Goal: Task Accomplishment & Management: Manage account settings

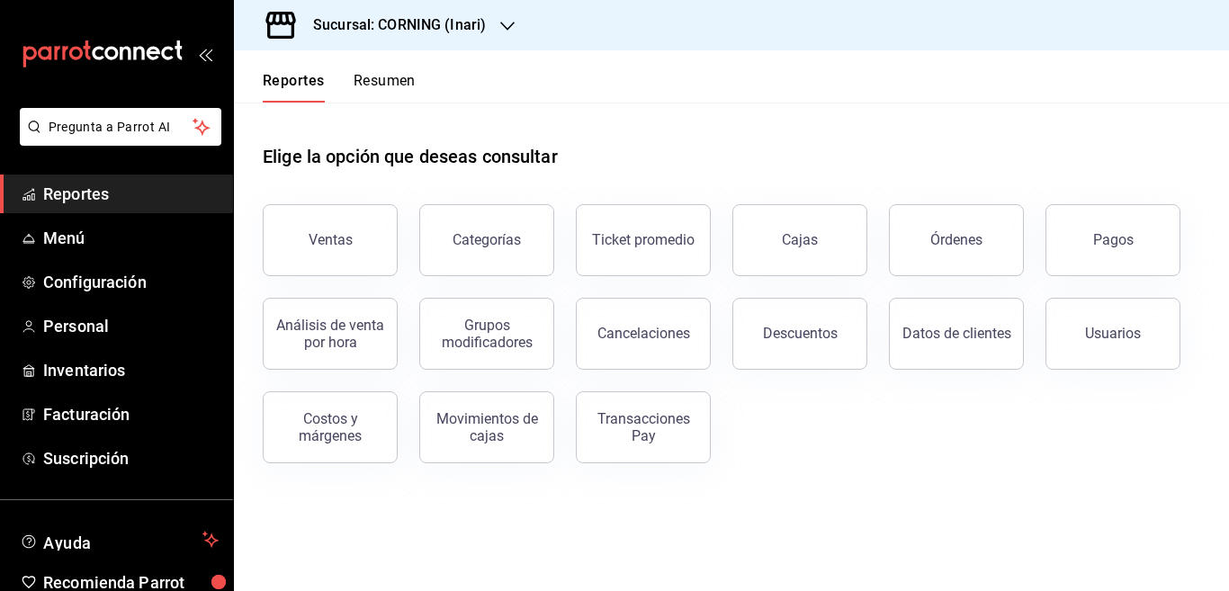
click at [500, 23] on icon "button" at bounding box center [507, 26] width 14 height 14
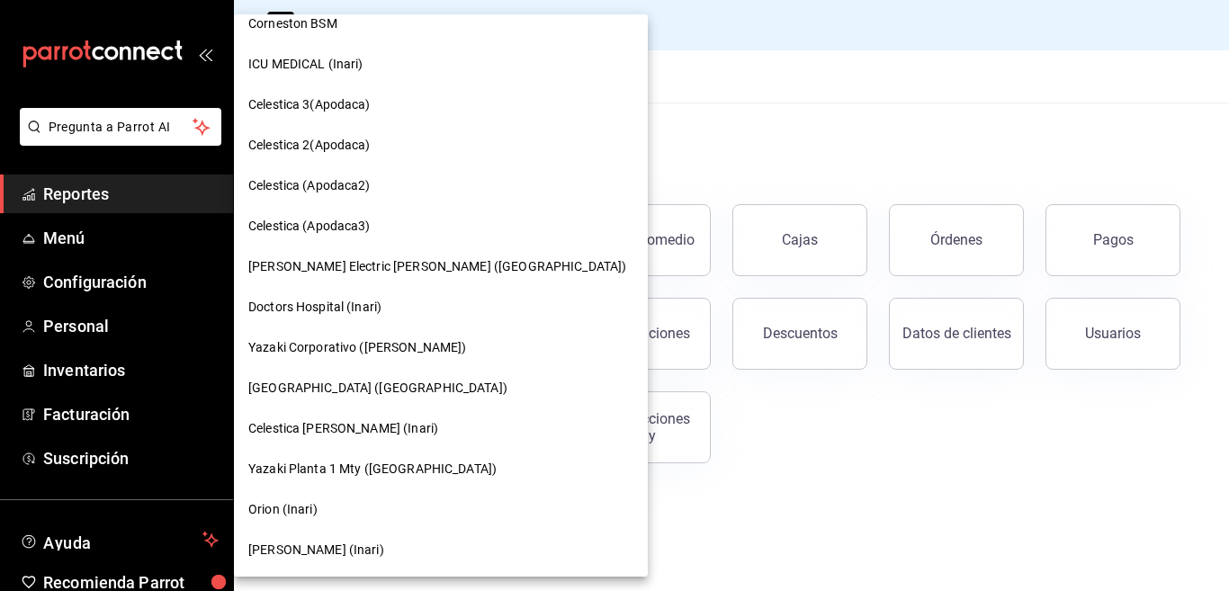
scroll to position [59, 0]
click at [272, 549] on span "[PERSON_NAME] (Inari)" at bounding box center [316, 549] width 136 height 19
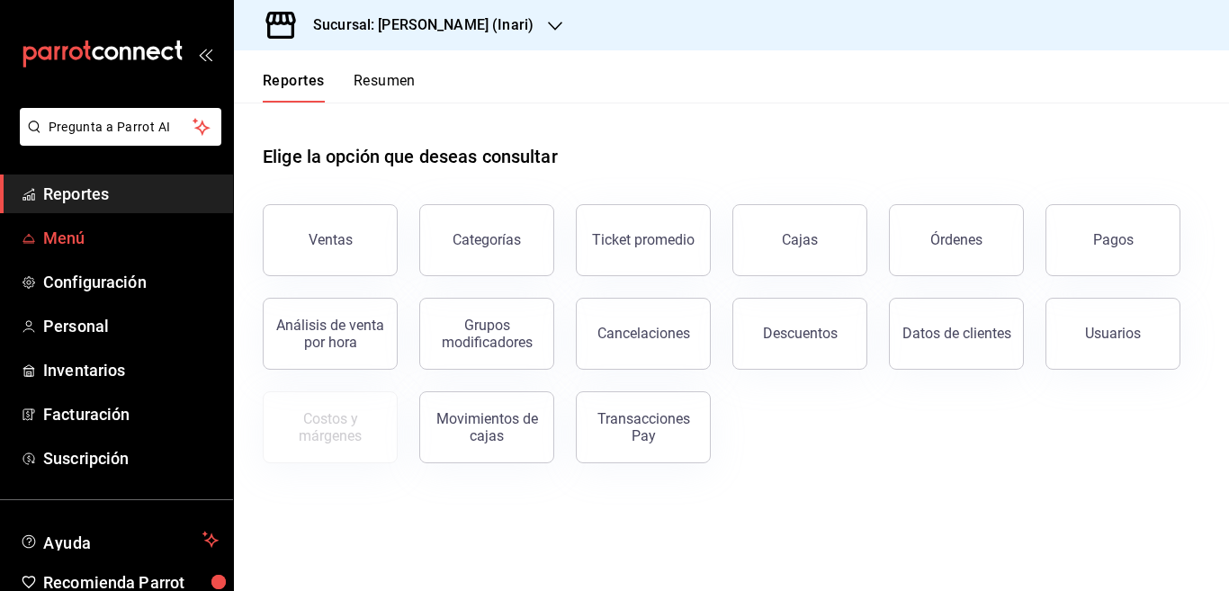
click at [60, 232] on span "Menú" at bounding box center [131, 238] width 176 height 24
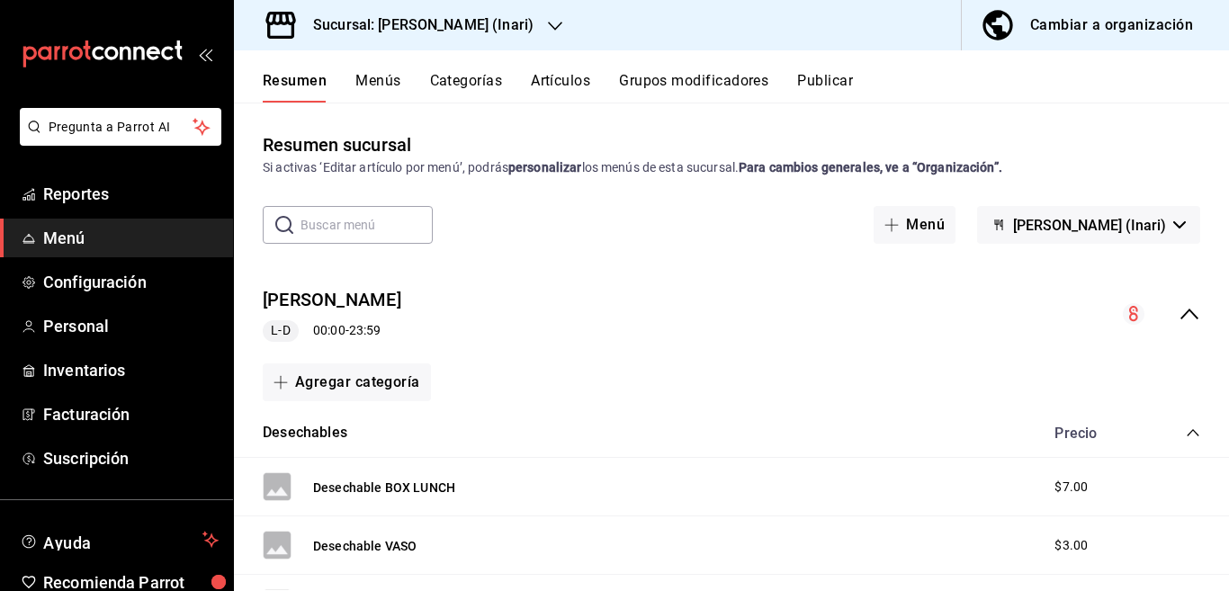
click at [476, 78] on button "Categorías" at bounding box center [466, 87] width 73 height 31
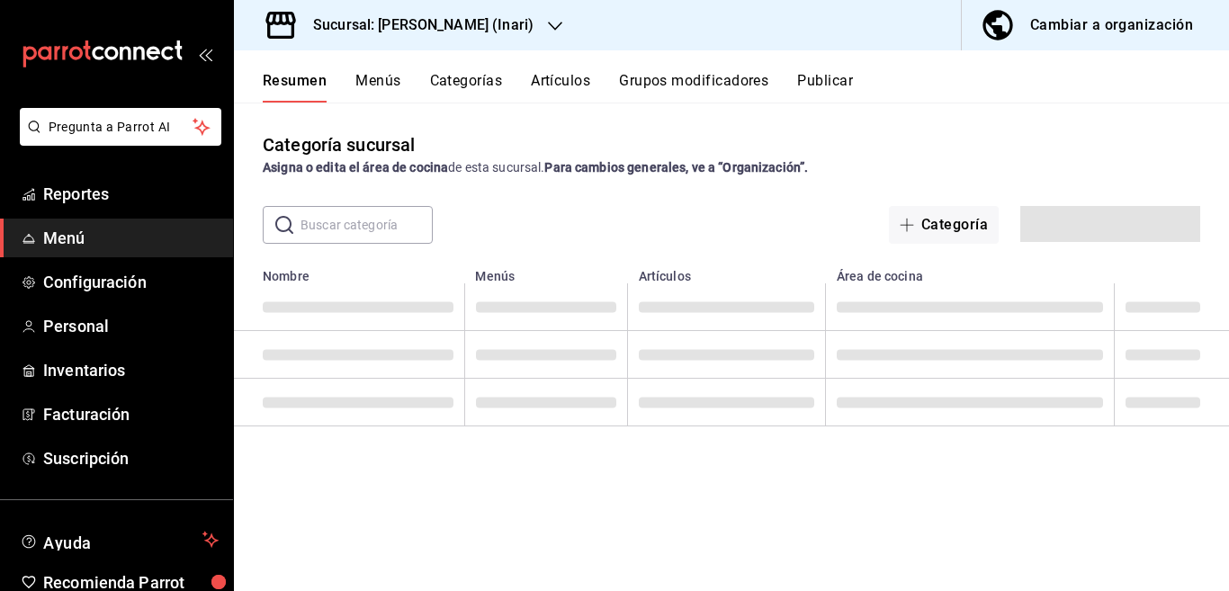
click at [556, 78] on button "Artículos" at bounding box center [560, 87] width 59 height 31
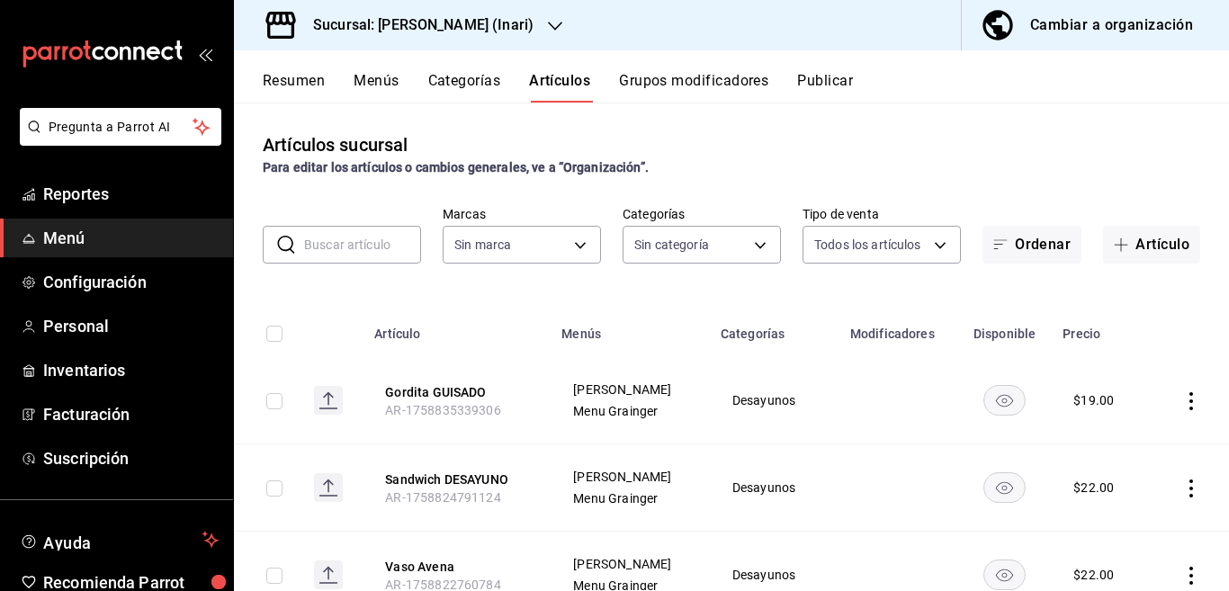
type input "9249235c-8a6d-44a2-8433-7621fd8d989c,d6eeefee-e4ff-44be-afff-7a3cbc4367d4,e8c8c…"
type input "ea2be8b9-fbb8-4945-8878-663fc37aac6a"
click at [749, 244] on body "Pregunta a Parrot AI Reportes Menú Configuración Personal Inventarios Facturaci…" at bounding box center [614, 295] width 1229 height 591
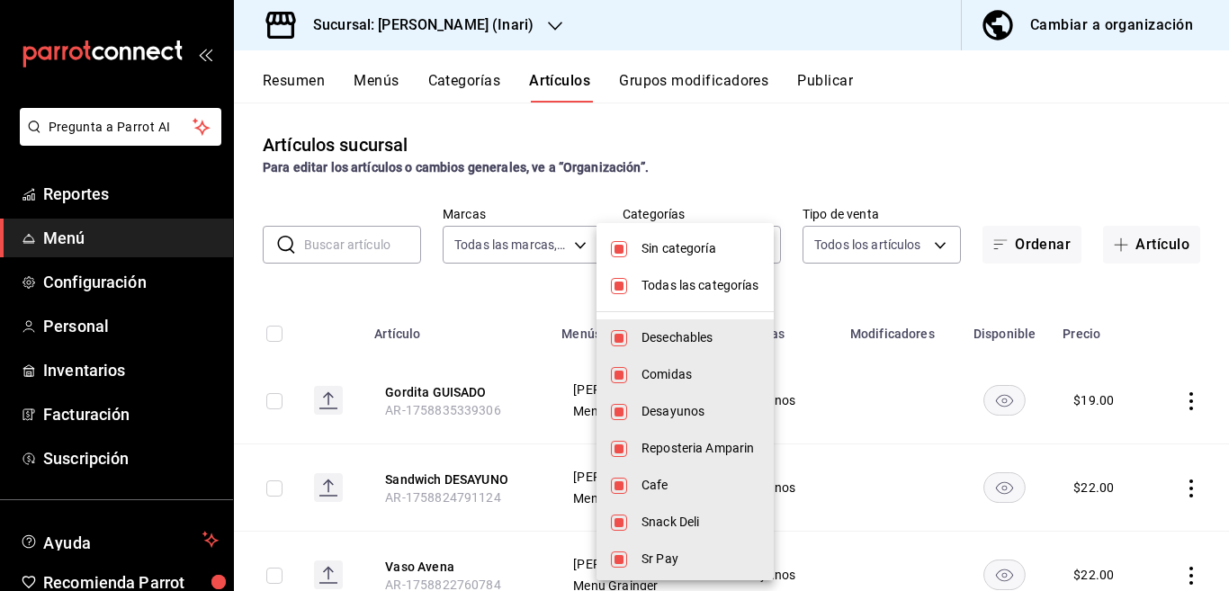
click at [621, 248] on input "checkbox" at bounding box center [619, 249] width 16 height 16
checkbox input "false"
click at [617, 285] on input "checkbox" at bounding box center [619, 286] width 16 height 16
checkbox input "false"
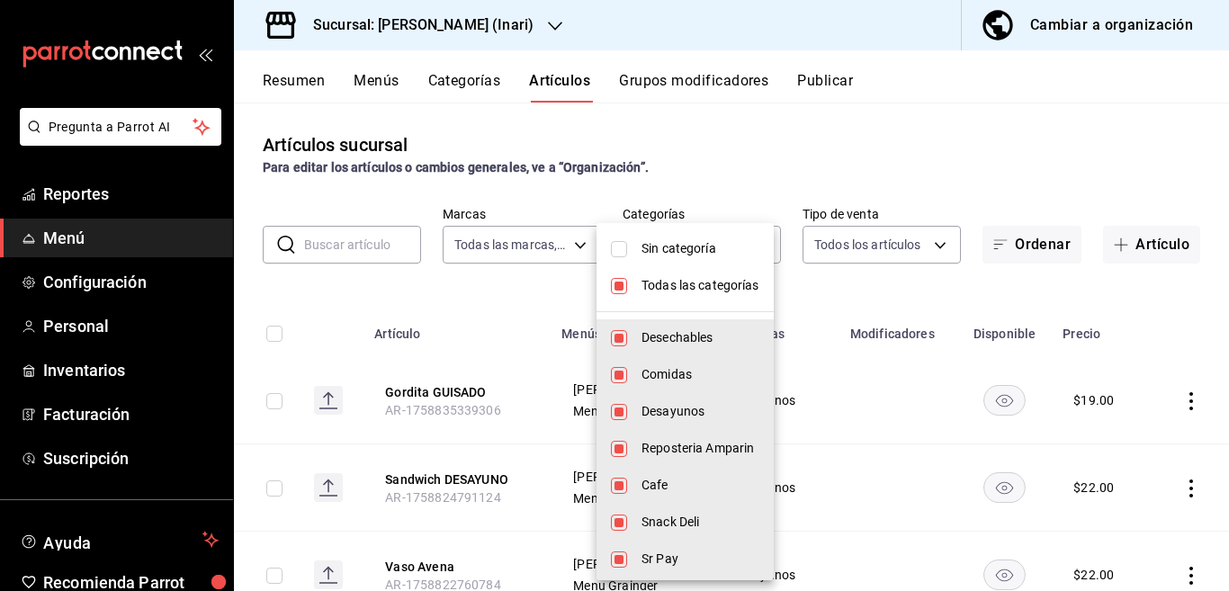
checkbox input "false"
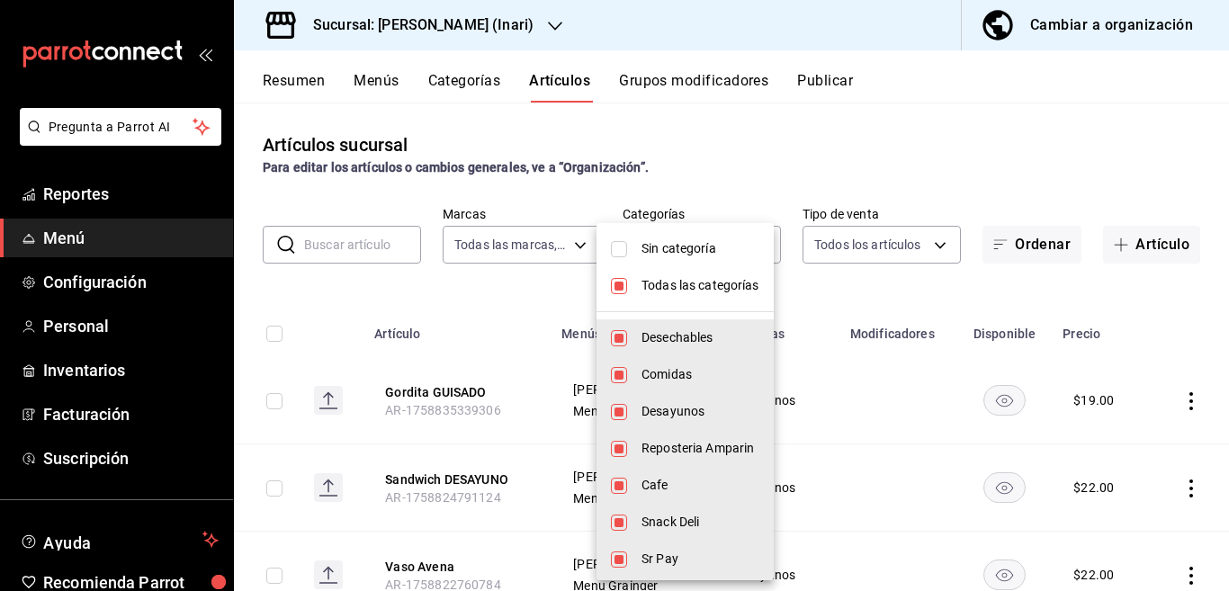
checkbox input "false"
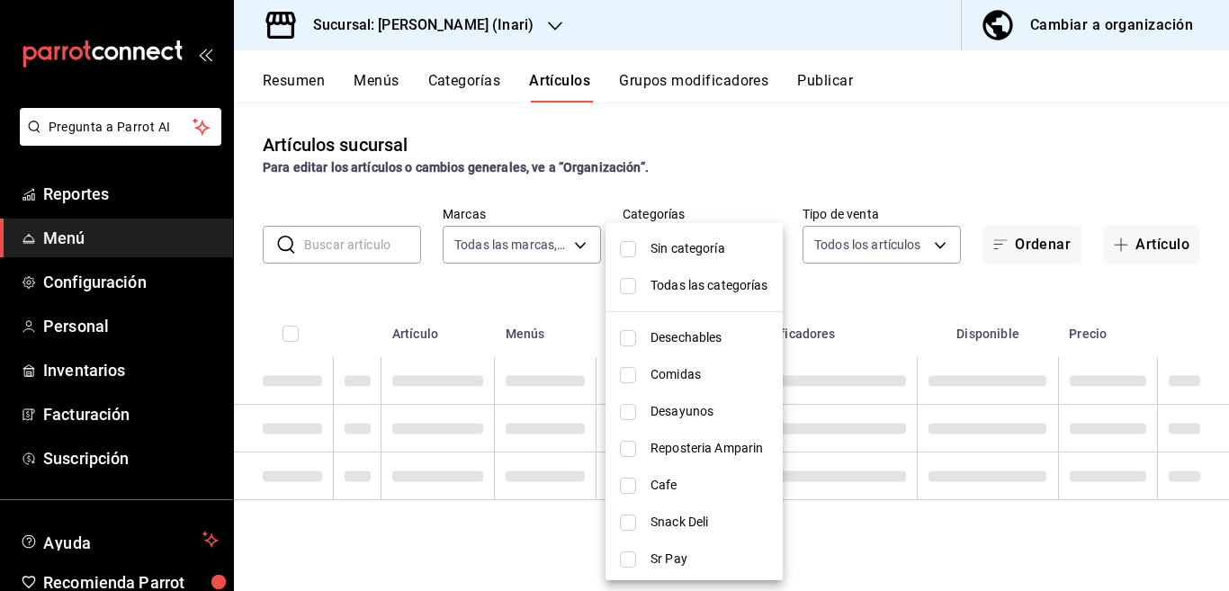
click at [627, 338] on li "Desechables" at bounding box center [694, 338] width 177 height 37
type input "9249235c-8a6d-44a2-8433-7621fd8d989c"
checkbox input "true"
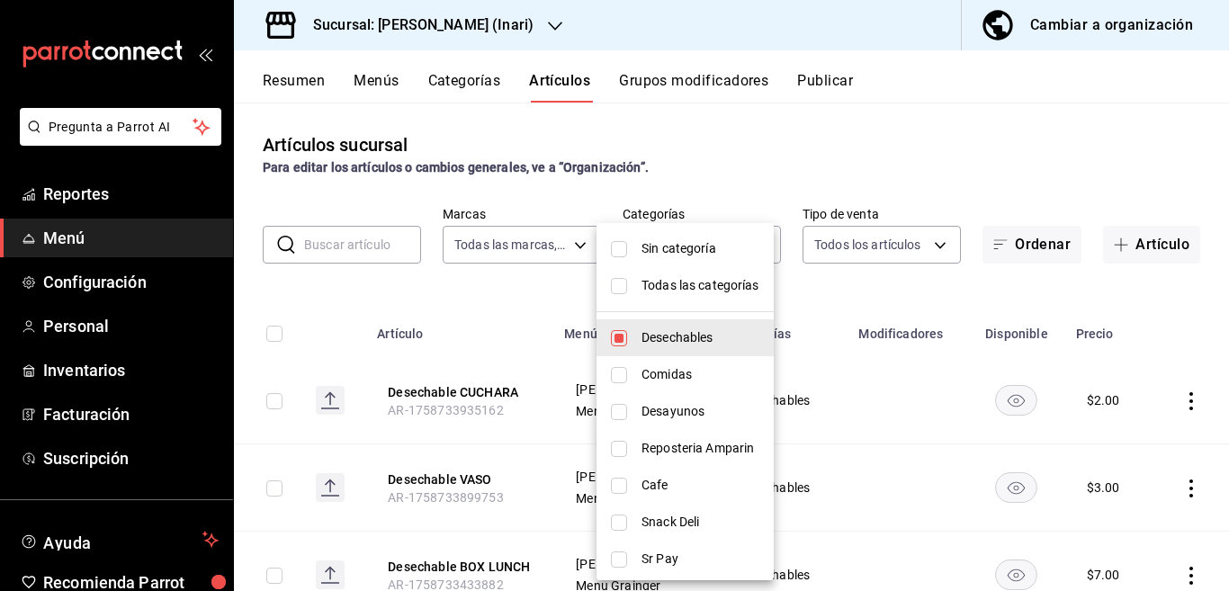
click at [851, 281] on div at bounding box center [614, 295] width 1229 height 591
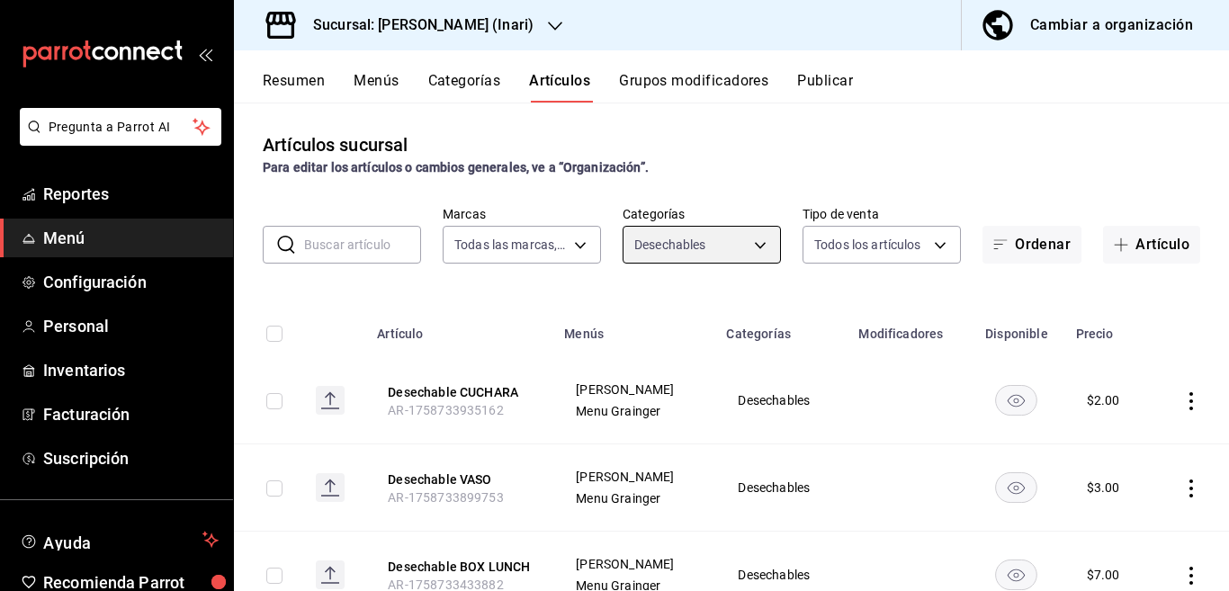
scroll to position [71, 0]
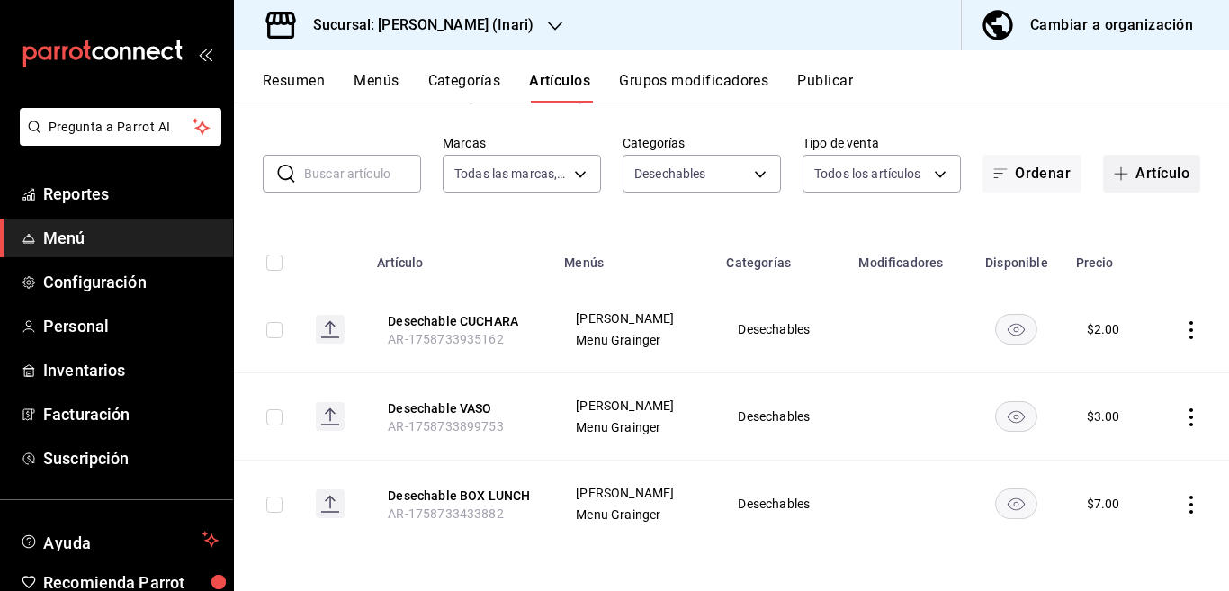
click at [1136, 170] on button "Artículo" at bounding box center [1151, 174] width 97 height 38
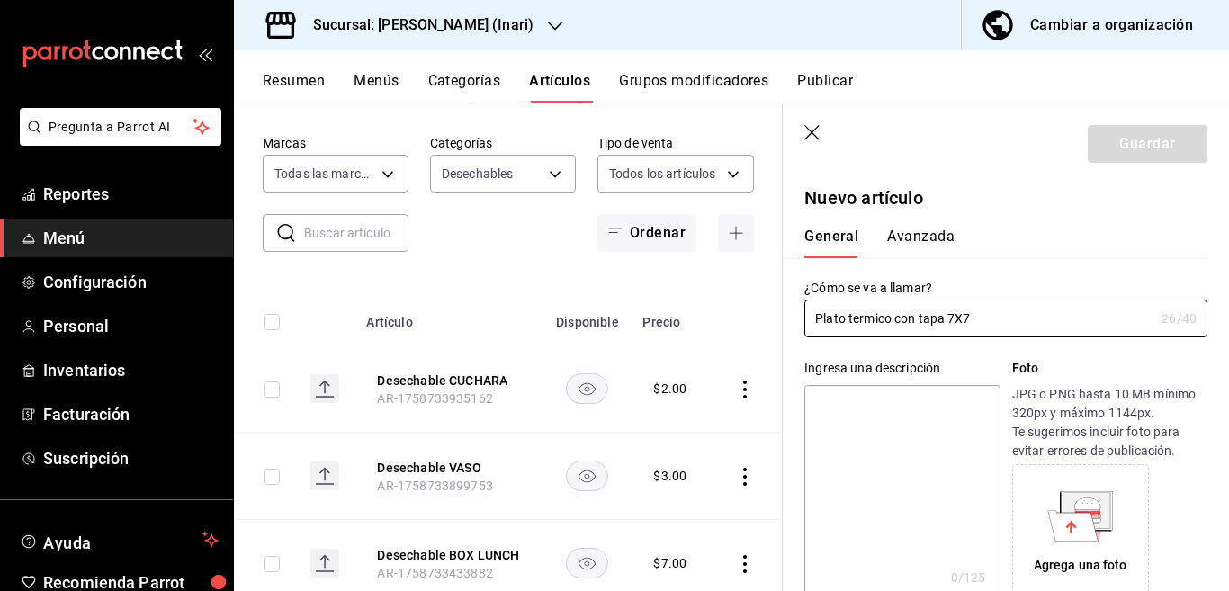
type input "Plato termico con tapa 7X7"
click at [889, 409] on textarea at bounding box center [902, 493] width 195 height 216
paste textarea "Plato termico con tapa 7X7"
type textarea "Plato termico con tapa 7X7"
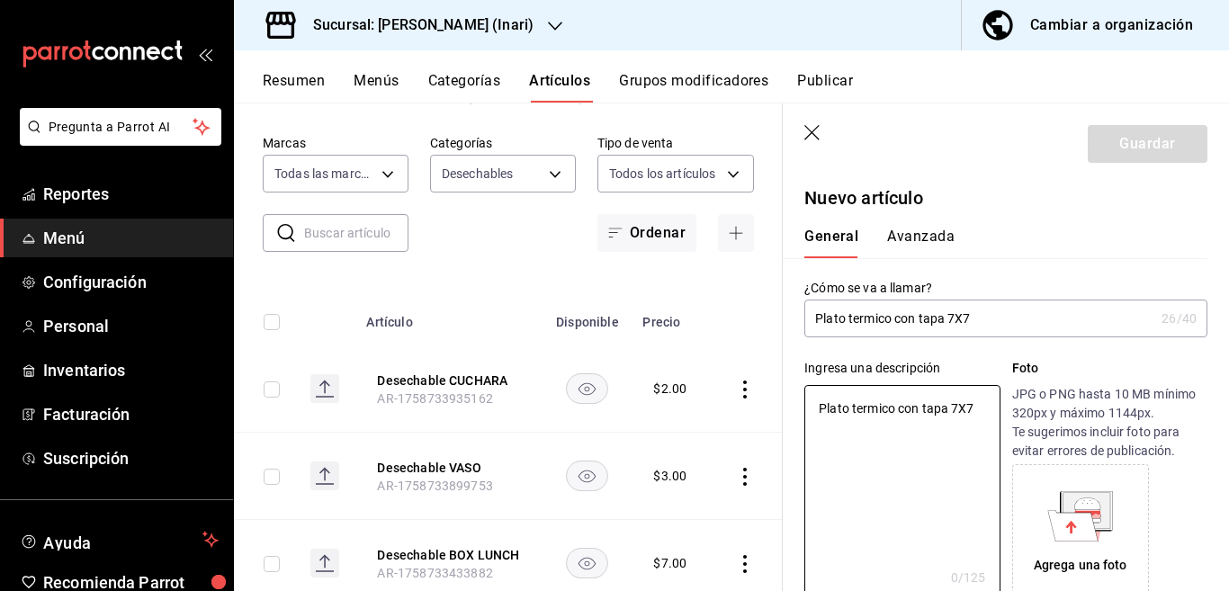
type textarea "x"
type textarea "Plato termico con tapa 7X7"
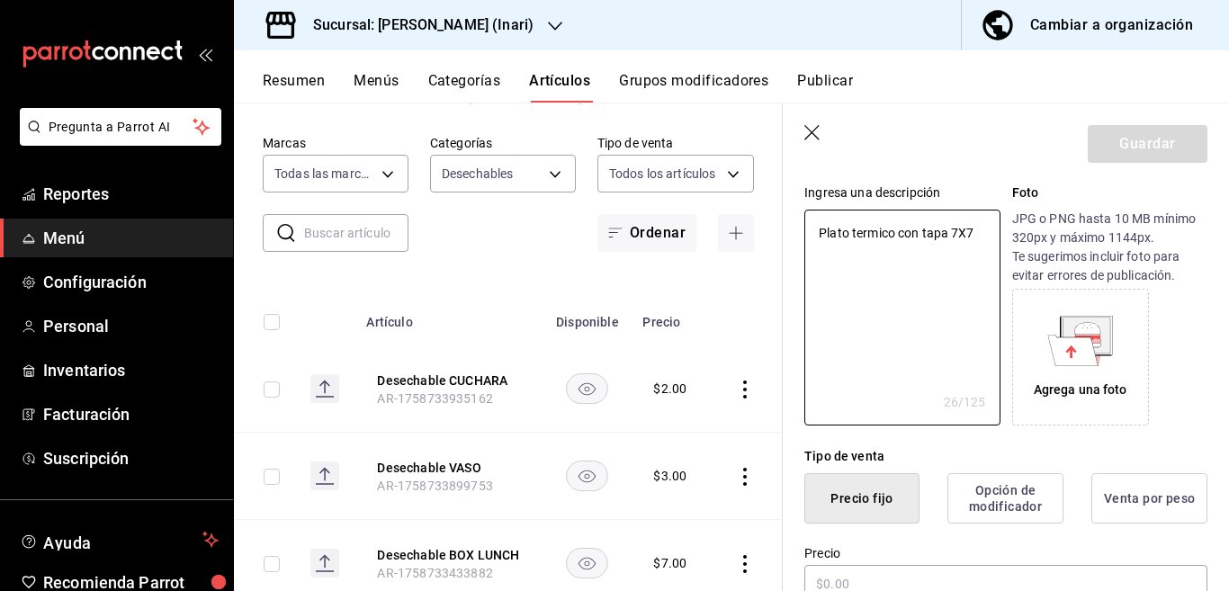
scroll to position [365, 0]
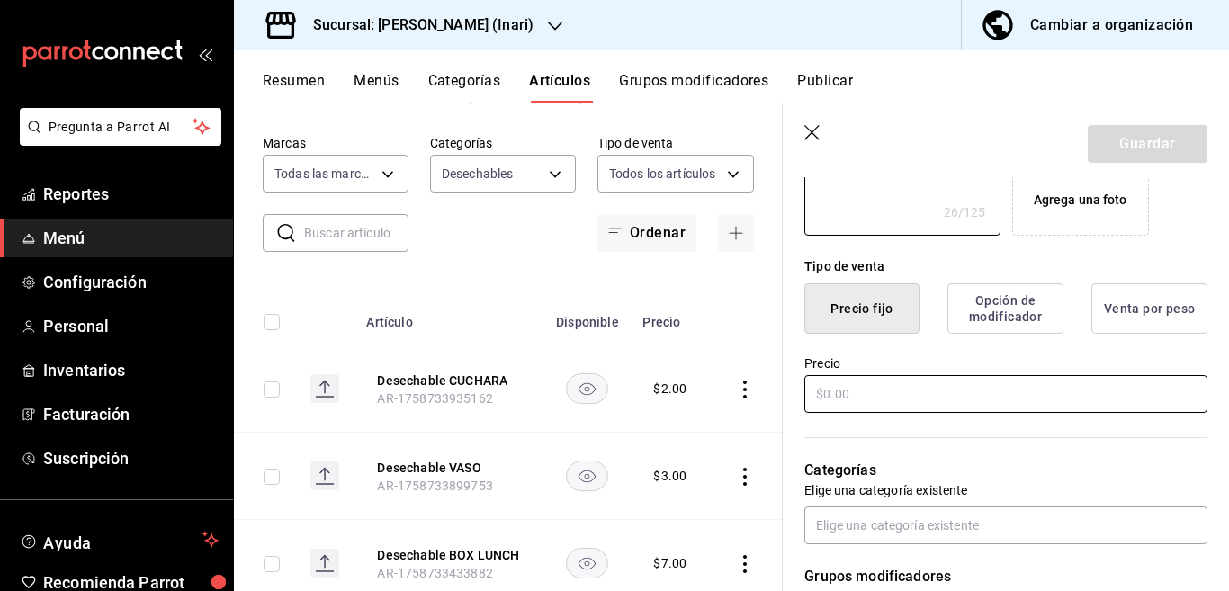
click at [897, 386] on input "text" at bounding box center [1006, 394] width 403 height 38
type textarea "x"
type input "$4.00"
type textarea "x"
type input "$4.55"
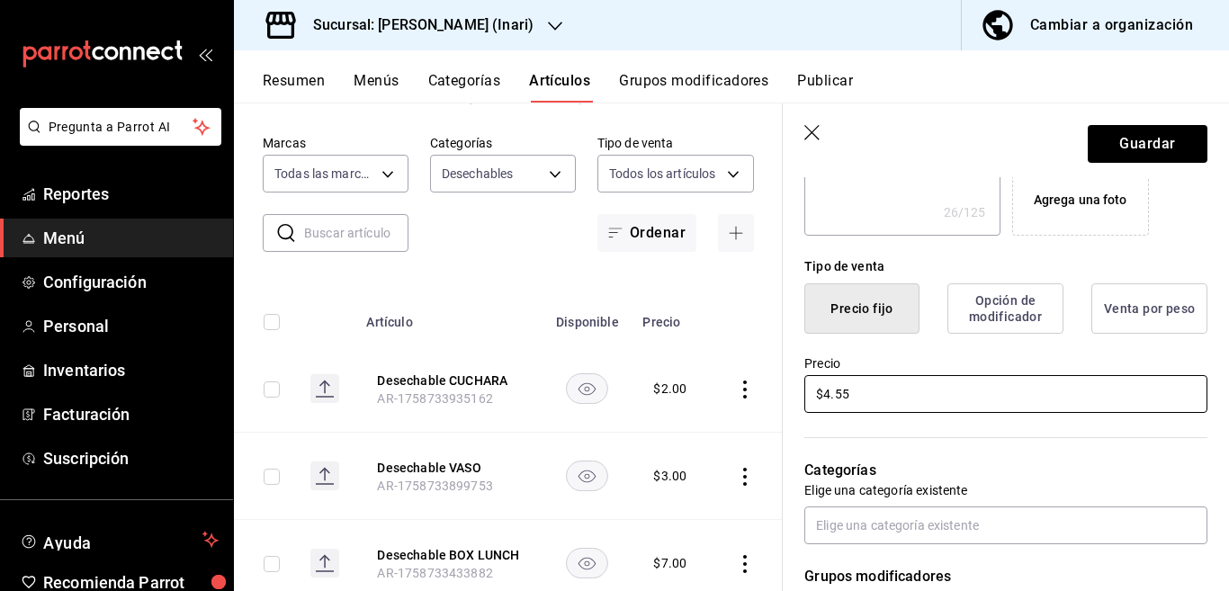
type textarea "x"
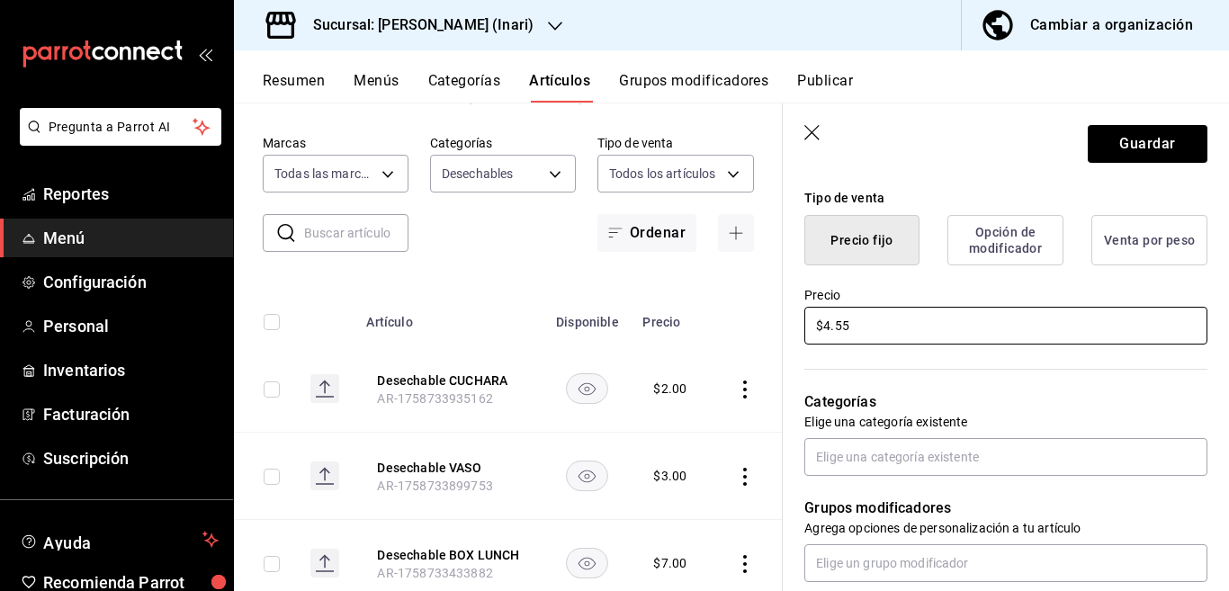
scroll to position [439, 0]
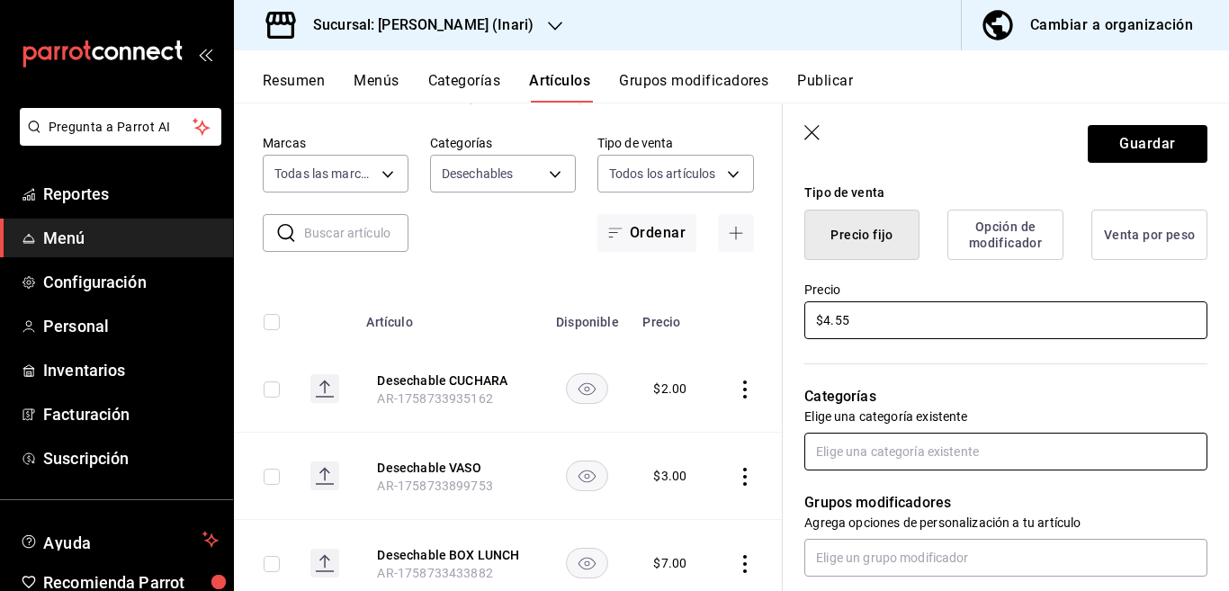
type input "$4.55"
click at [900, 440] on input "text" at bounding box center [1006, 452] width 403 height 38
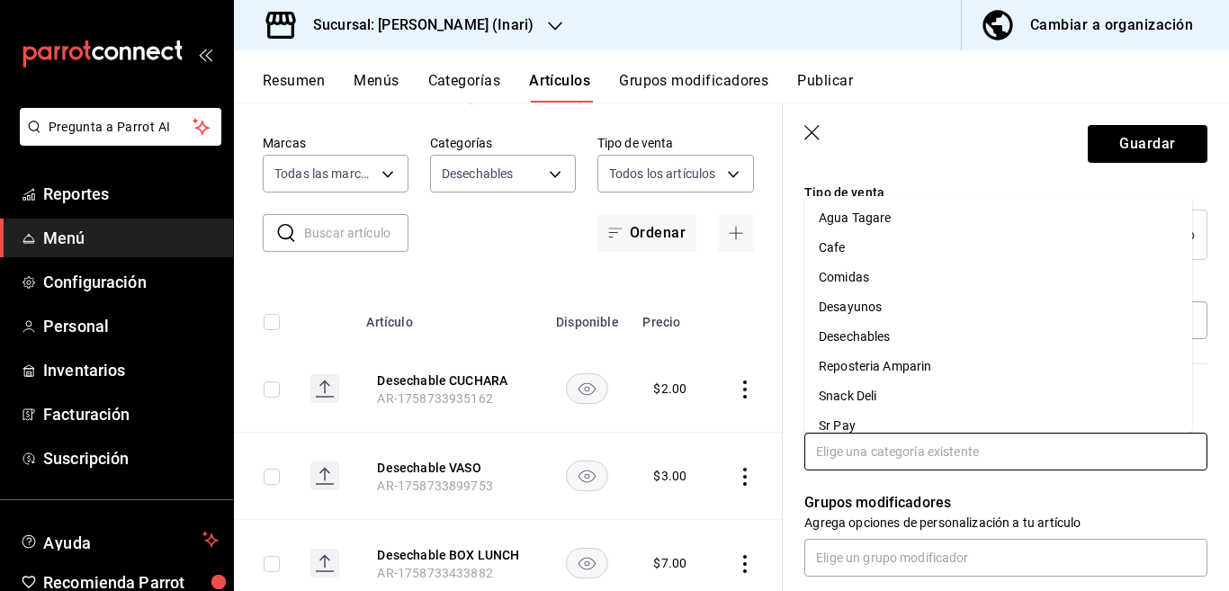
click at [865, 337] on li "Desechables" at bounding box center [999, 337] width 388 height 30
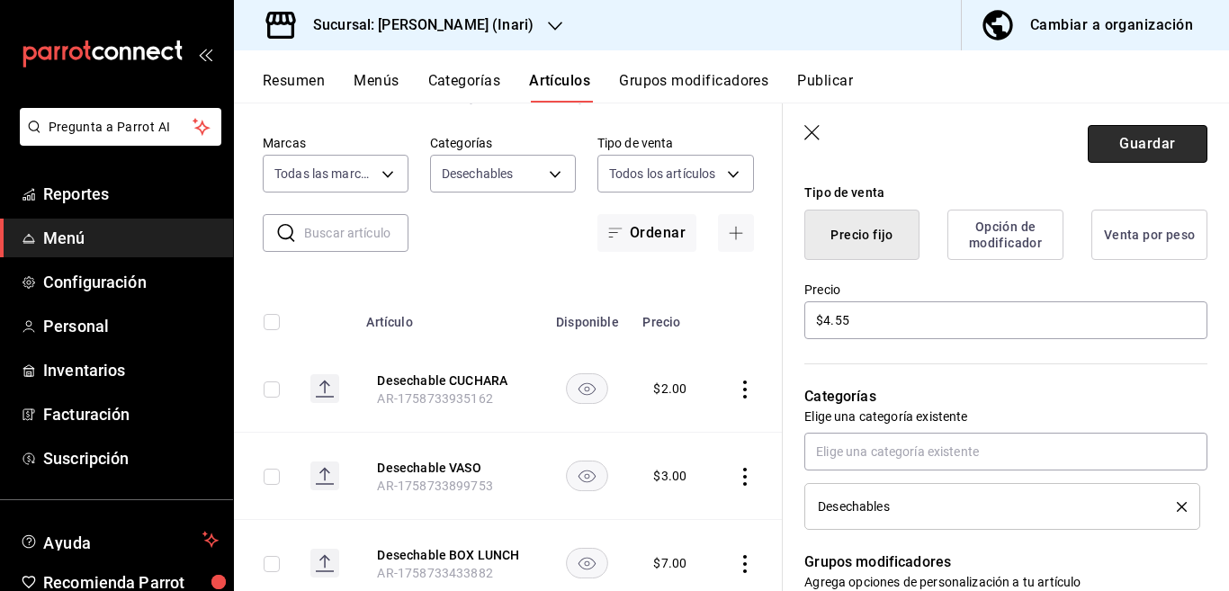
click at [1147, 142] on button "Guardar" at bounding box center [1148, 144] width 120 height 38
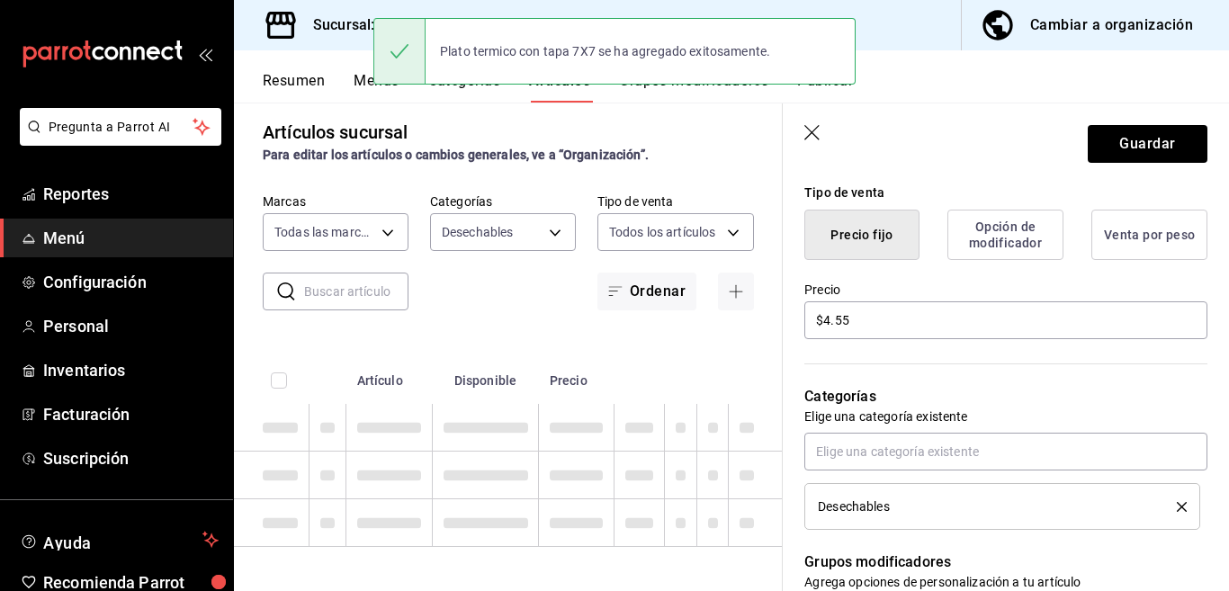
type textarea "x"
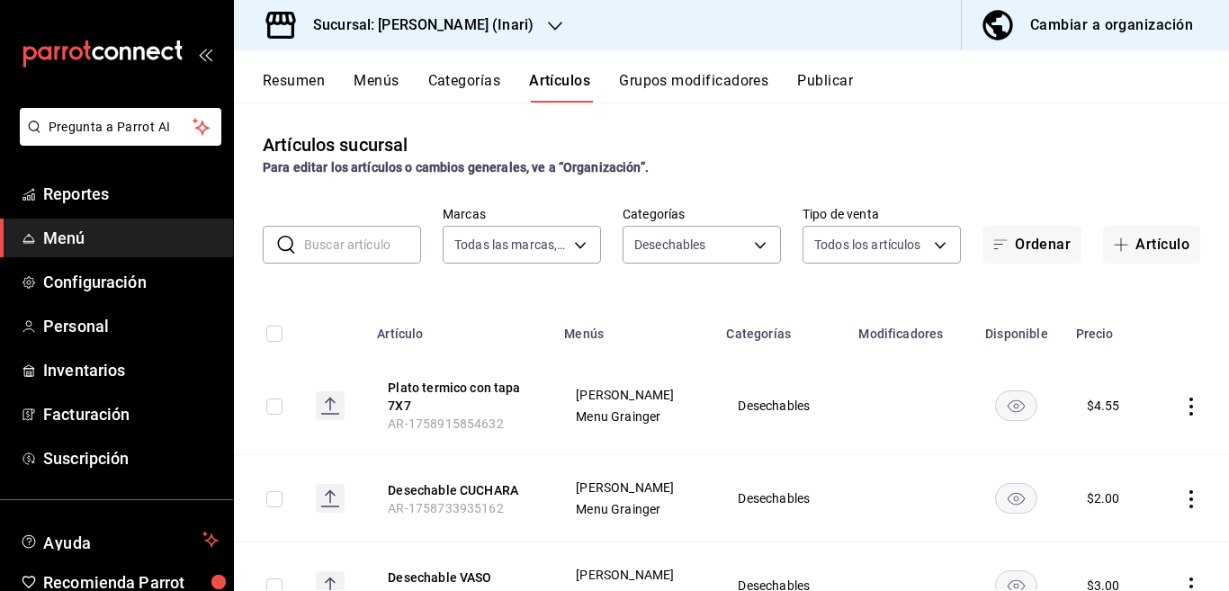
scroll to position [73, 0]
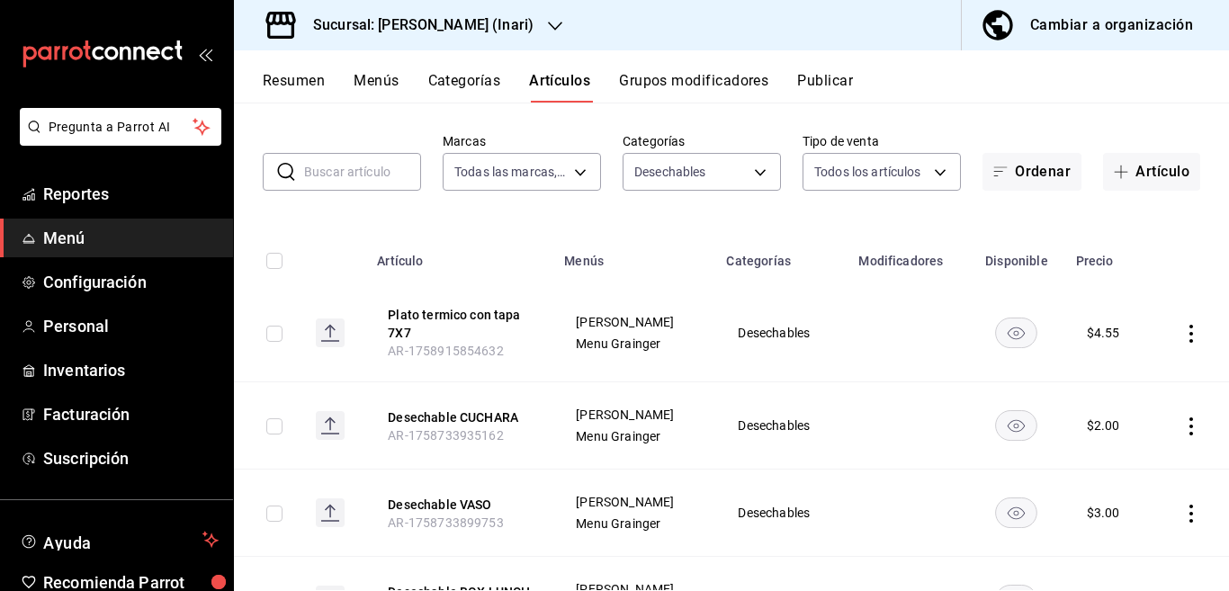
click at [1183, 509] on icon "actions" at bounding box center [1192, 514] width 18 height 18
drag, startPoint x: 1113, startPoint y: 469, endPoint x: 845, endPoint y: 382, distance: 282.1
click at [1113, 468] on span "Editar" at bounding box center [1122, 470] width 47 height 19
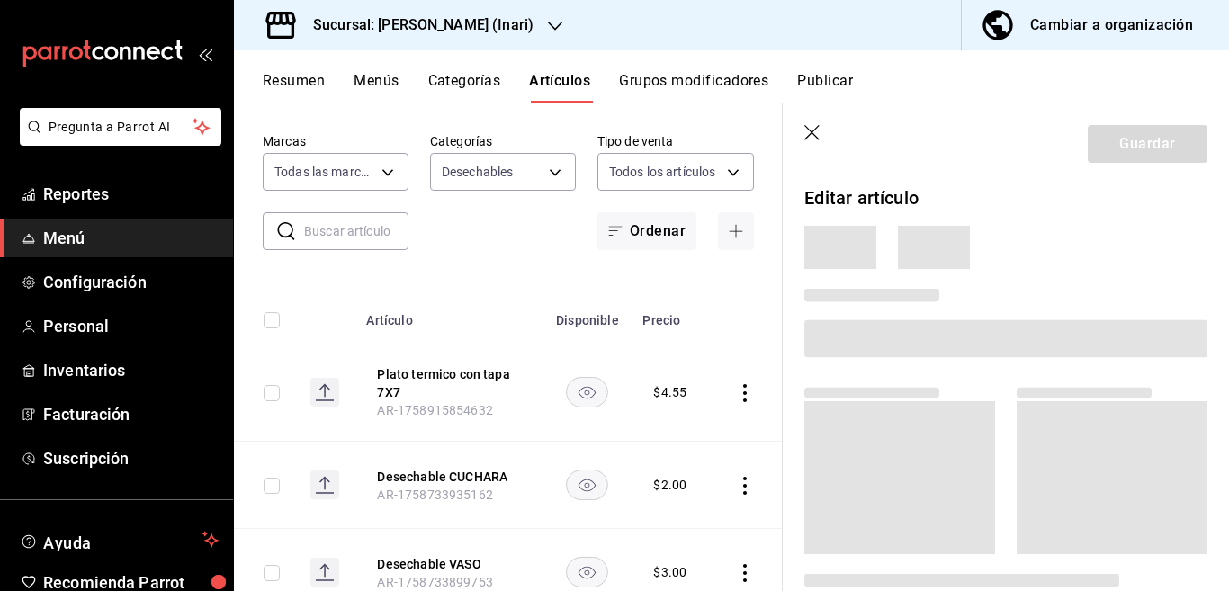
scroll to position [73, 0]
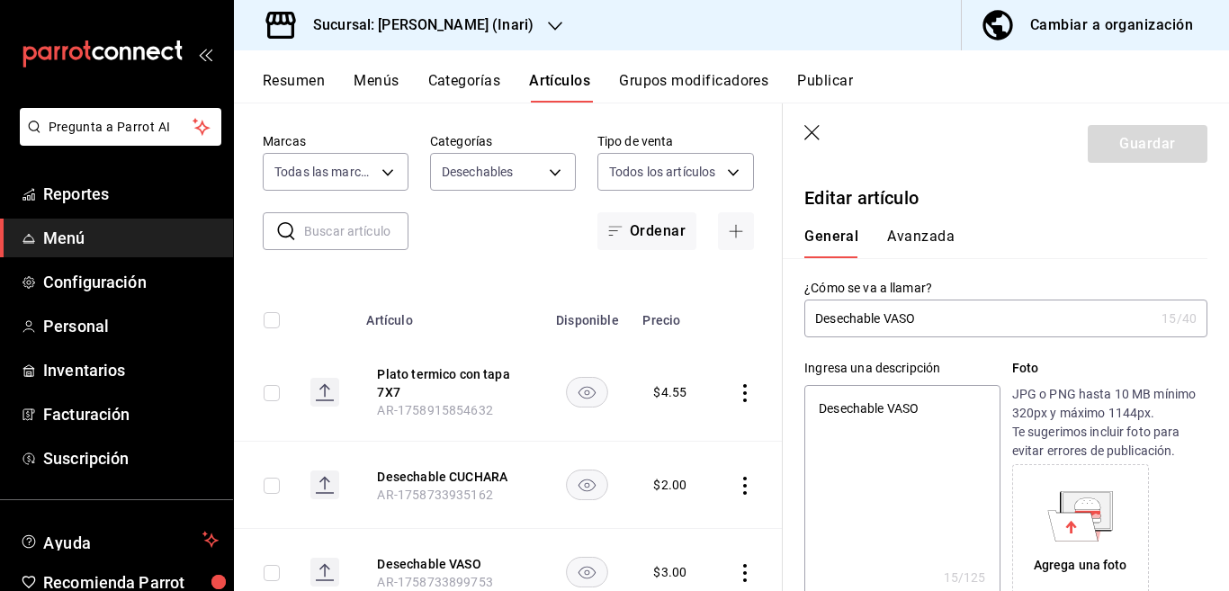
type textarea "x"
type input "$3.00"
type textarea "x"
click at [933, 406] on textarea "Desechable VASO" at bounding box center [902, 493] width 195 height 216
click at [935, 317] on input "Desechable VASO" at bounding box center [980, 319] width 350 height 36
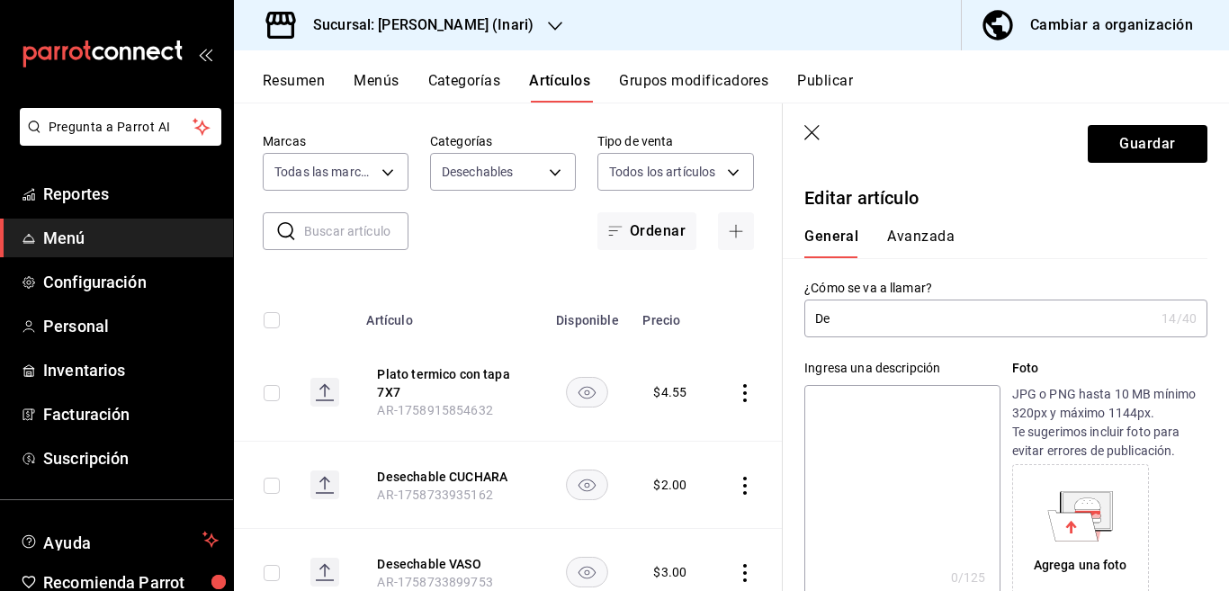
type input "D"
type input "V"
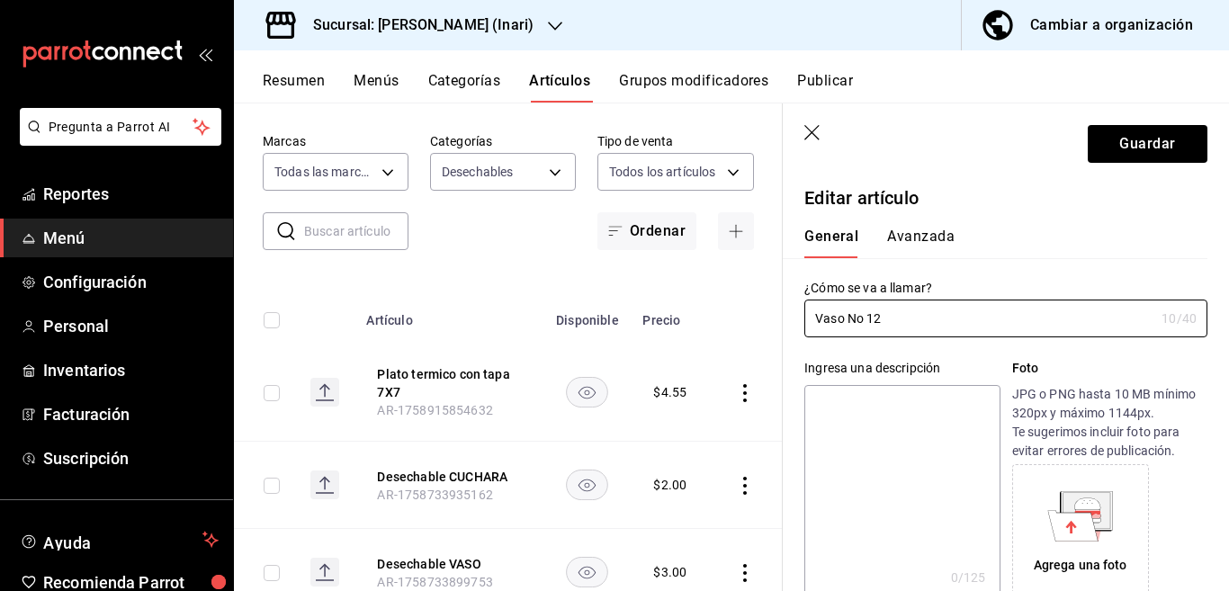
type input "Vaso No 12"
click at [882, 398] on textarea at bounding box center [902, 493] width 195 height 216
paste textarea "Vaso No 12"
type textarea "Vaso No 12"
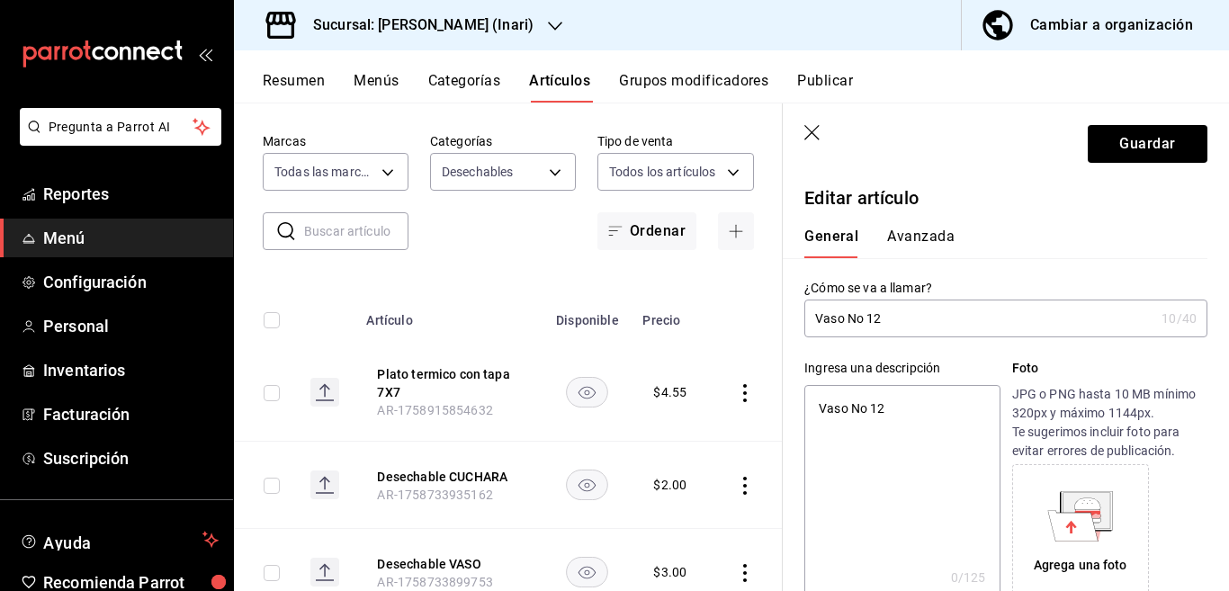
type textarea "x"
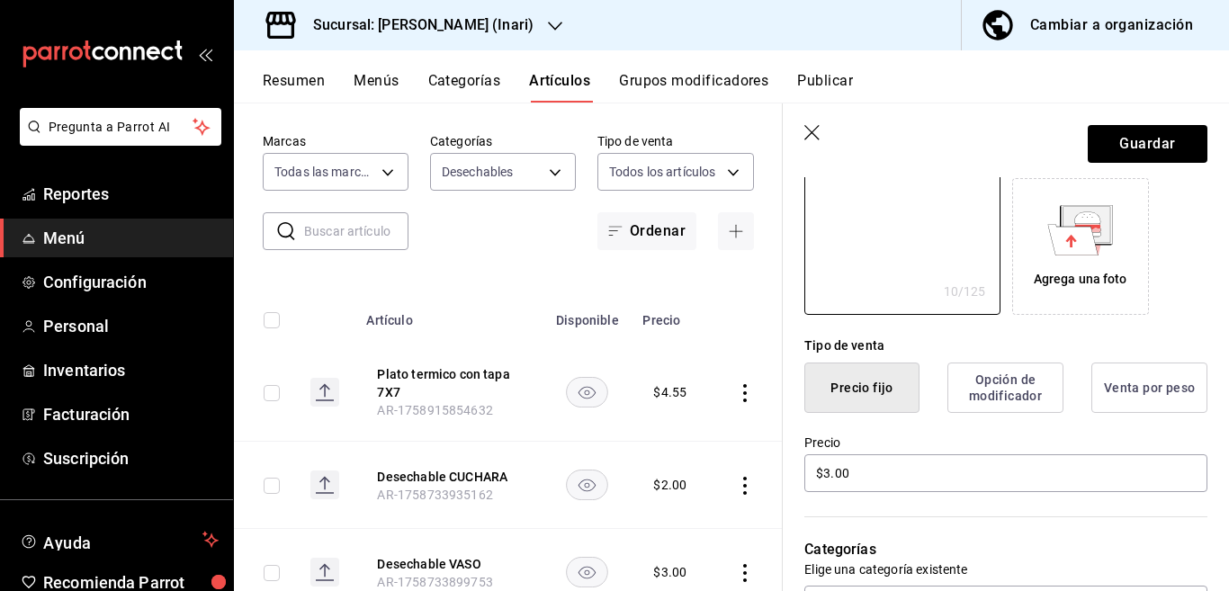
scroll to position [293, 0]
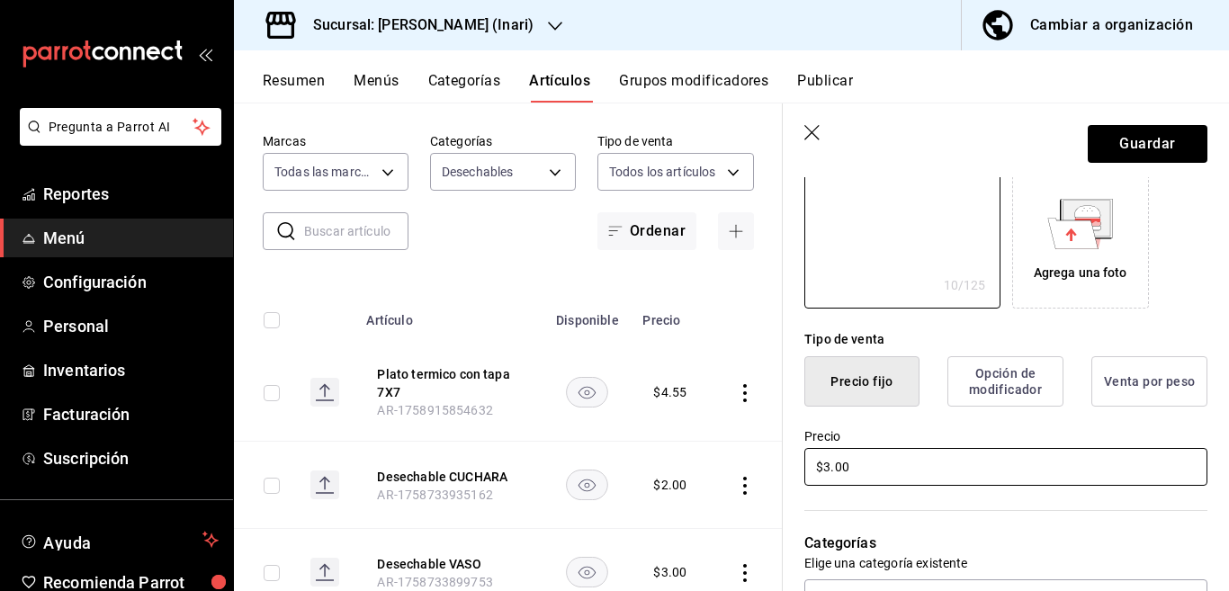
type textarea "Vaso No 12"
click at [868, 472] on input "$3.00" at bounding box center [1006, 467] width 403 height 38
type textarea "x"
type input "$3.00"
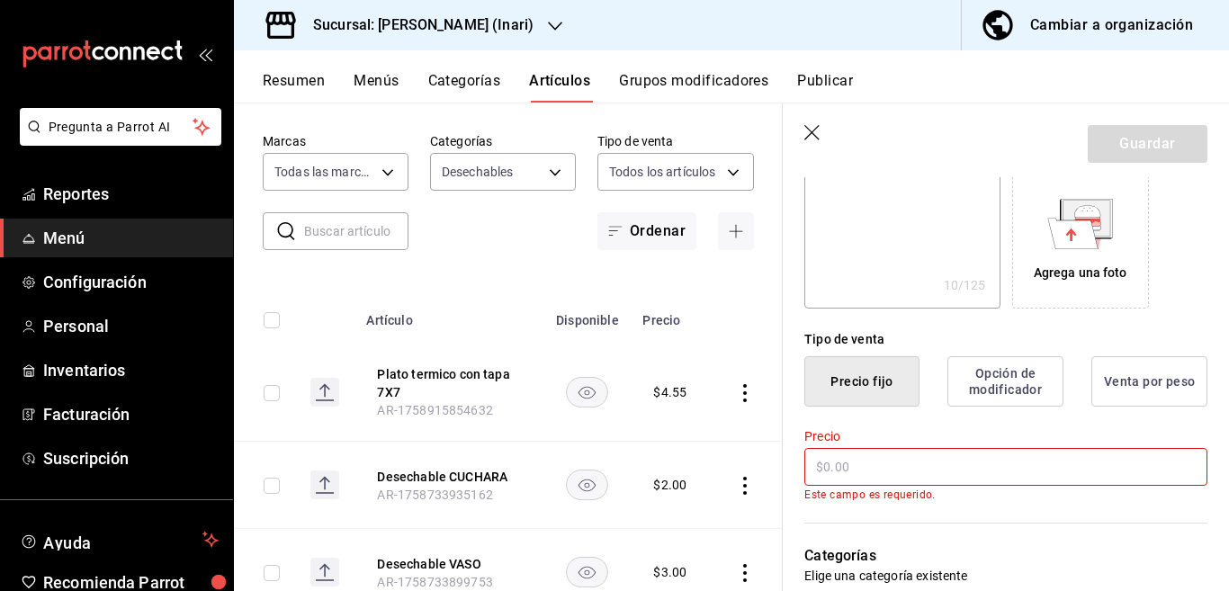
type textarea "x"
type input "$0.00"
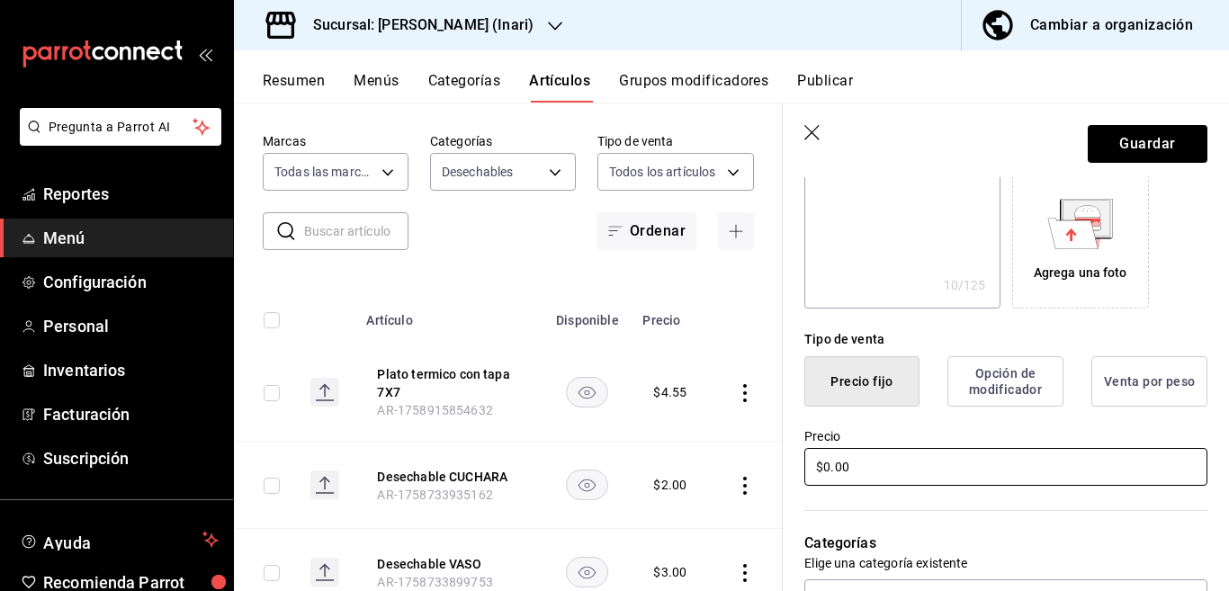
type textarea "x"
type input "$0.90"
type textarea "x"
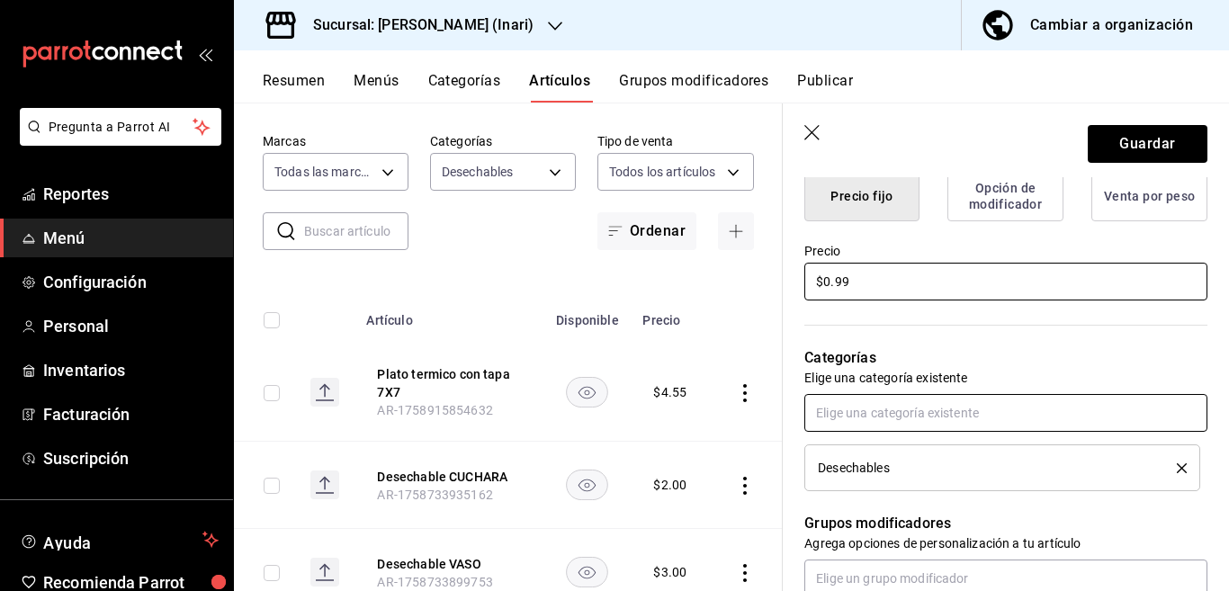
scroll to position [511, 0]
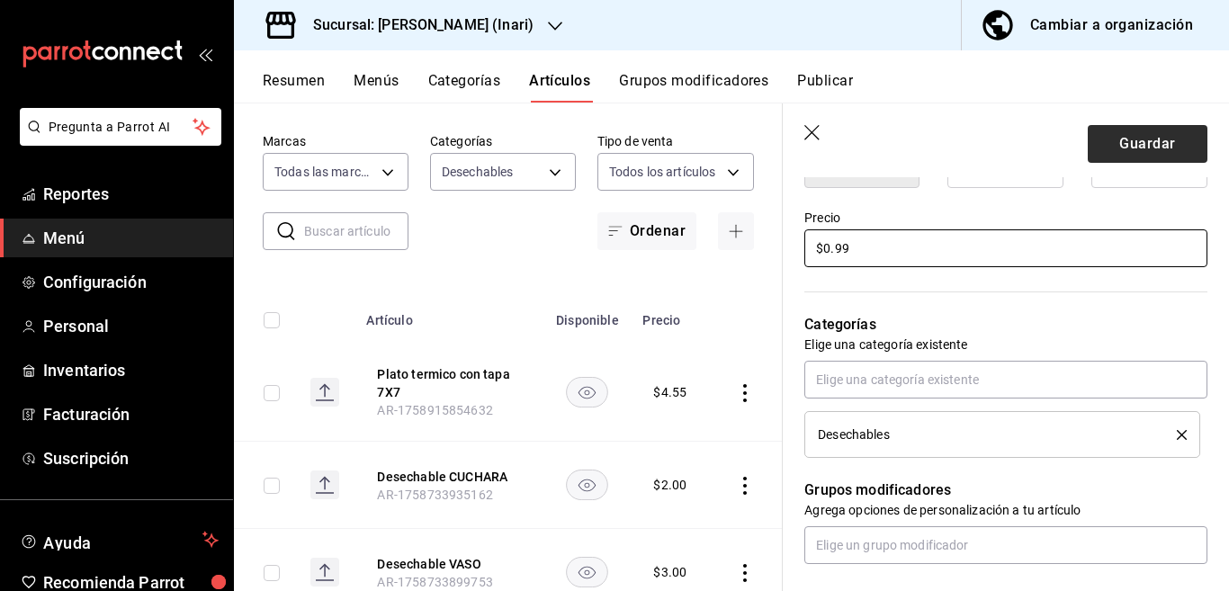
type input "$0.99"
click at [1114, 144] on button "Guardar" at bounding box center [1148, 144] width 120 height 38
type textarea "x"
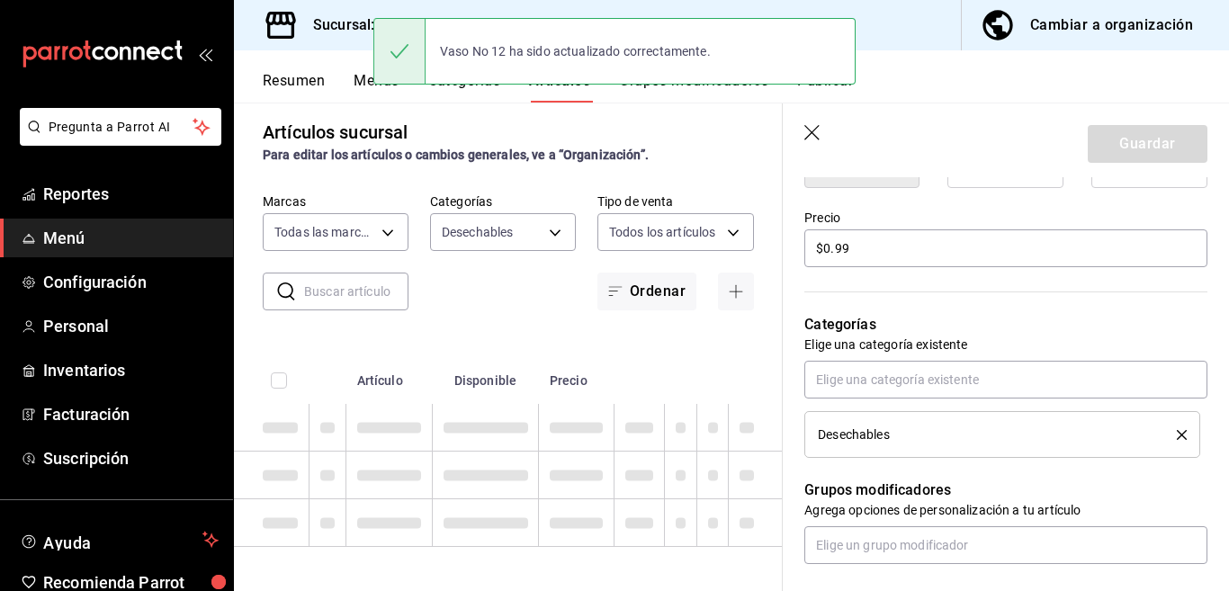
type textarea "x"
type input "AR-1758915965847"
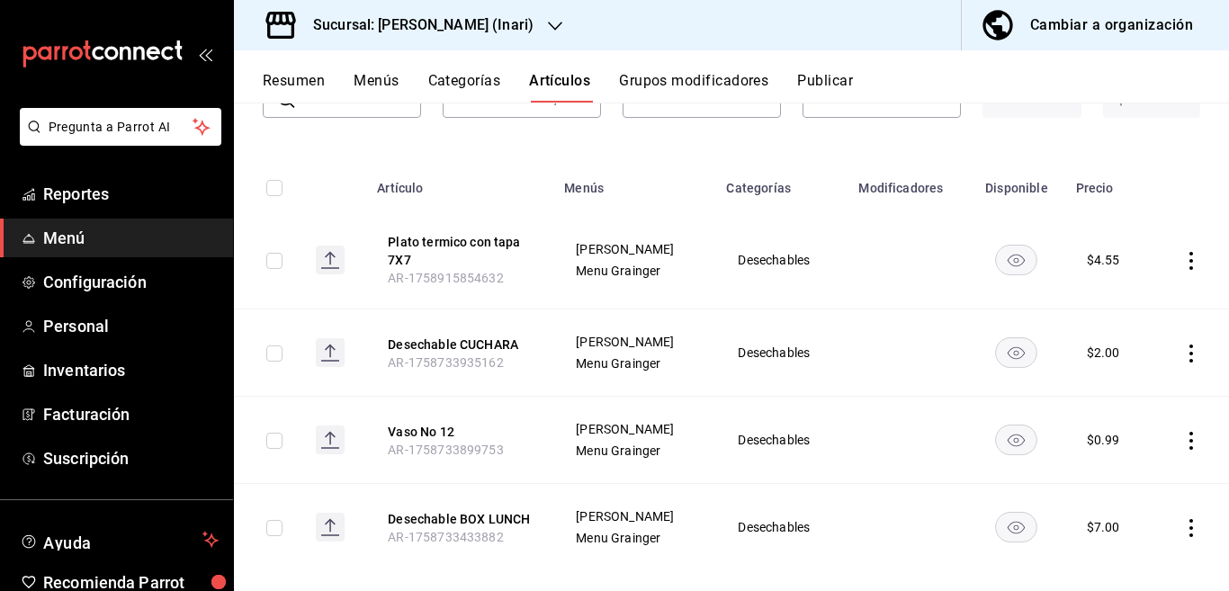
scroll to position [169, 0]
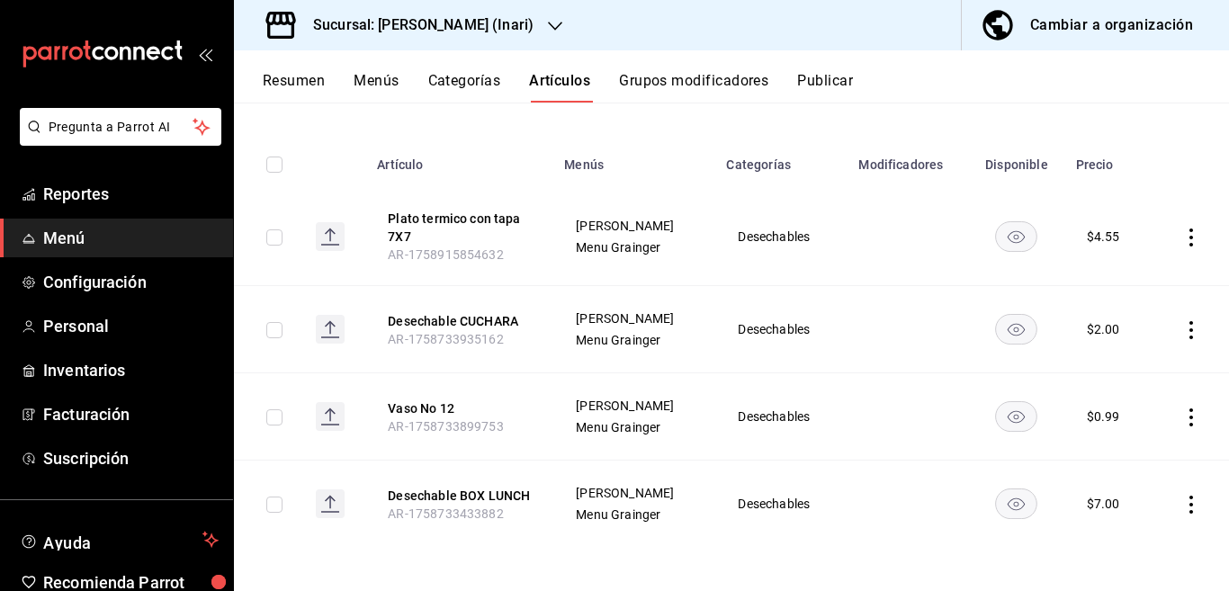
click at [1183, 327] on icon "actions" at bounding box center [1192, 330] width 18 height 18
click at [1114, 367] on span "Editar" at bounding box center [1122, 371] width 47 height 19
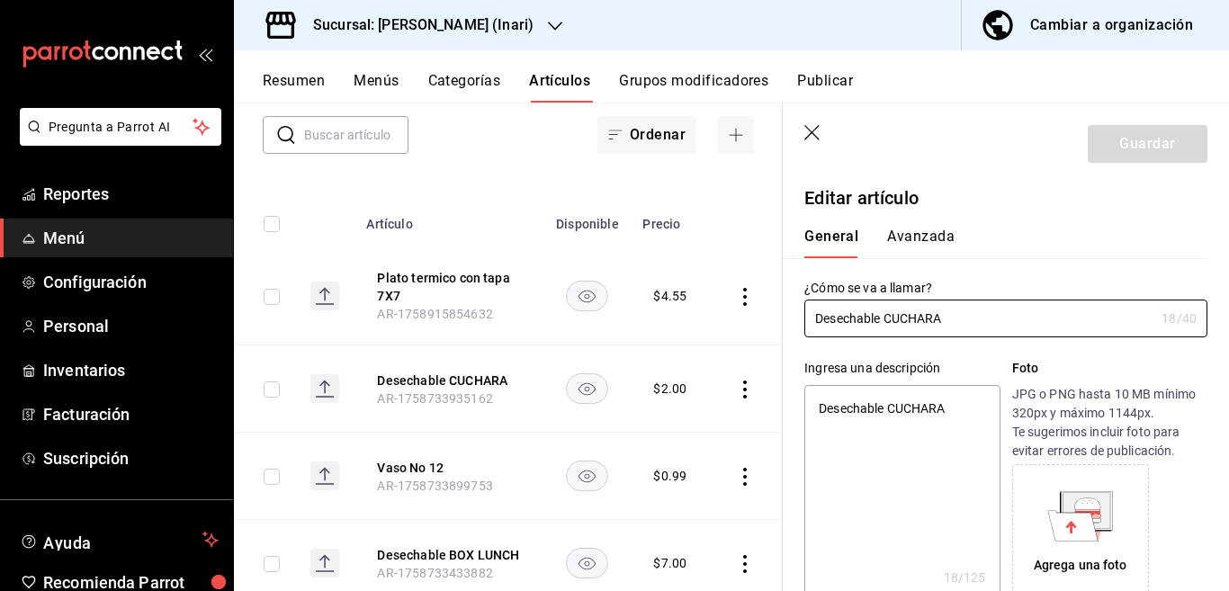
type textarea "x"
type input "$2.00"
type textarea "x"
click at [957, 406] on textarea "Desechable CUCHARA" at bounding box center [902, 493] width 195 height 216
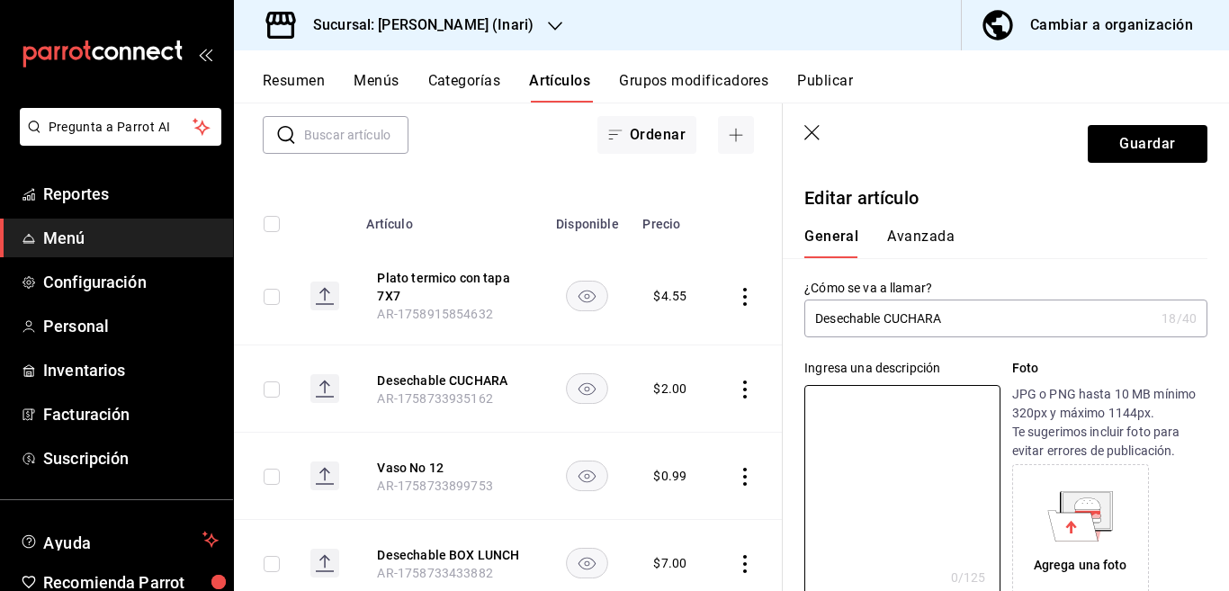
click at [953, 319] on input "Desechable CUCHARA" at bounding box center [980, 319] width 350 height 36
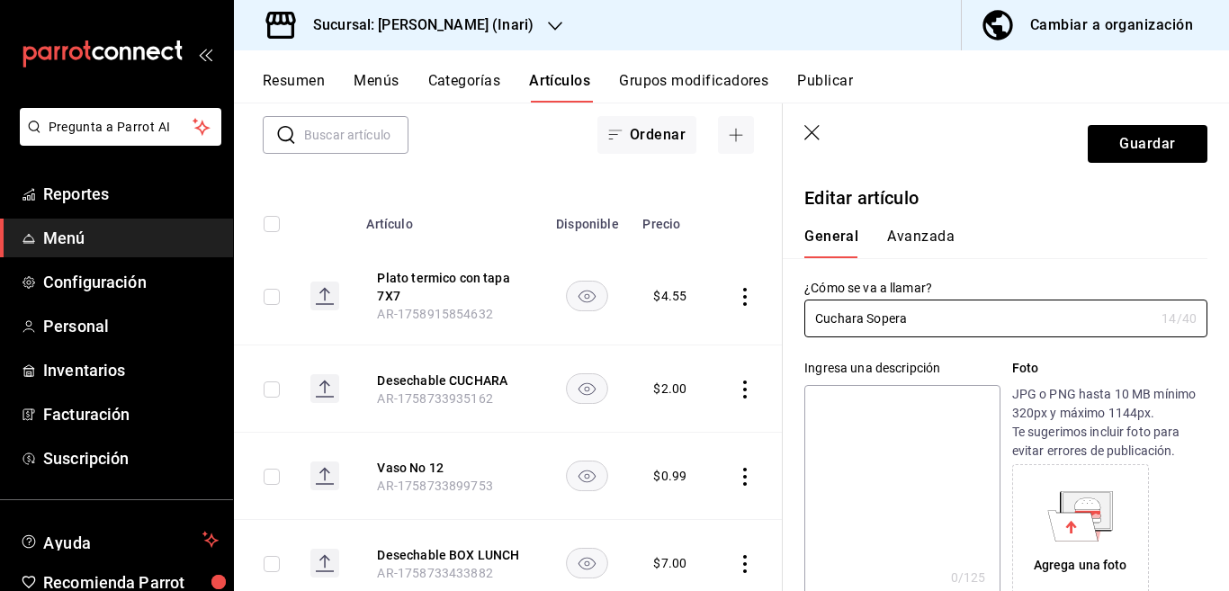
type input "Cuchara Sopera"
click at [884, 403] on textarea at bounding box center [902, 493] width 195 height 216
paste textarea "Cuchara Sopera"
type textarea "Cuchara Sopera"
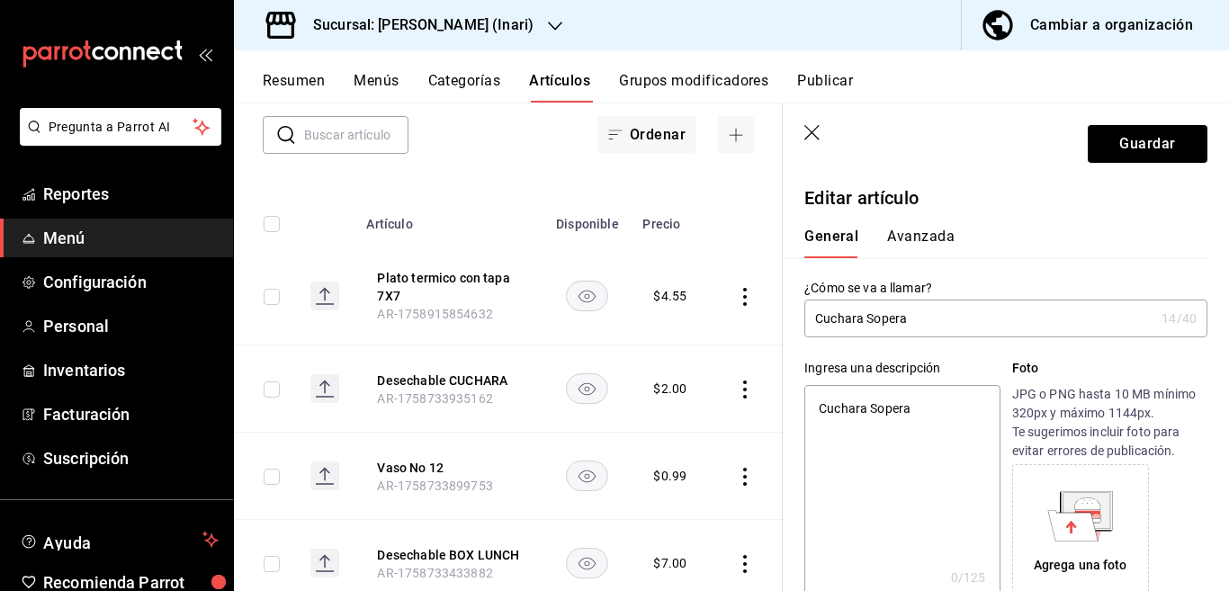
type textarea "x"
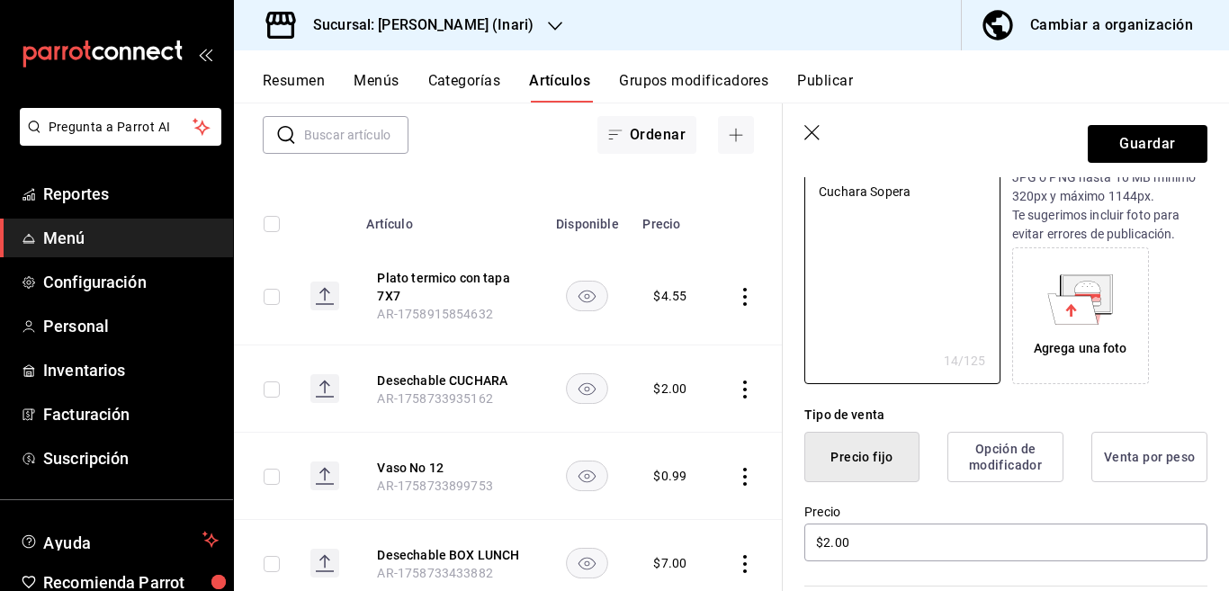
scroll to position [219, 0]
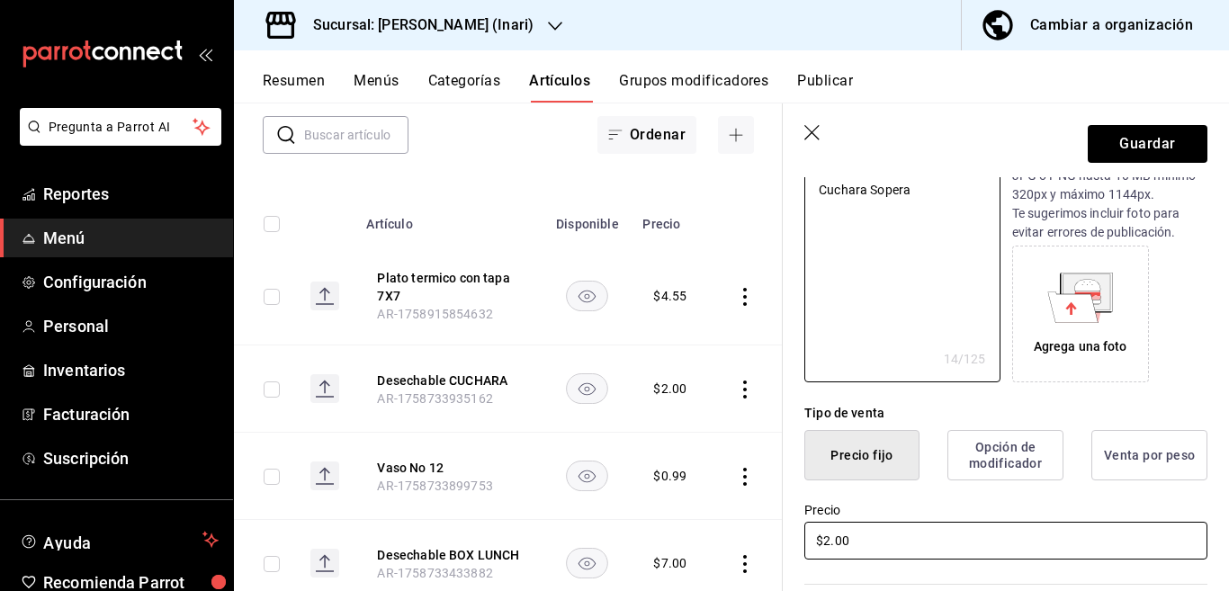
type textarea "Cuchara Sopera"
click at [873, 538] on input "$2.00" at bounding box center [1006, 541] width 403 height 38
type textarea "x"
type input "$2.00"
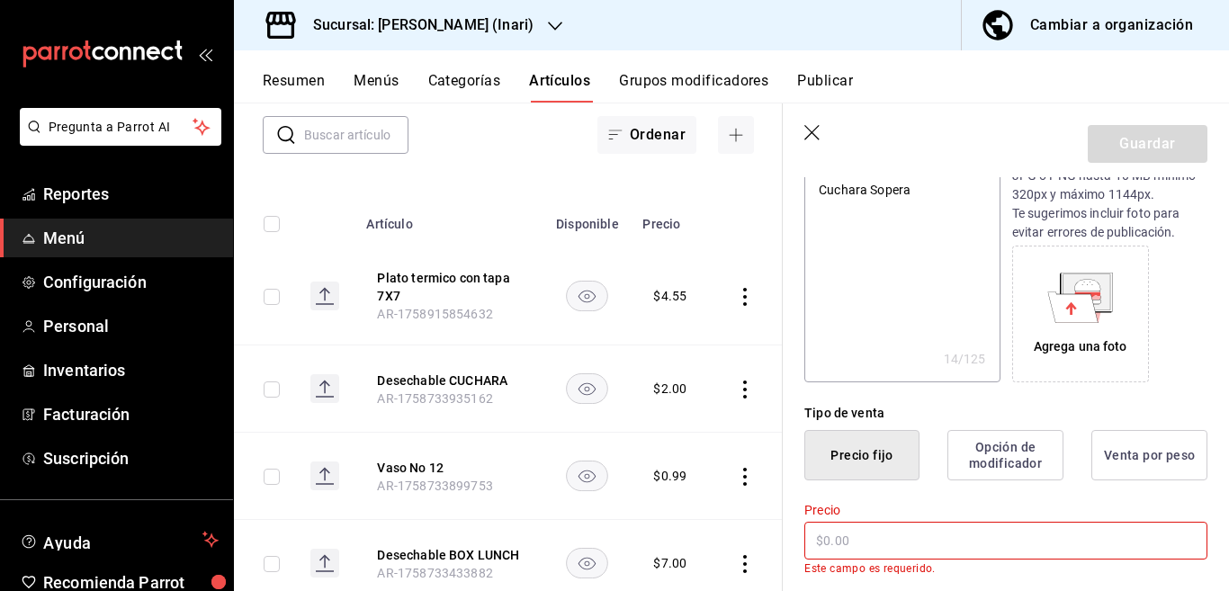
type textarea "x"
type input "$0.00"
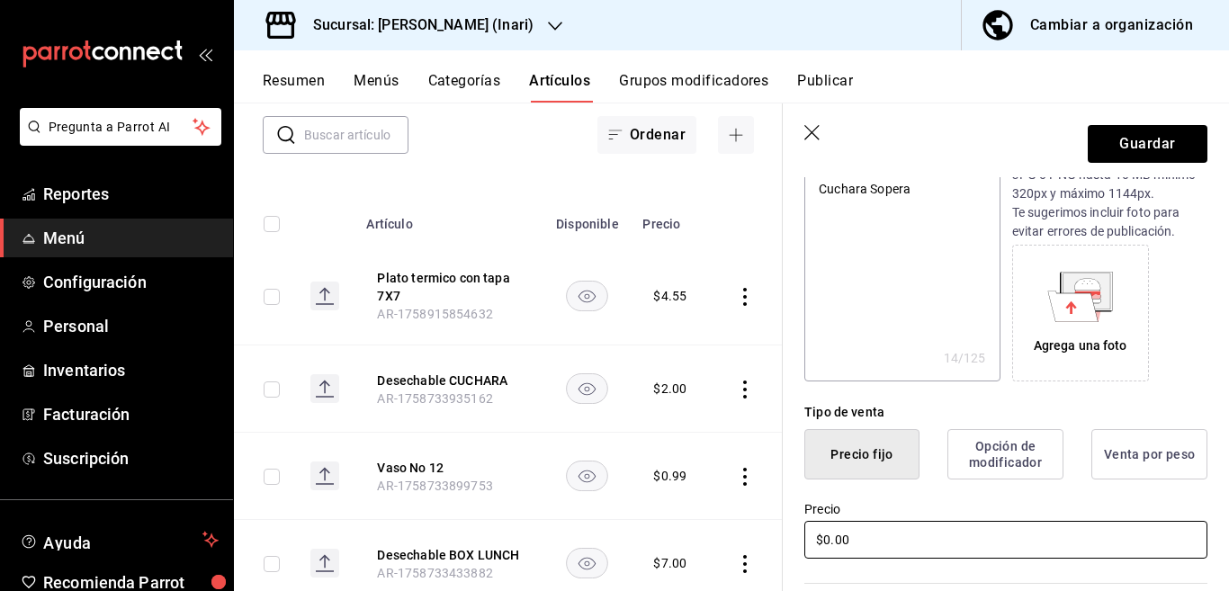
type textarea "x"
type input "$0.69"
type textarea "x"
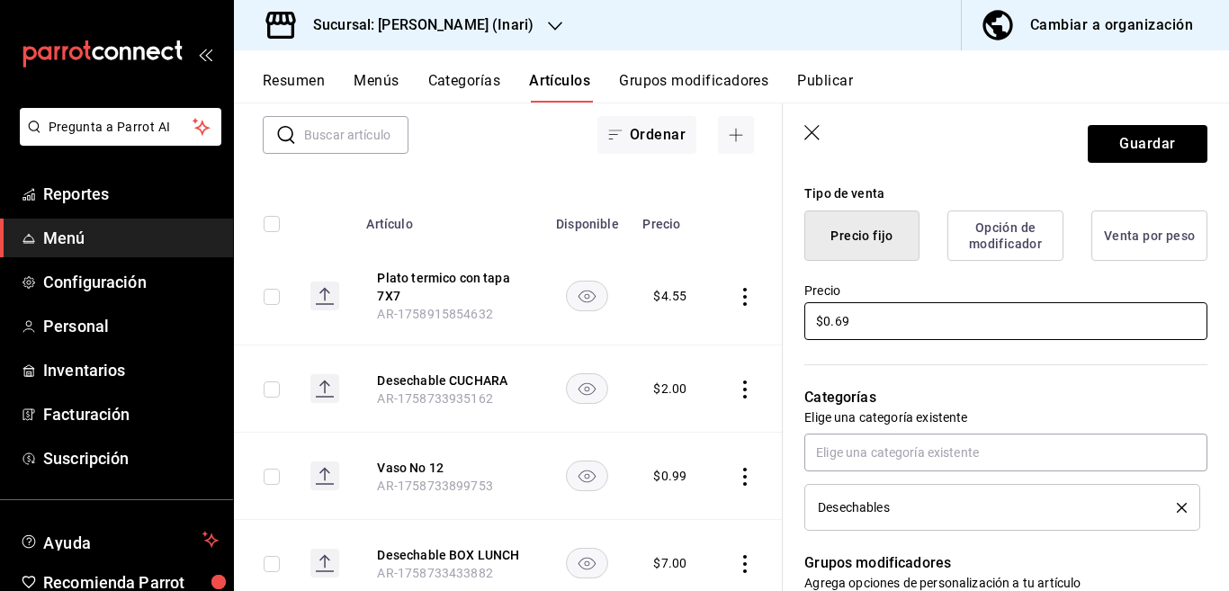
scroll to position [438, 0]
type input "$0.69"
click at [1110, 143] on button "Guardar" at bounding box center [1148, 144] width 120 height 38
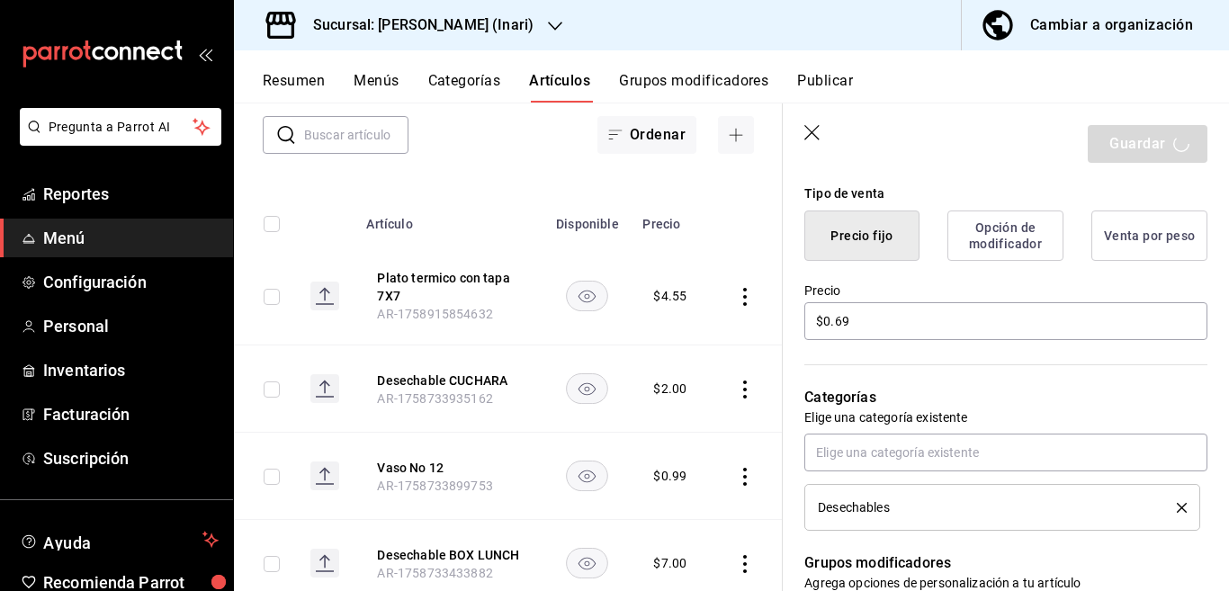
type textarea "x"
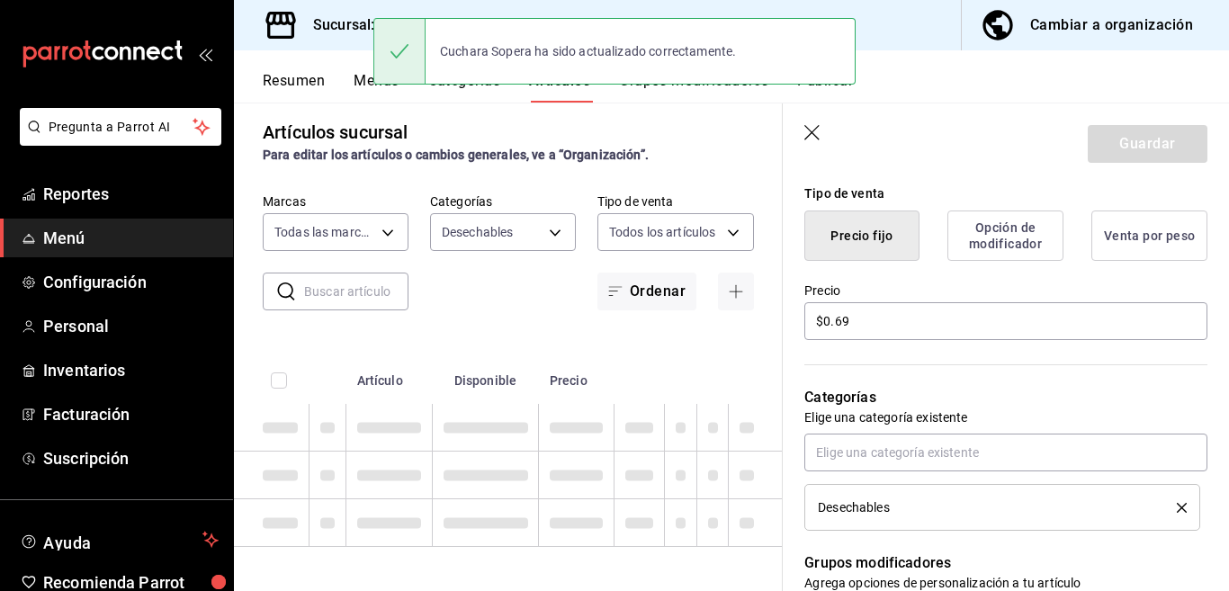
type textarea "x"
type input "AR-1758916048264"
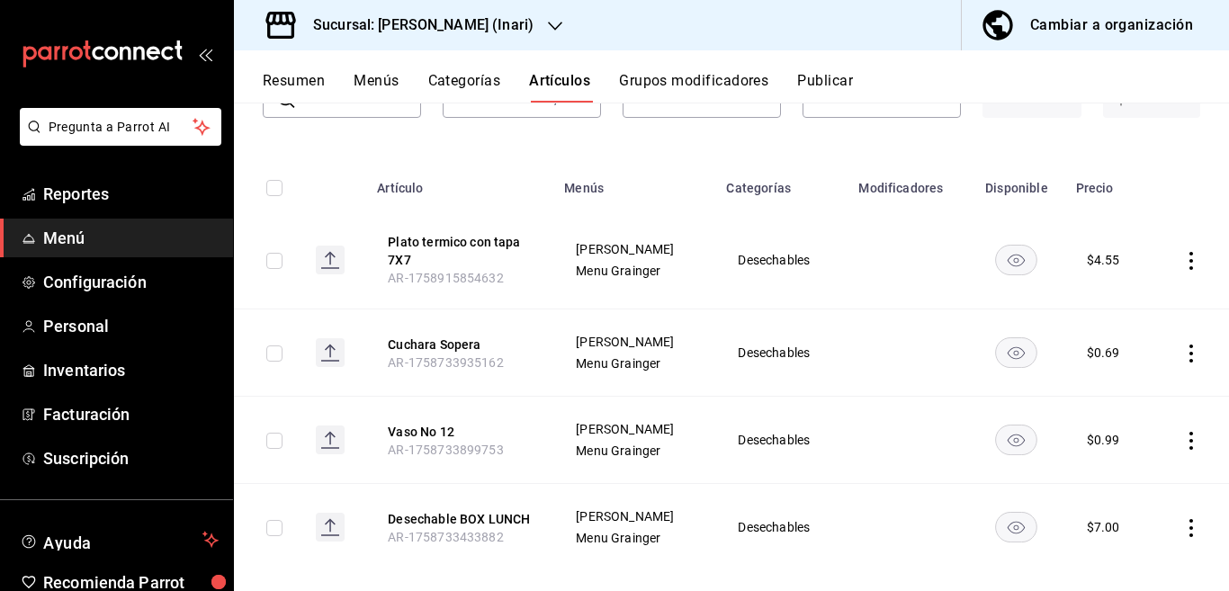
scroll to position [169, 0]
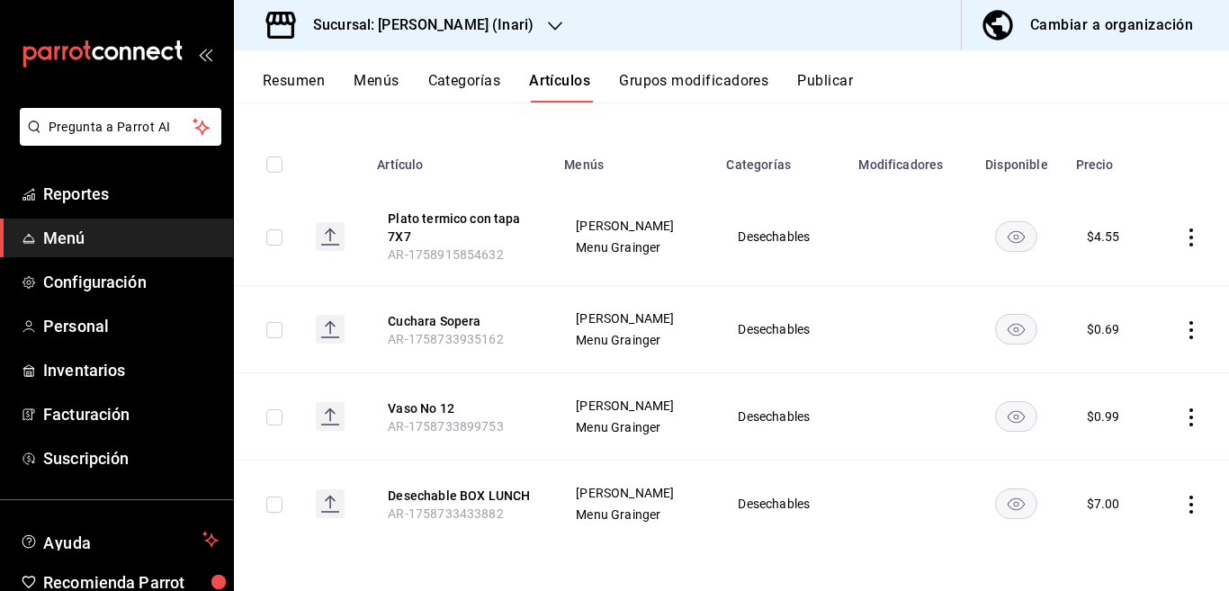
click at [1183, 506] on icon "actions" at bounding box center [1192, 505] width 18 height 18
click at [1120, 545] on span "Eliminar" at bounding box center [1122, 543] width 46 height 14
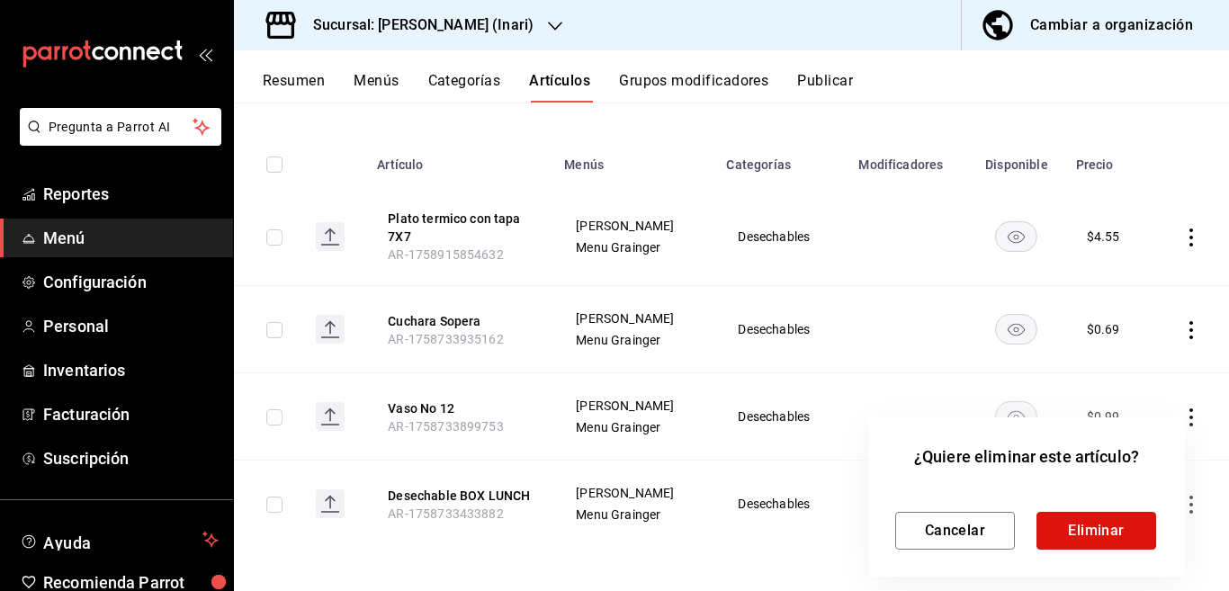
drag, startPoint x: 1085, startPoint y: 522, endPoint x: 982, endPoint y: 484, distance: 110.2
click at [1085, 522] on button "Eliminar" at bounding box center [1097, 531] width 120 height 38
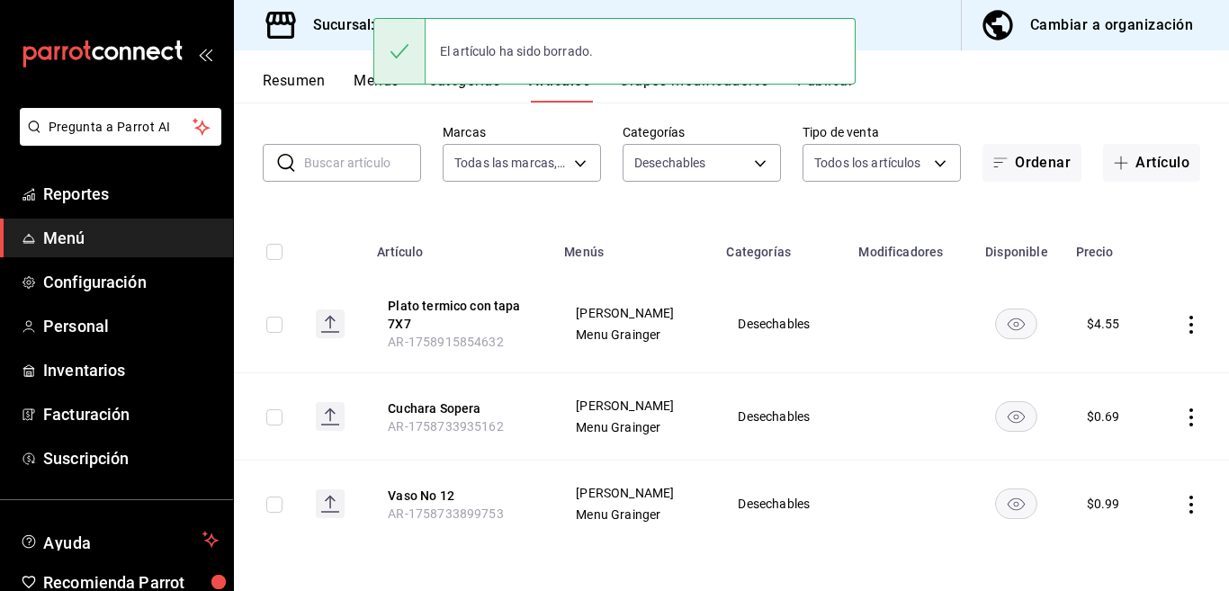
scroll to position [82, 0]
click at [1114, 133] on div "​ ​ Marcas Todas las marcas, Sin marca ea2be8b9-fbb8-4945-8878-663fc37aac6a Cat…" at bounding box center [731, 153] width 995 height 58
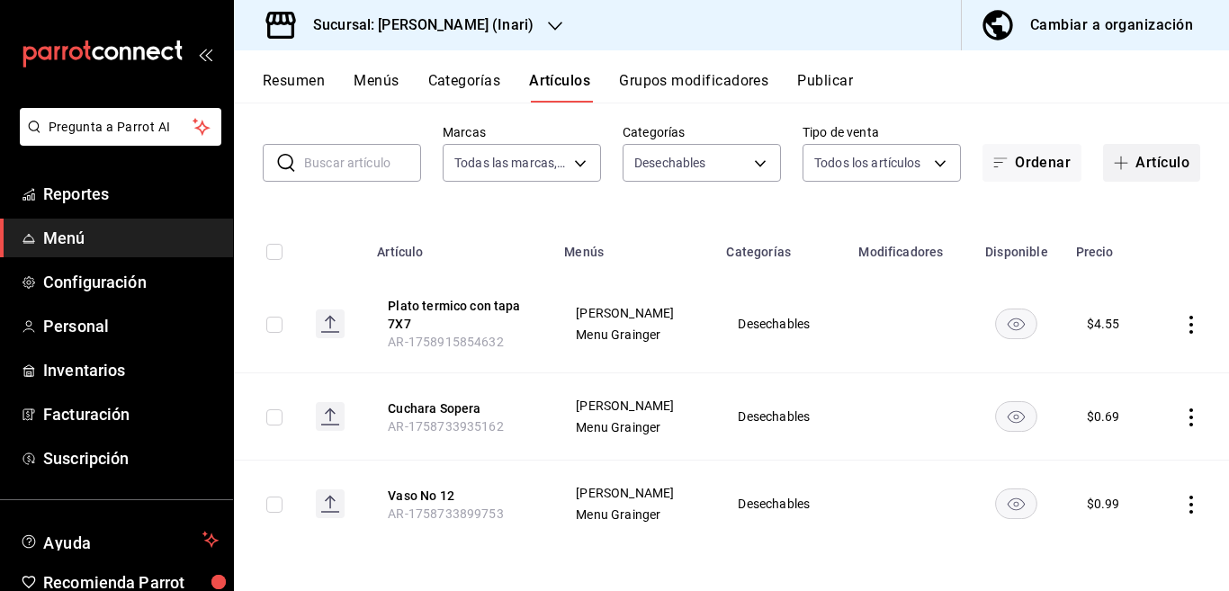
click at [1135, 163] on button "Artículo" at bounding box center [1151, 163] width 97 height 38
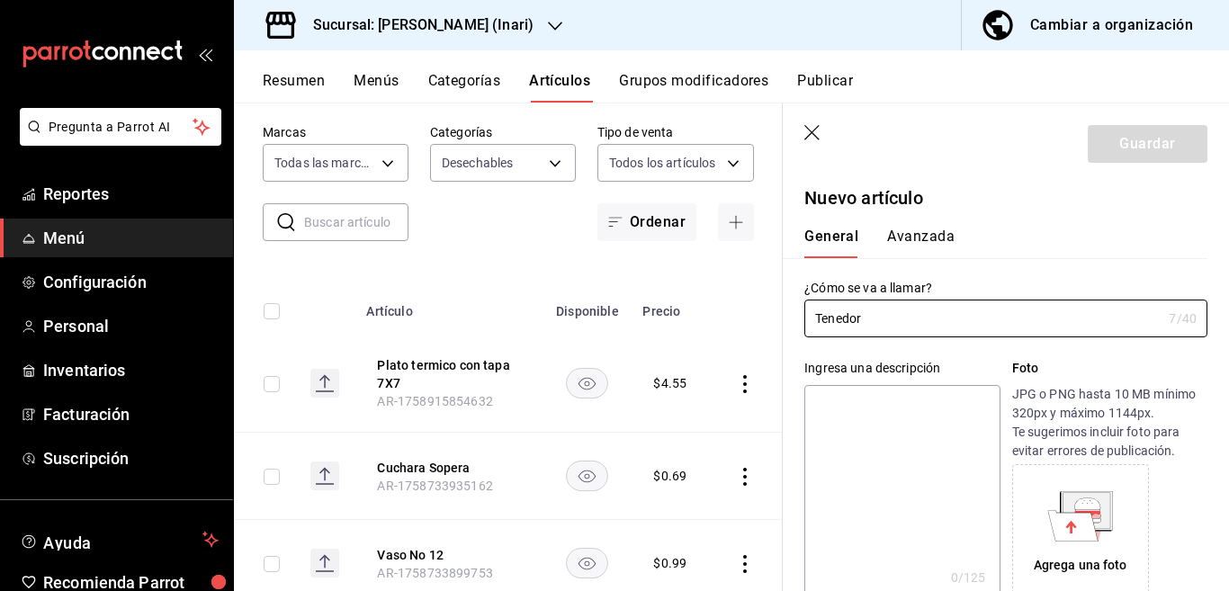
type input "Tenedor"
click at [887, 414] on textarea at bounding box center [902, 493] width 195 height 216
paste textarea "Tenedor"
type textarea "Tenedor"
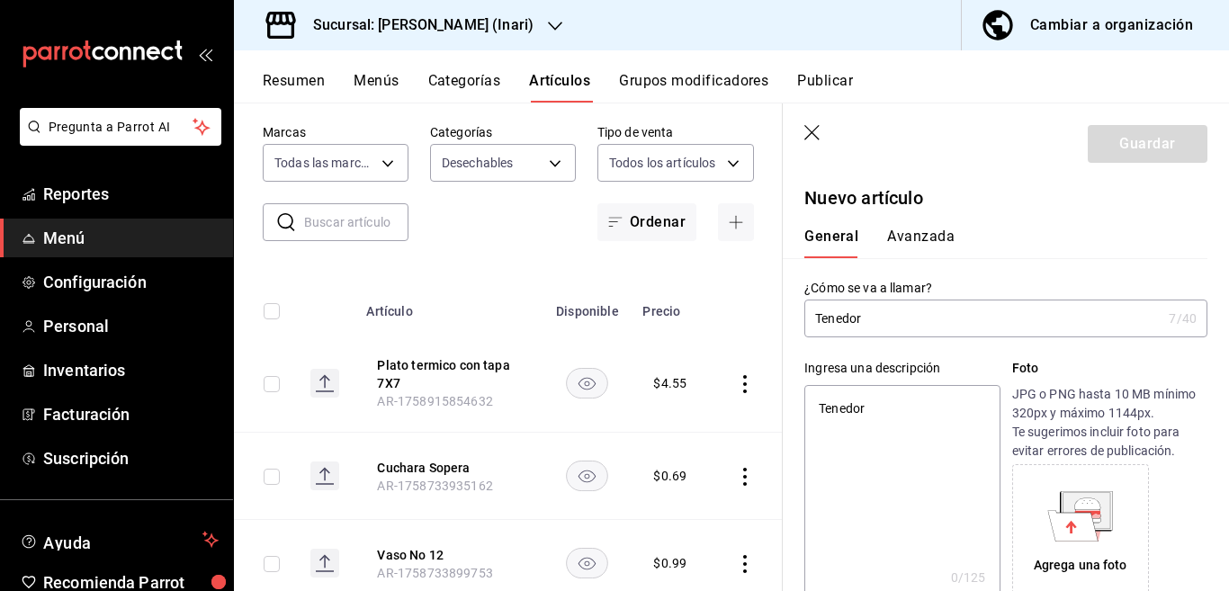
type textarea "x"
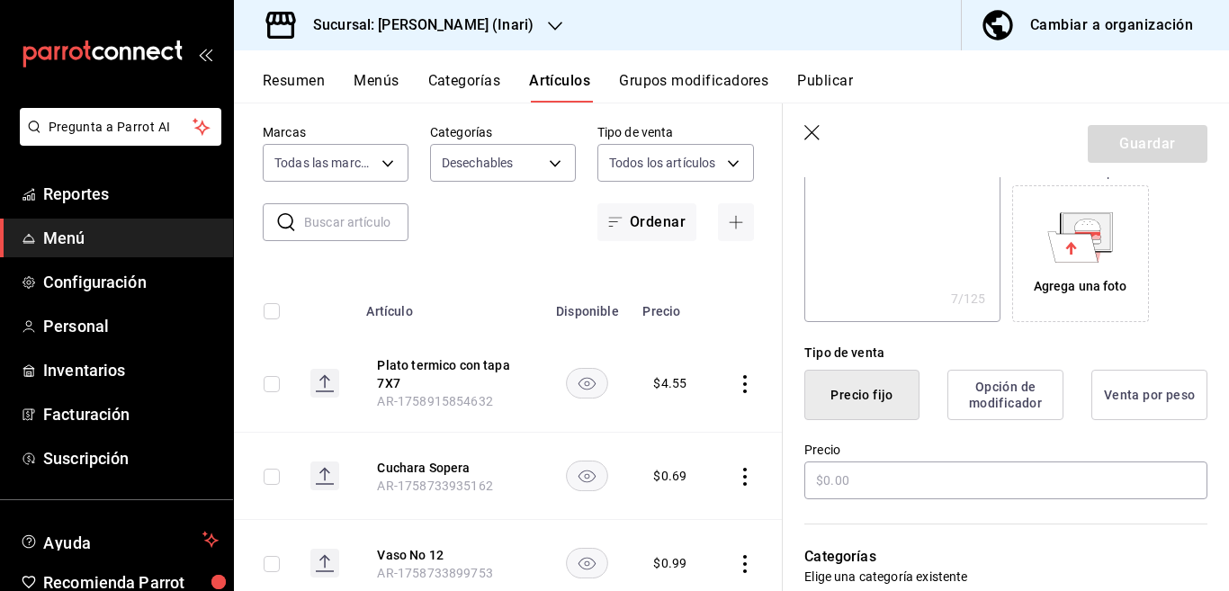
scroll to position [293, 0]
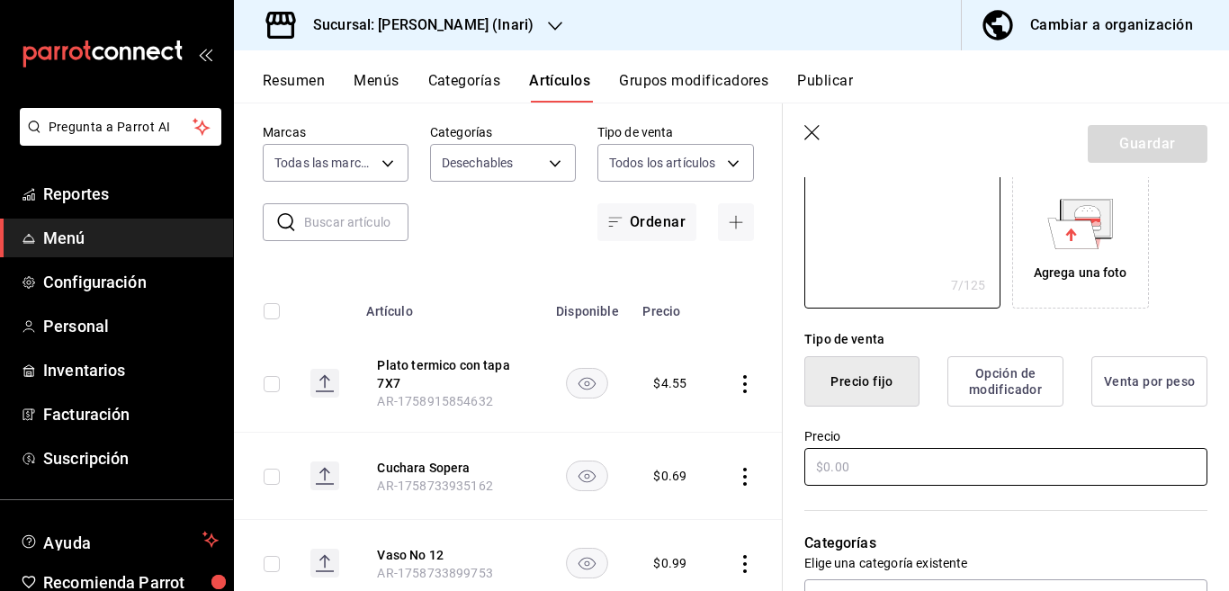
type textarea "Tenedor"
type textarea "x"
click at [859, 472] on input "text" at bounding box center [1006, 467] width 403 height 38
type input "$0.00"
type textarea "x"
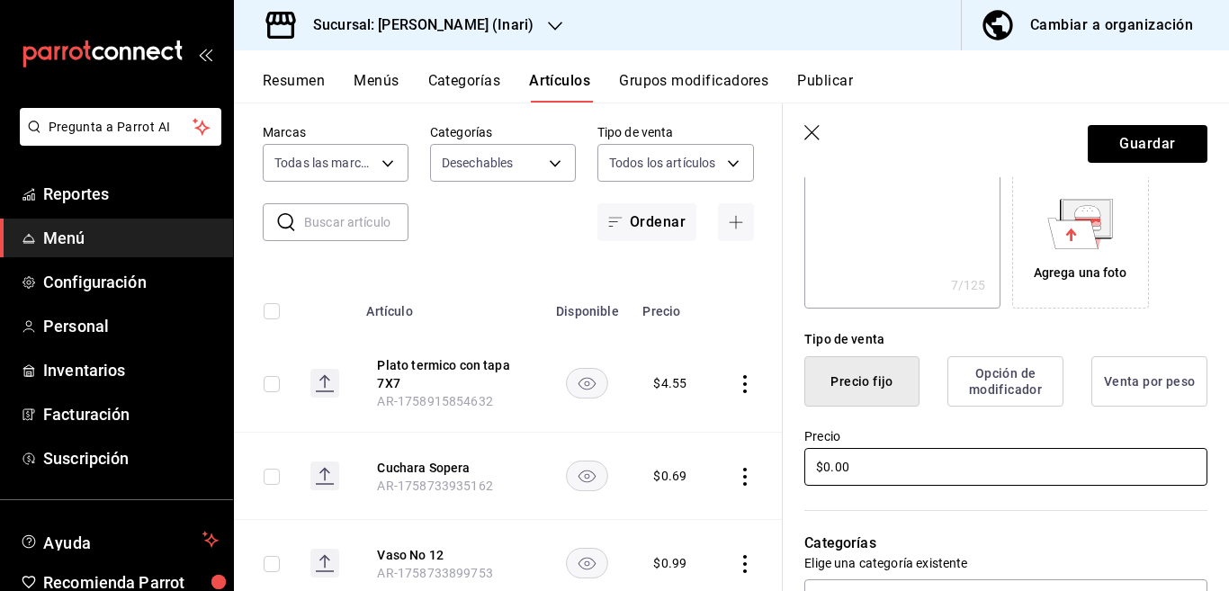
type input "$0.60"
type textarea "x"
type input "$0.69"
type textarea "x"
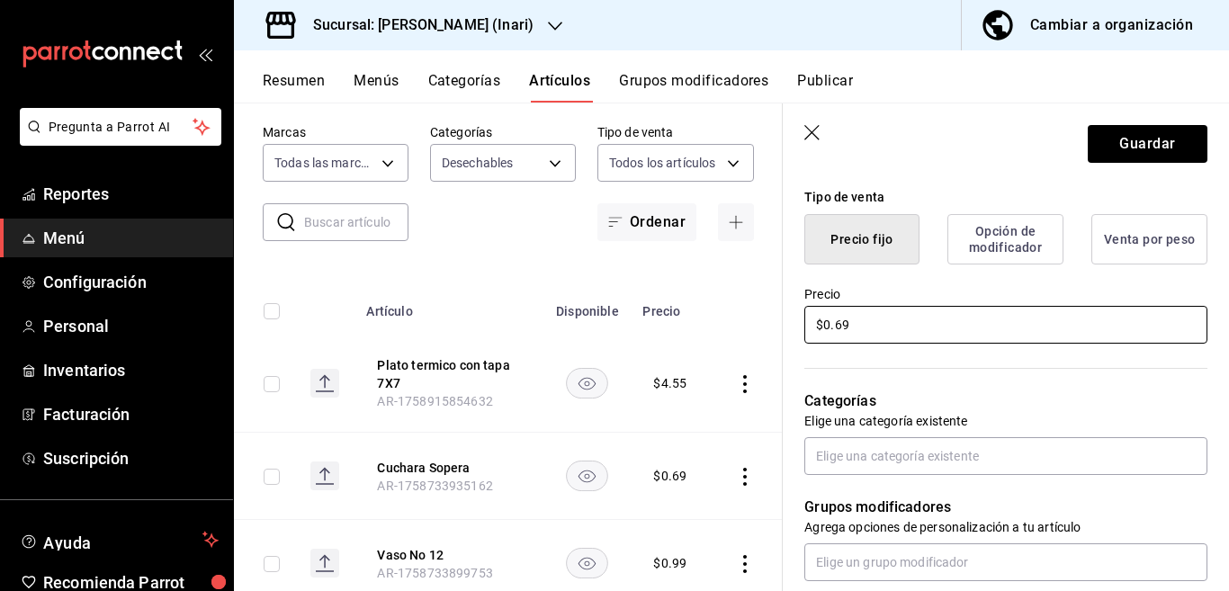
scroll to position [438, 0]
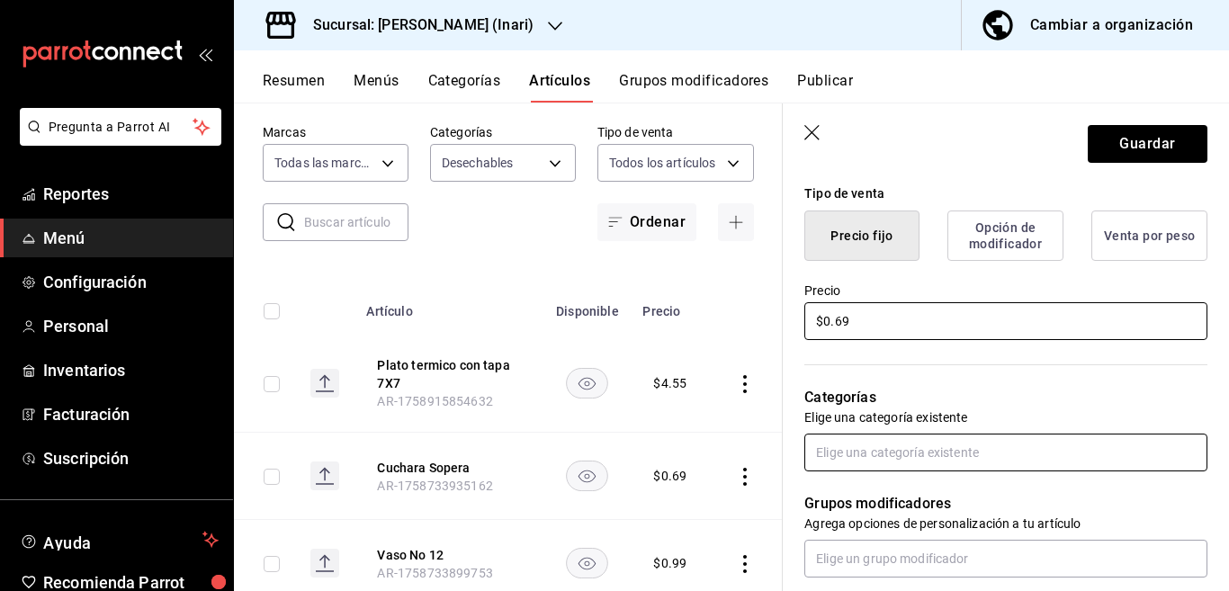
type input "$0.69"
click at [869, 452] on input "text" at bounding box center [1006, 453] width 403 height 38
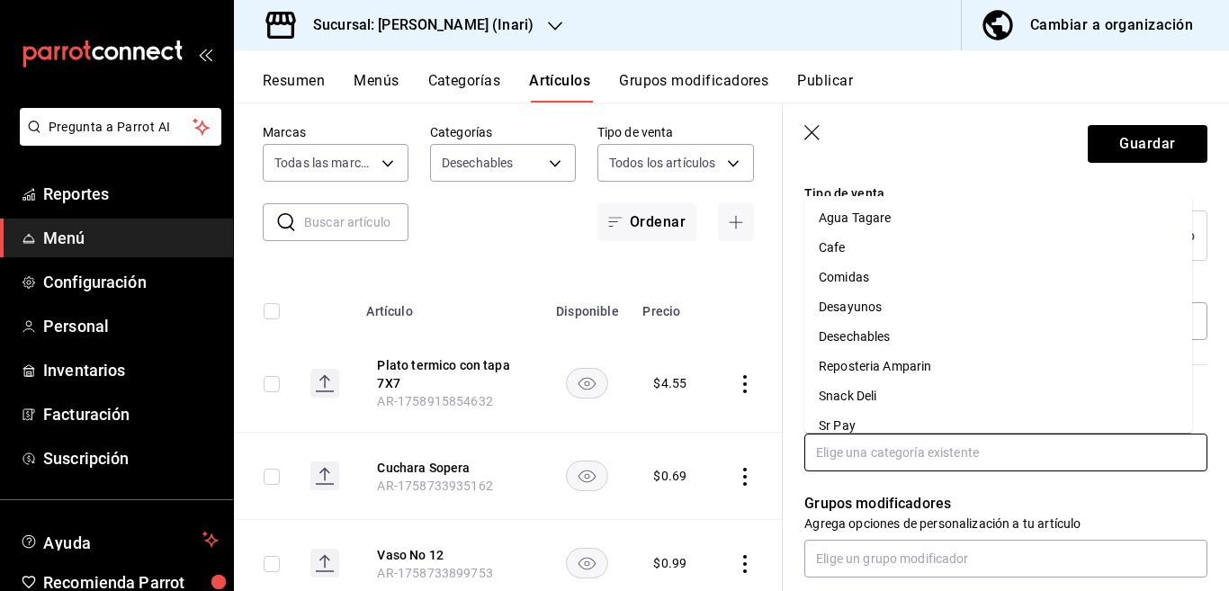
click at [863, 338] on li "Desechables" at bounding box center [999, 337] width 388 height 30
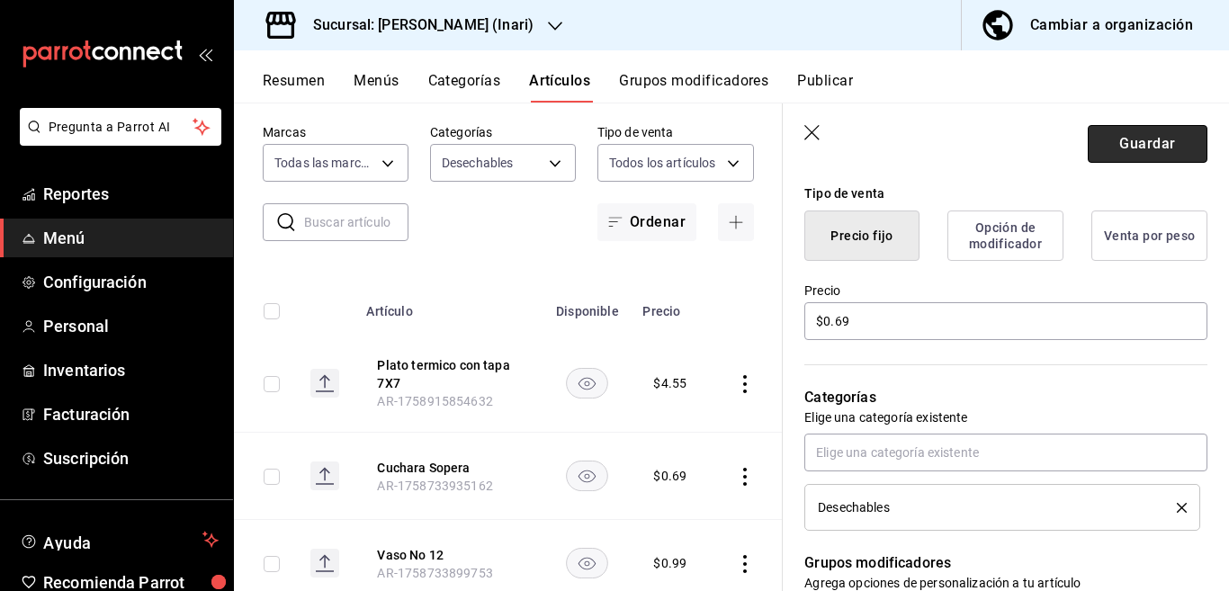
click at [1110, 138] on button "Guardar" at bounding box center [1148, 144] width 120 height 38
type textarea "x"
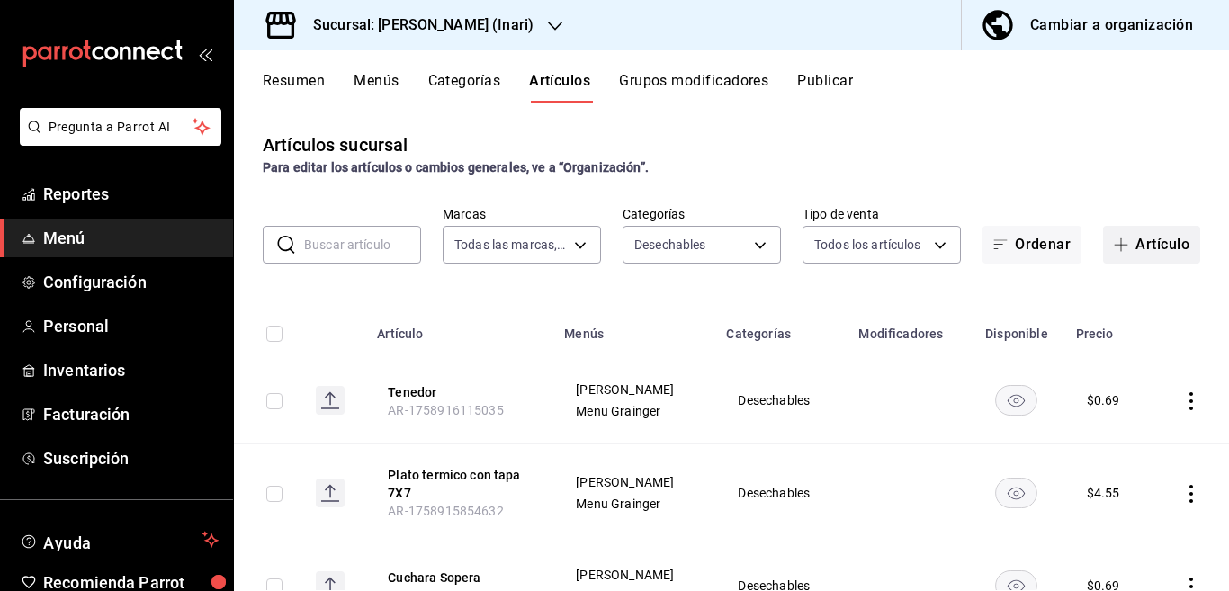
click at [1132, 242] on button "Artículo" at bounding box center [1151, 245] width 97 height 38
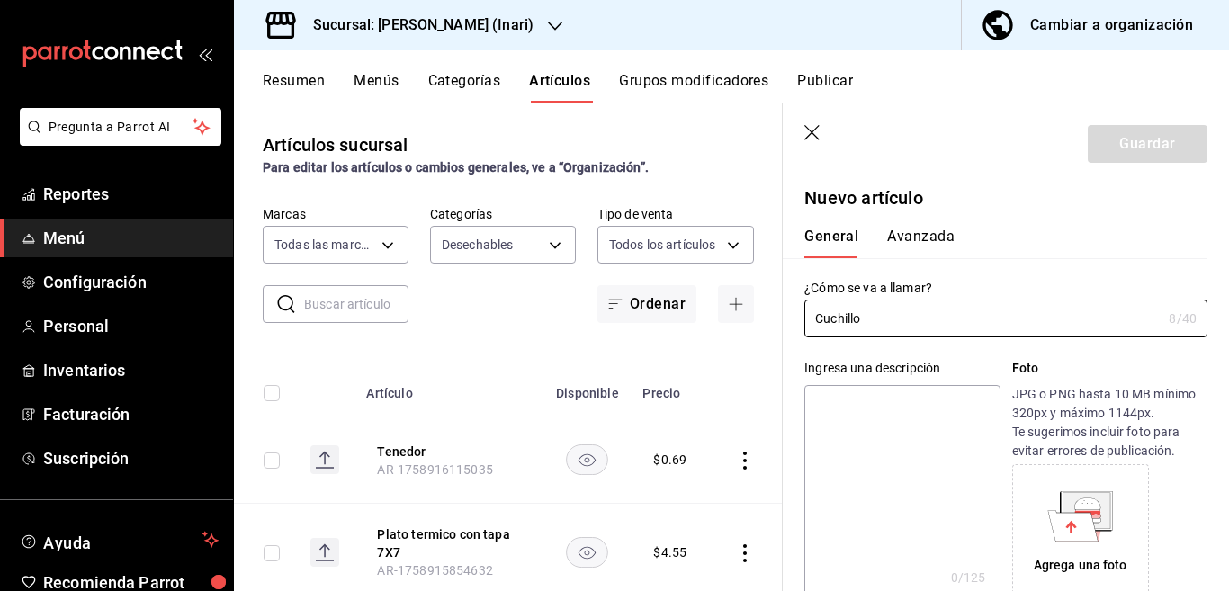
type input "Cuchillo"
click at [906, 394] on textarea at bounding box center [902, 493] width 195 height 216
paste textarea "Cuchillo"
type textarea "Cuchillo"
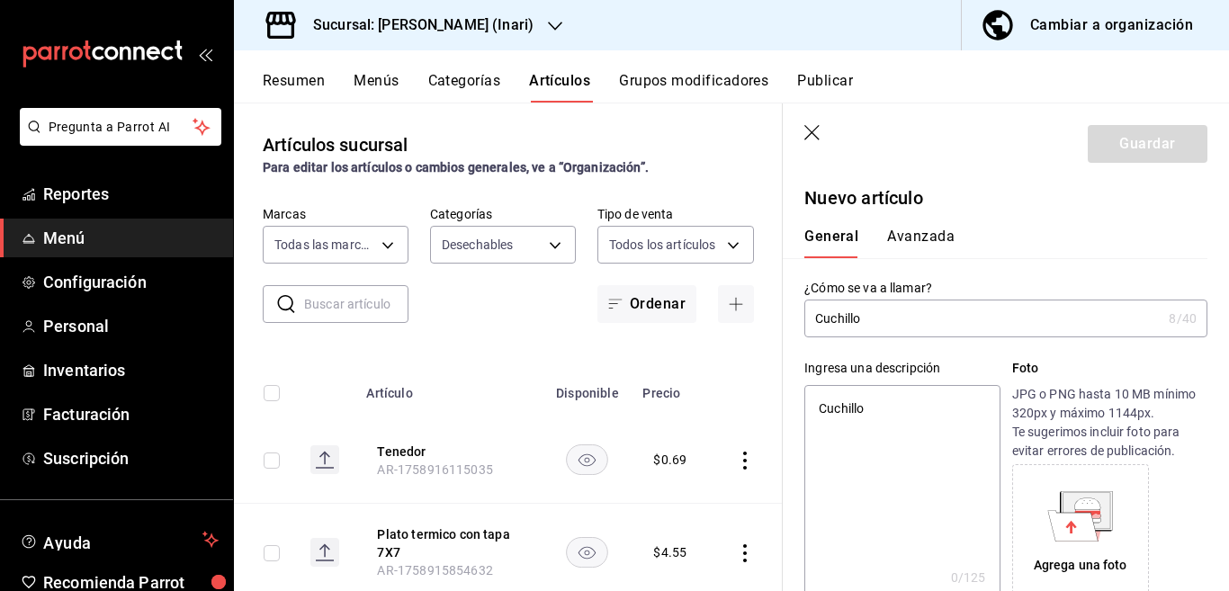
type textarea "x"
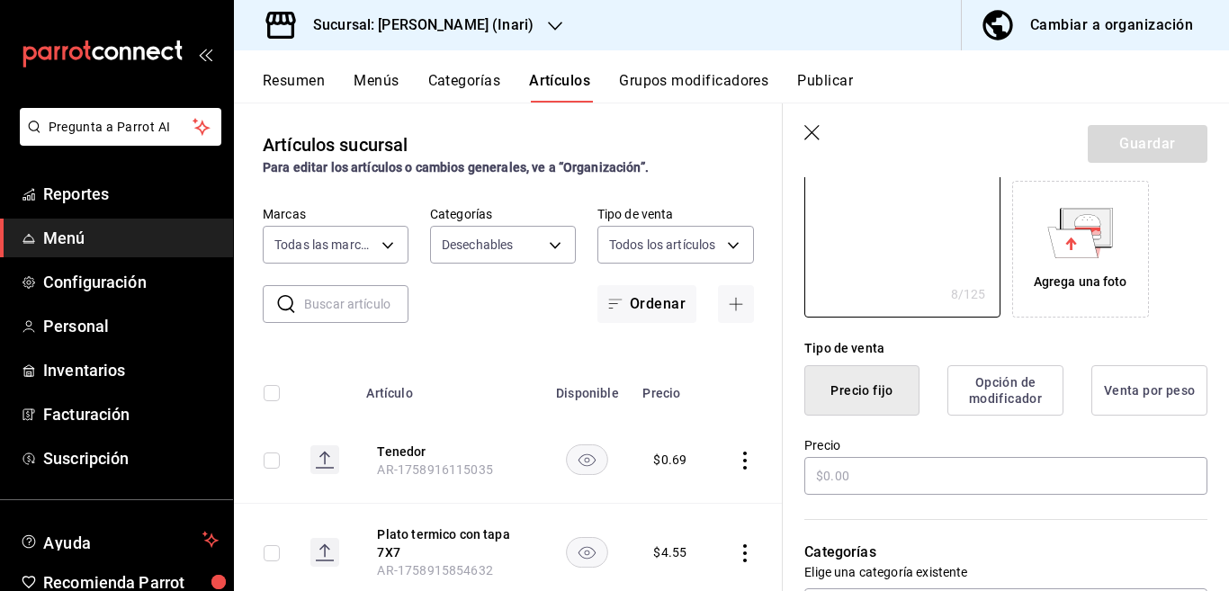
scroll to position [365, 0]
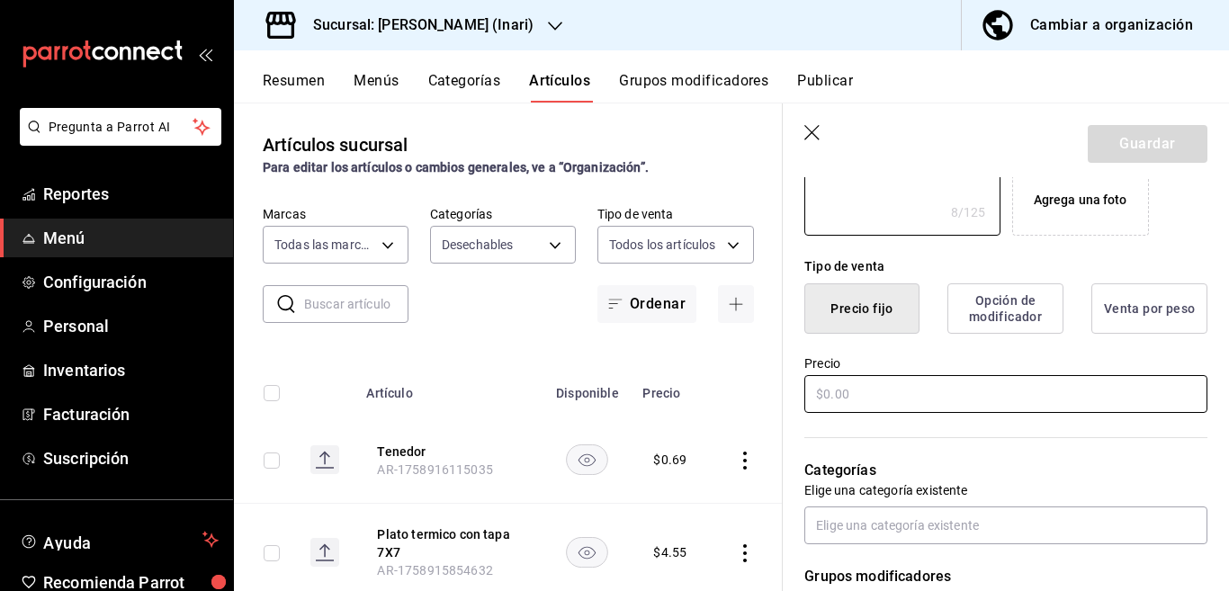
type textarea "Cuchillo"
type textarea "x"
click at [882, 399] on input "text" at bounding box center [1006, 394] width 403 height 38
type input "$0.00"
type textarea "x"
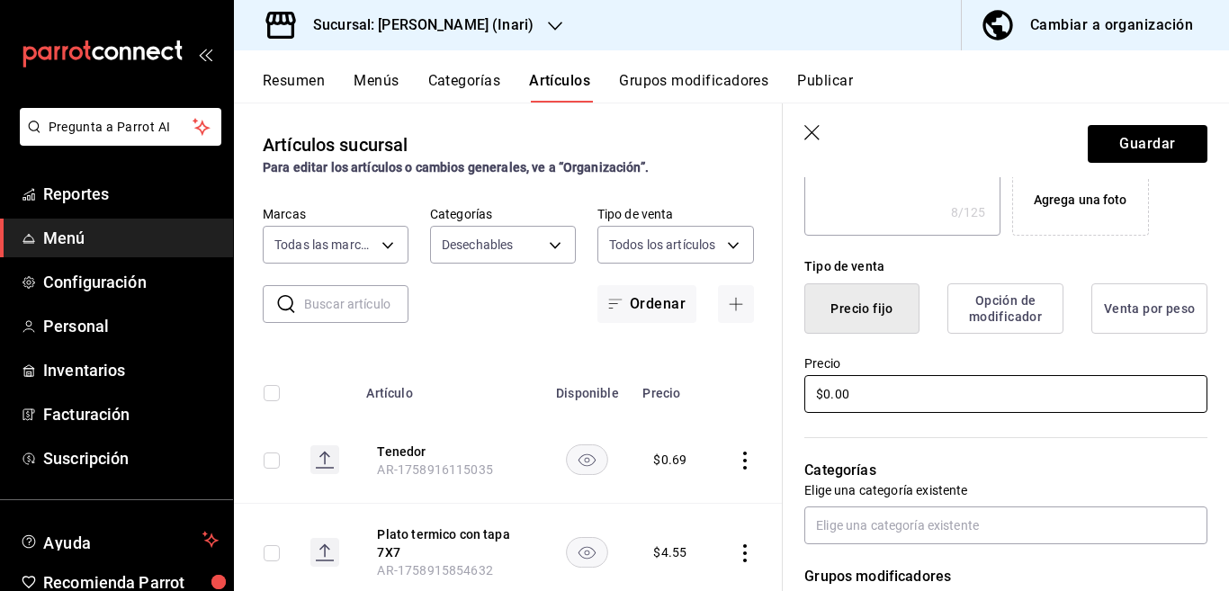
scroll to position [366, 0]
type input "$0.70"
type textarea "x"
type input "$0.72"
type textarea "x"
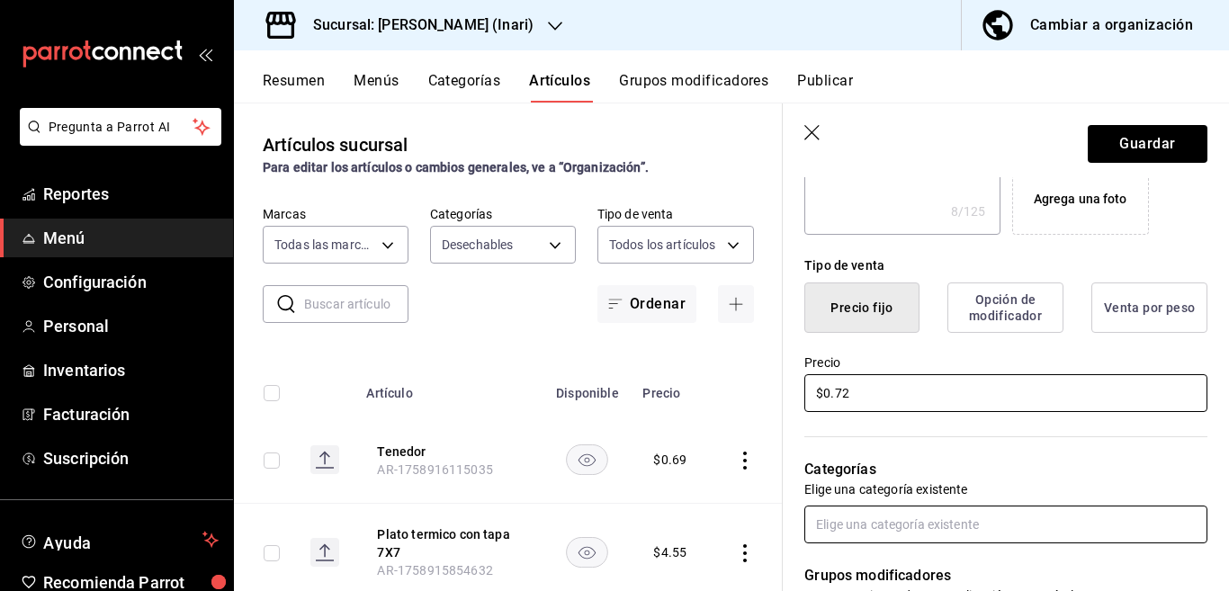
type input "$0.72"
click at [861, 524] on input "text" at bounding box center [1006, 525] width 403 height 38
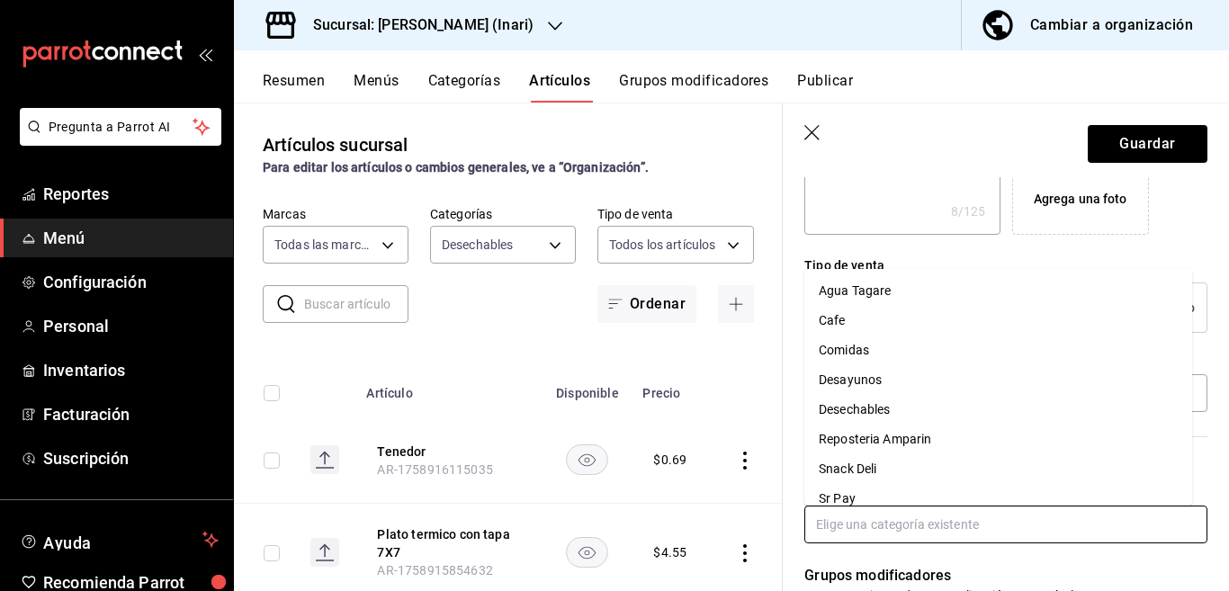
click at [851, 407] on li "Desechables" at bounding box center [999, 410] width 388 height 30
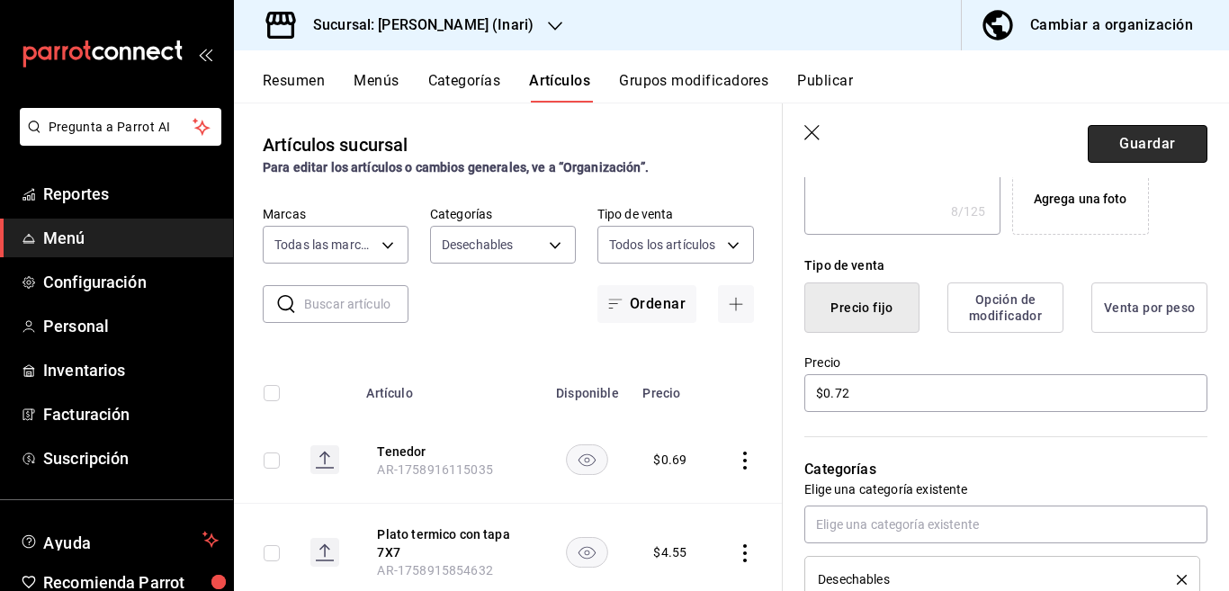
click at [1094, 138] on button "Guardar" at bounding box center [1148, 144] width 120 height 38
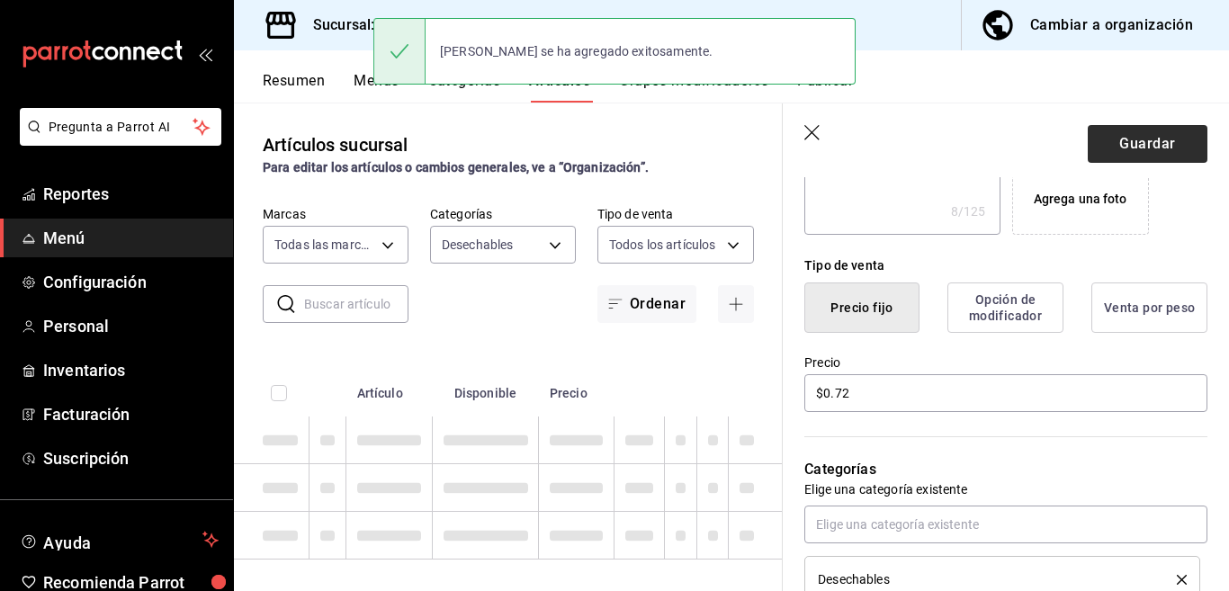
type textarea "x"
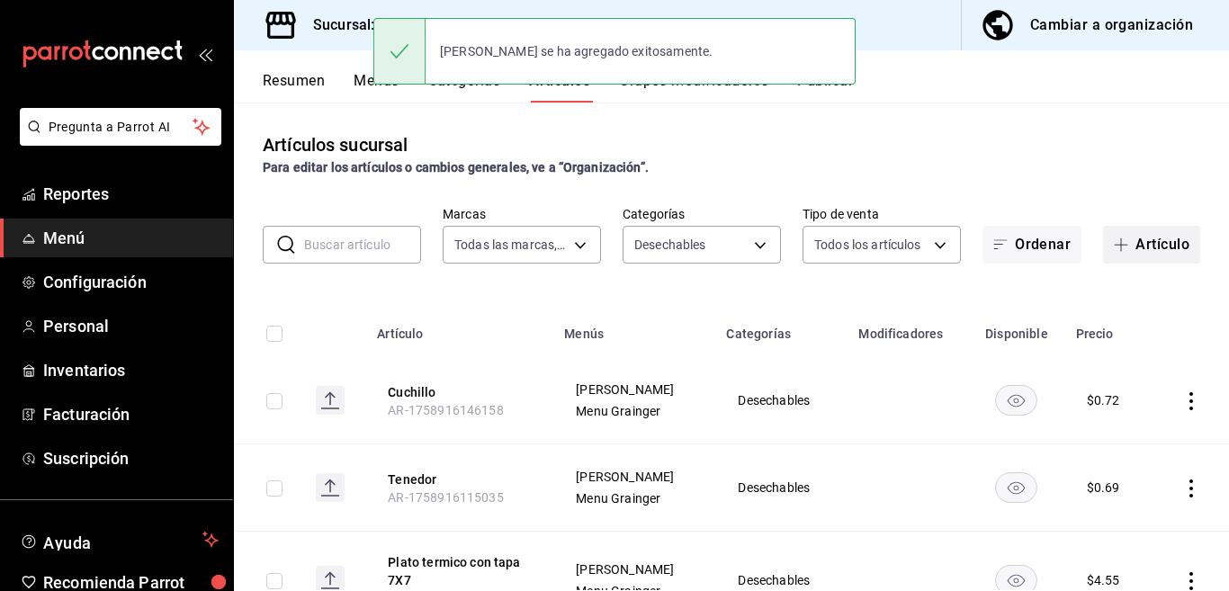
click at [1141, 242] on button "Artículo" at bounding box center [1151, 245] width 97 height 38
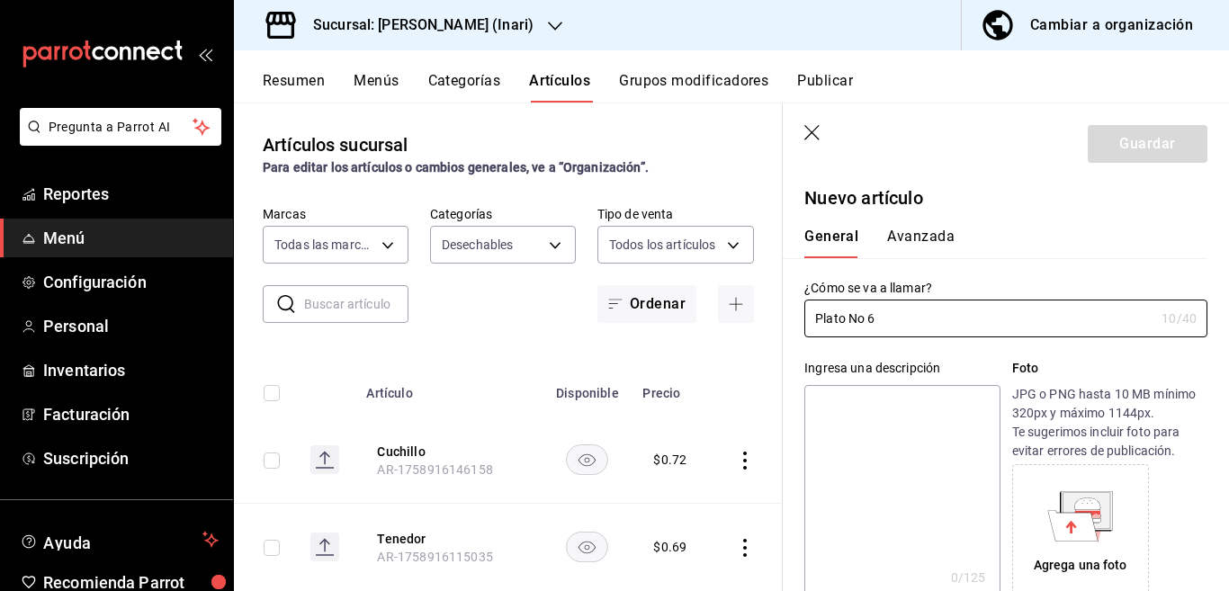
type input "Plato No 6"
click at [889, 410] on textarea at bounding box center [902, 493] width 195 height 216
paste textarea "Plato No 6"
type textarea "Plato No 6"
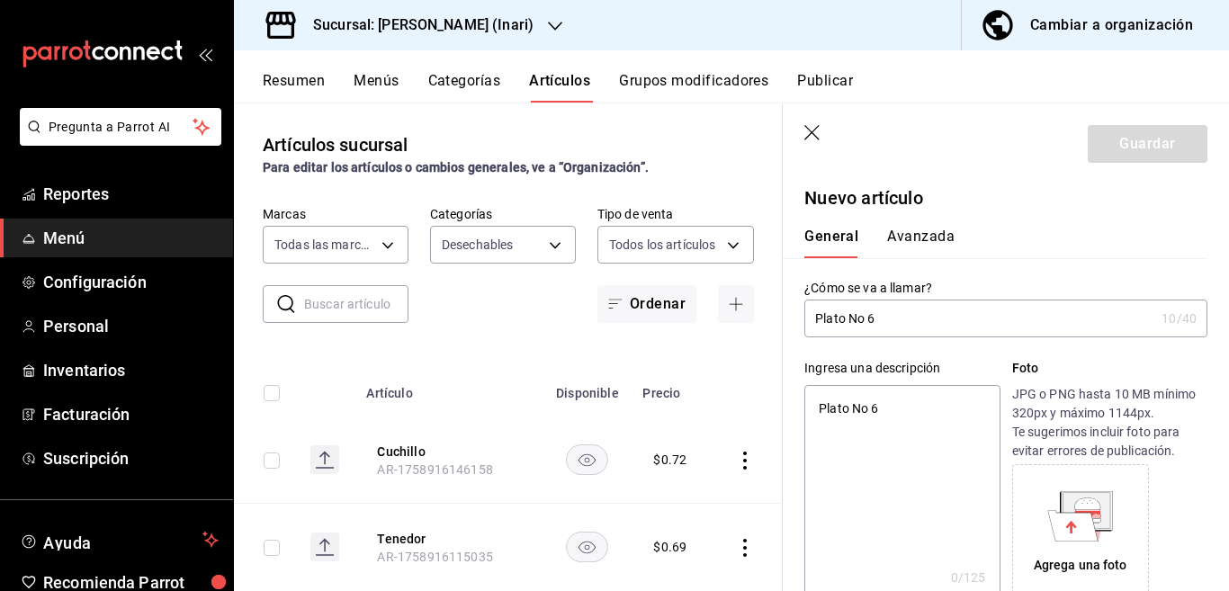
type textarea "x"
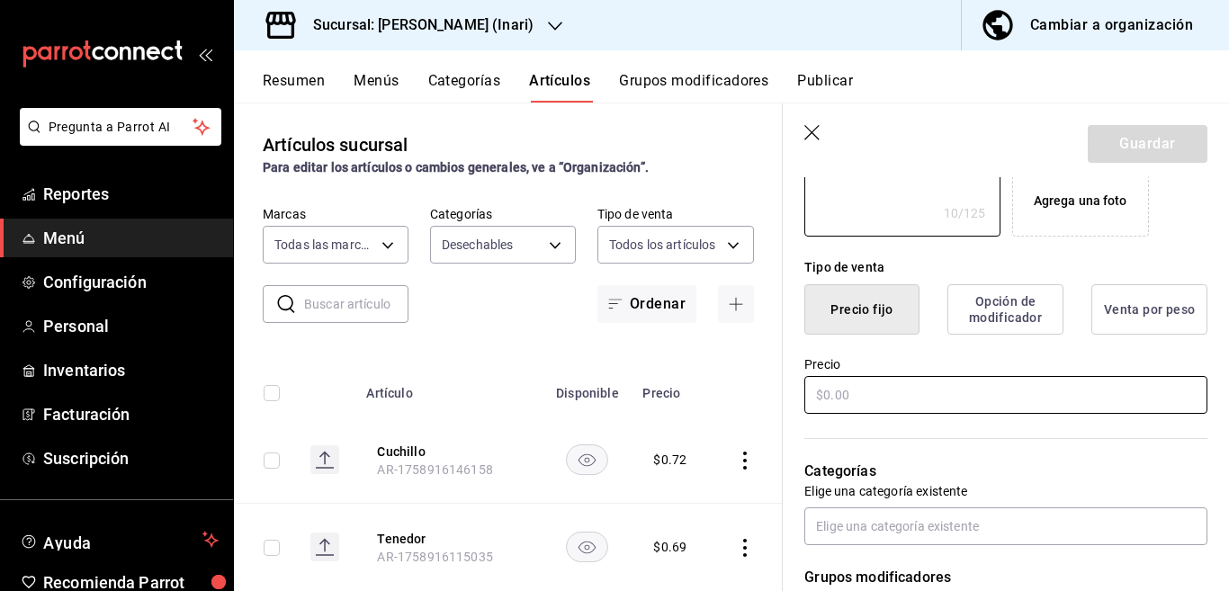
scroll to position [365, 0]
type textarea "Plato No 6"
type textarea "x"
click at [887, 389] on input "text" at bounding box center [1006, 394] width 403 height 38
type input "$0.00"
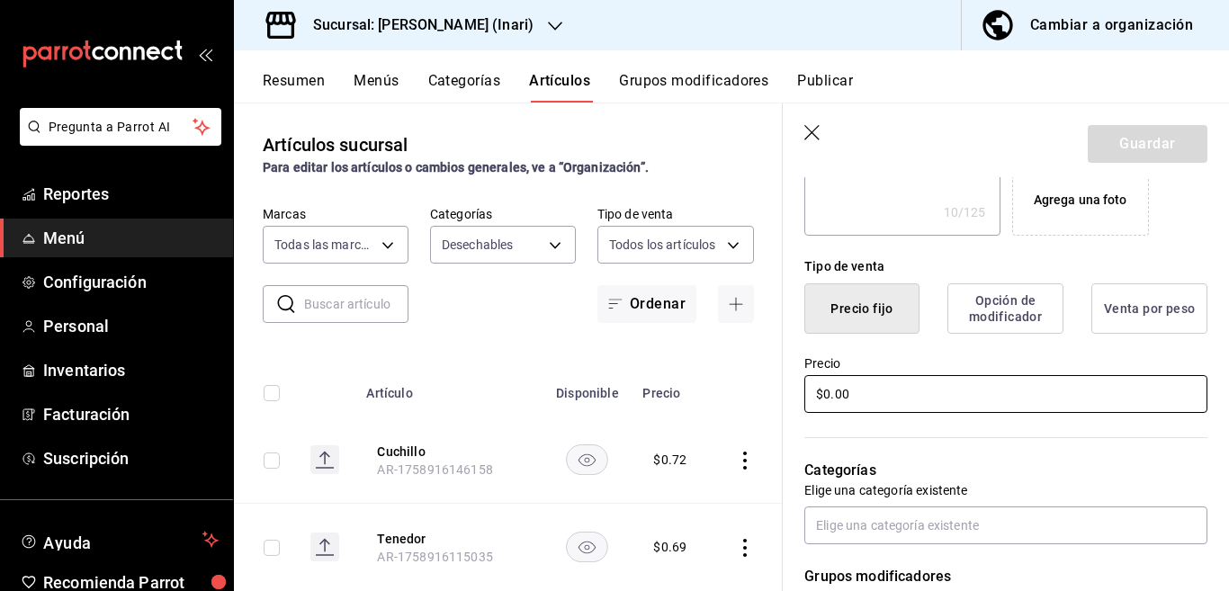
type textarea "x"
type input "$09.00"
type textarea "x"
type input "$0.00"
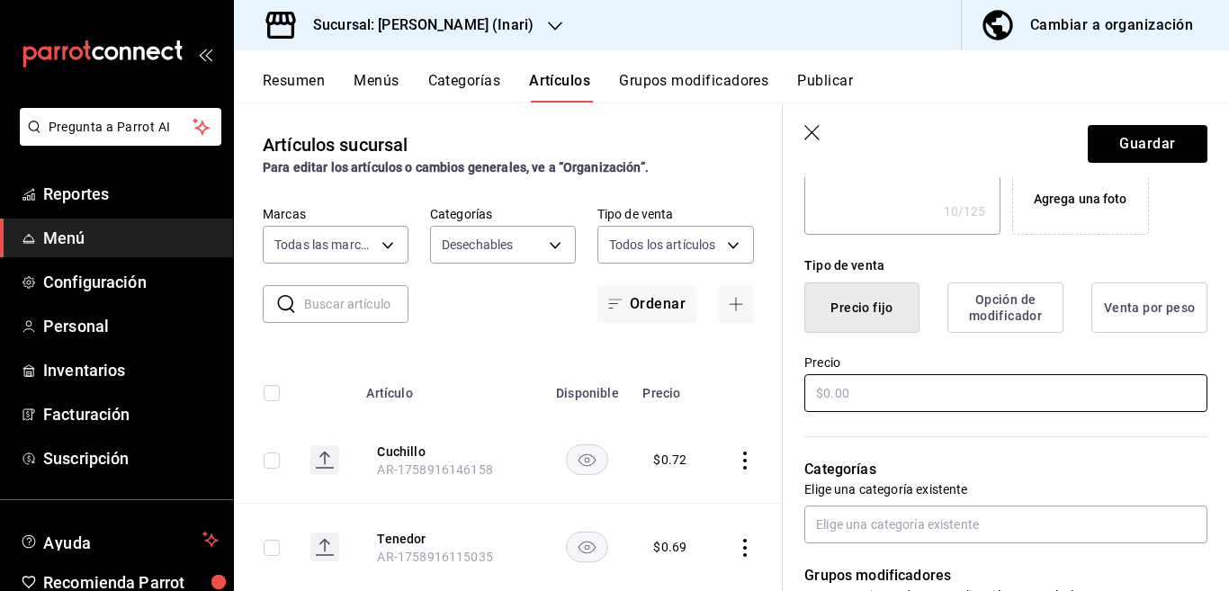
type textarea "x"
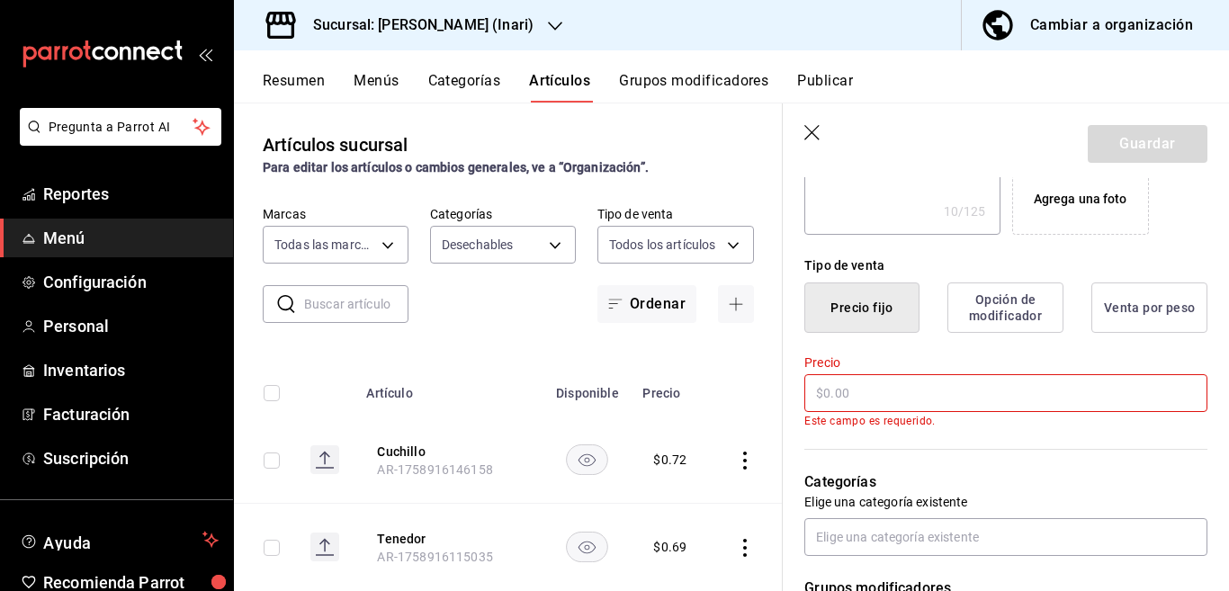
type input "$.00"
type textarea "x"
type input "$.90"
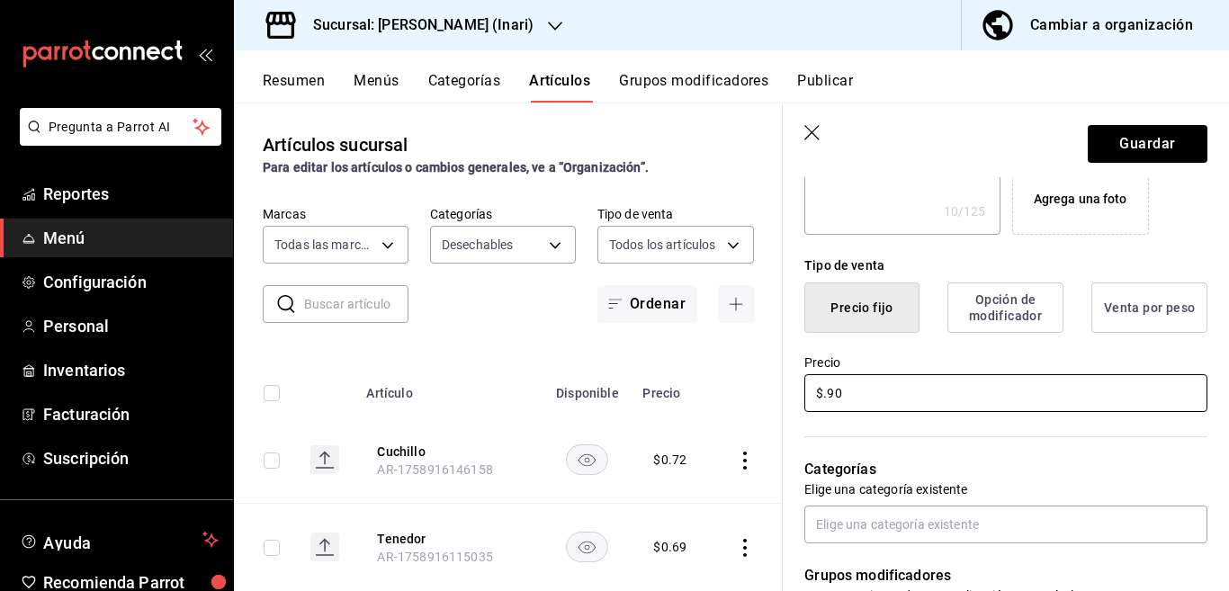
type textarea "x"
type input "$.00"
type textarea "x"
type input "$0.00"
type textarea "x"
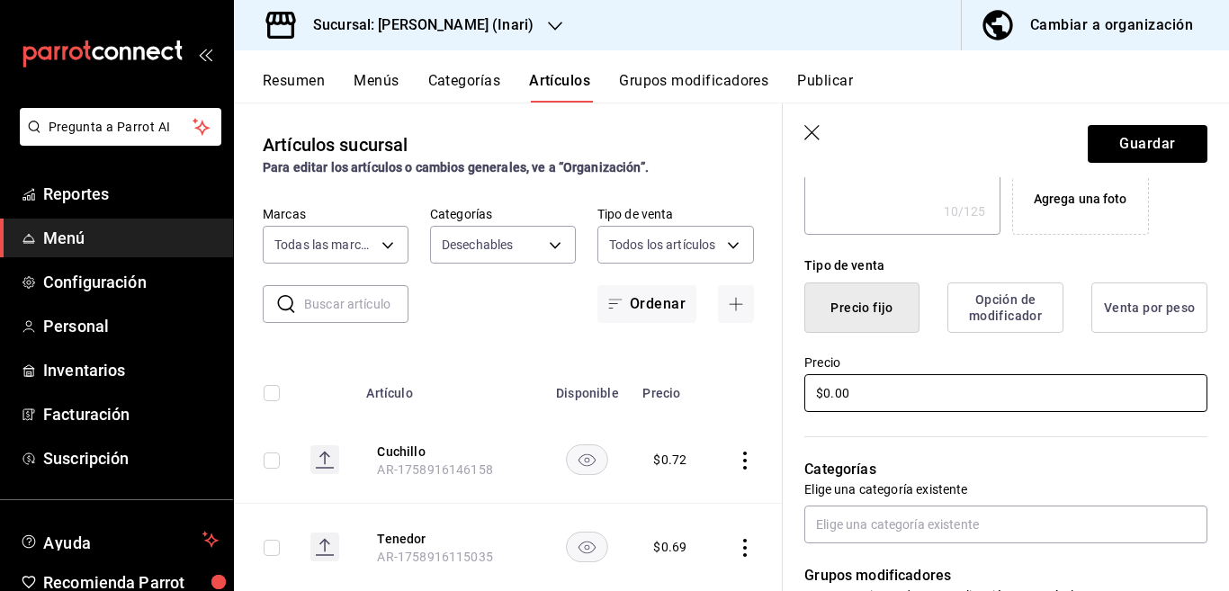
type input "$0.90"
type textarea "x"
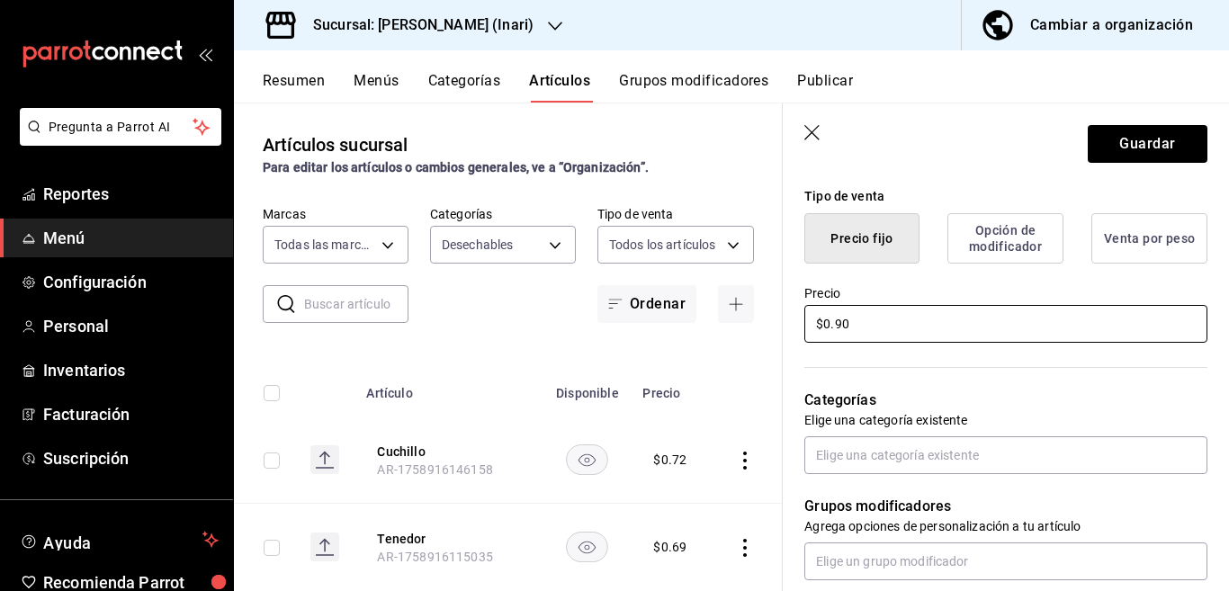
scroll to position [439, 0]
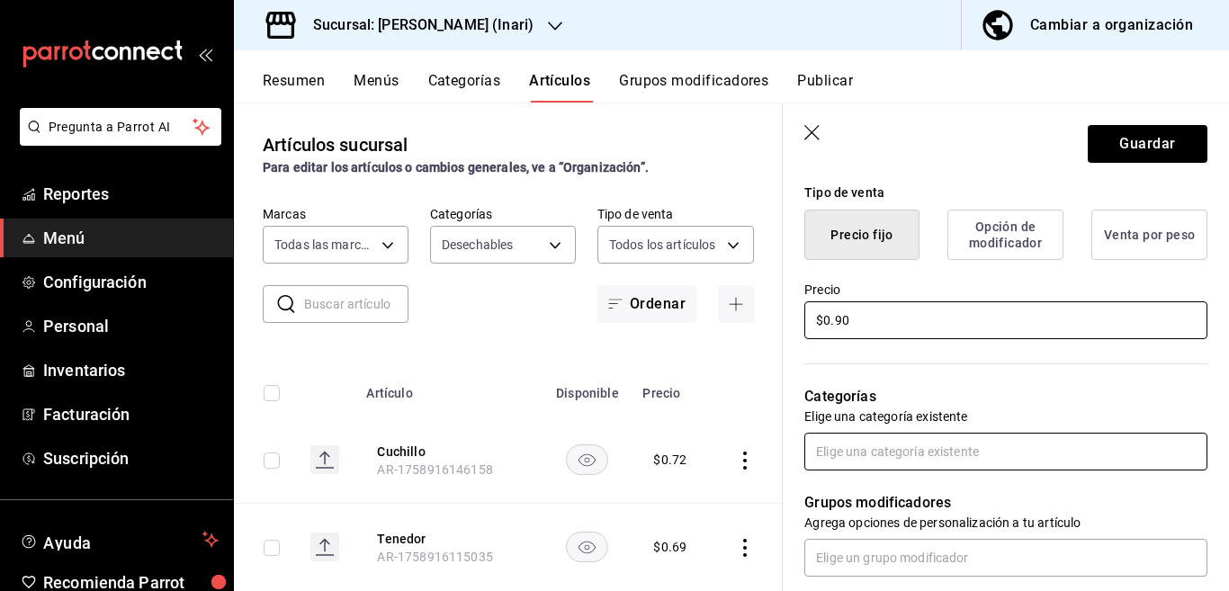
type input "$0.90"
click at [870, 450] on input "text" at bounding box center [1006, 452] width 403 height 38
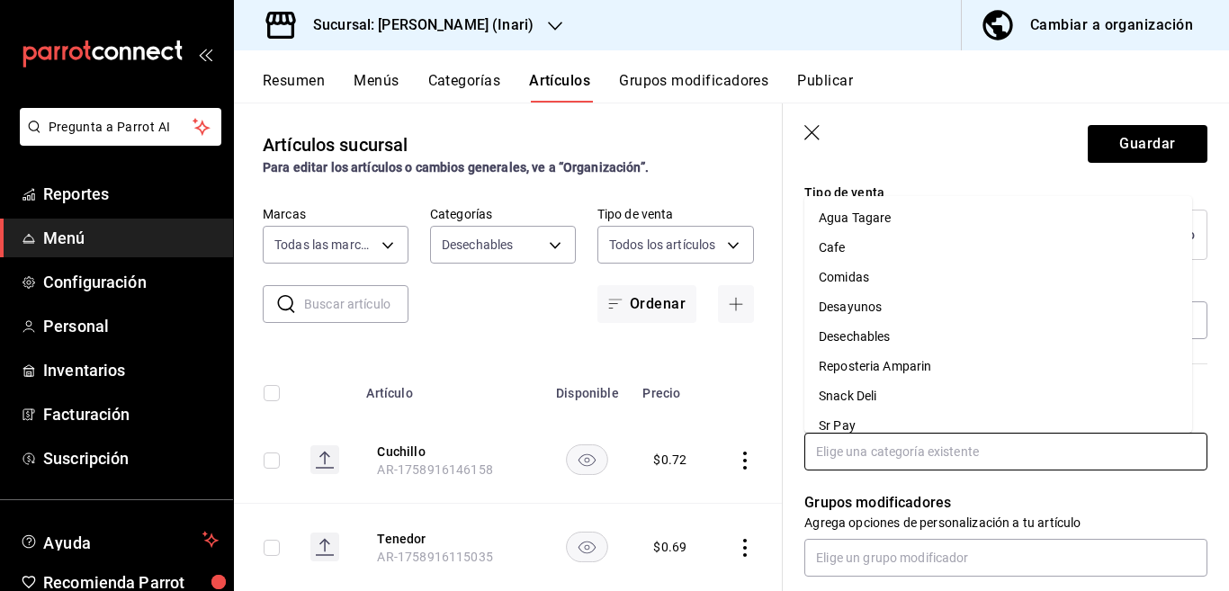
click at [857, 335] on li "Desechables" at bounding box center [999, 337] width 388 height 30
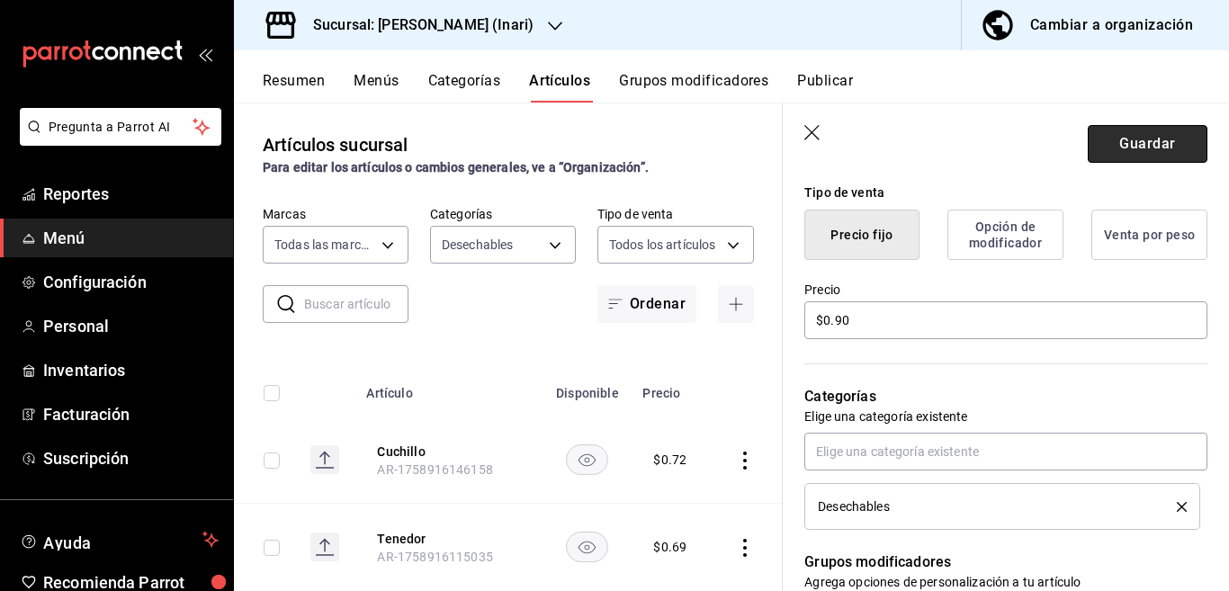
click at [1121, 140] on button "Guardar" at bounding box center [1148, 144] width 120 height 38
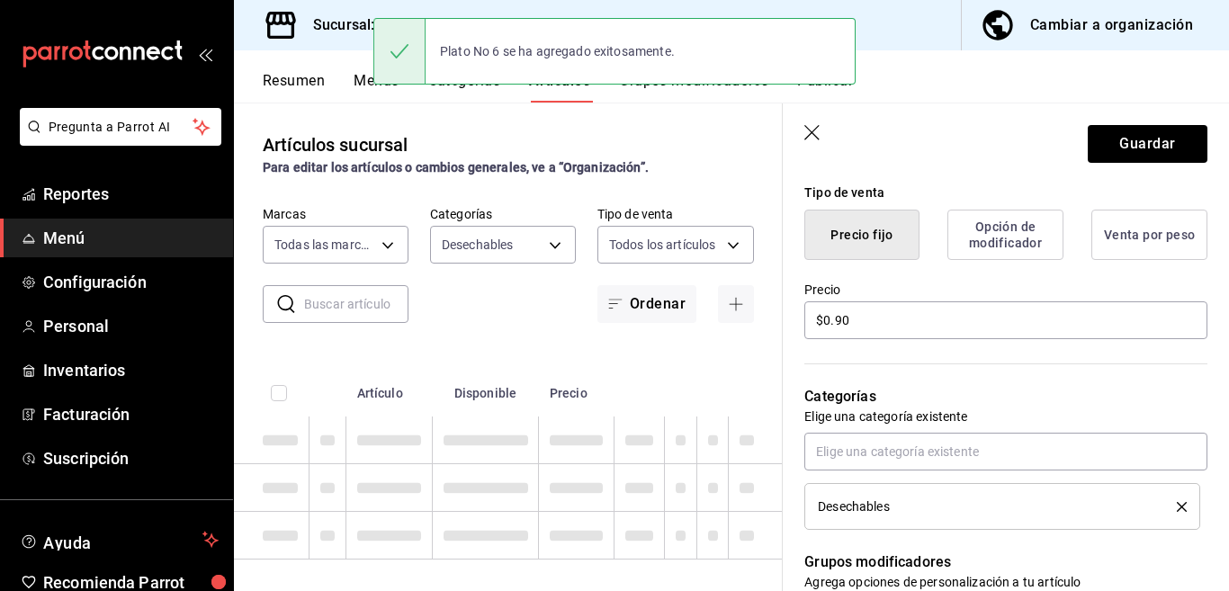
type textarea "x"
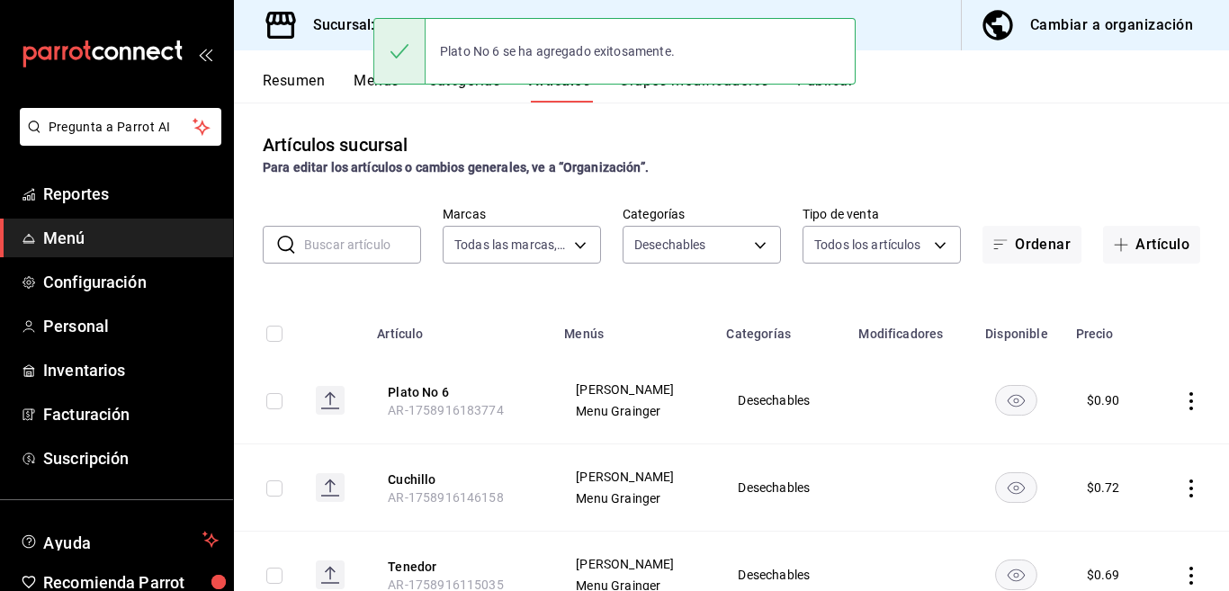
drag, startPoint x: 1139, startPoint y: 239, endPoint x: 941, endPoint y: 348, distance: 226.4
click at [1138, 239] on button "Artículo" at bounding box center [1151, 245] width 97 height 38
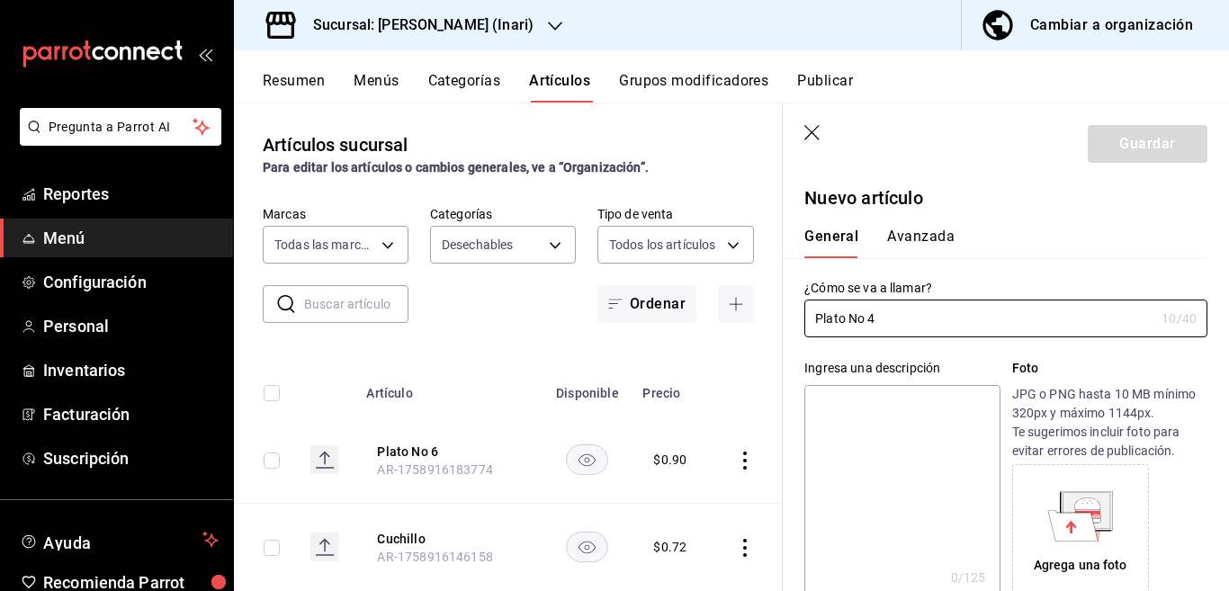
type input "Plato No 4"
click at [900, 399] on textarea at bounding box center [902, 493] width 195 height 216
paste textarea "Plato No 4"
type textarea "Plato No 4"
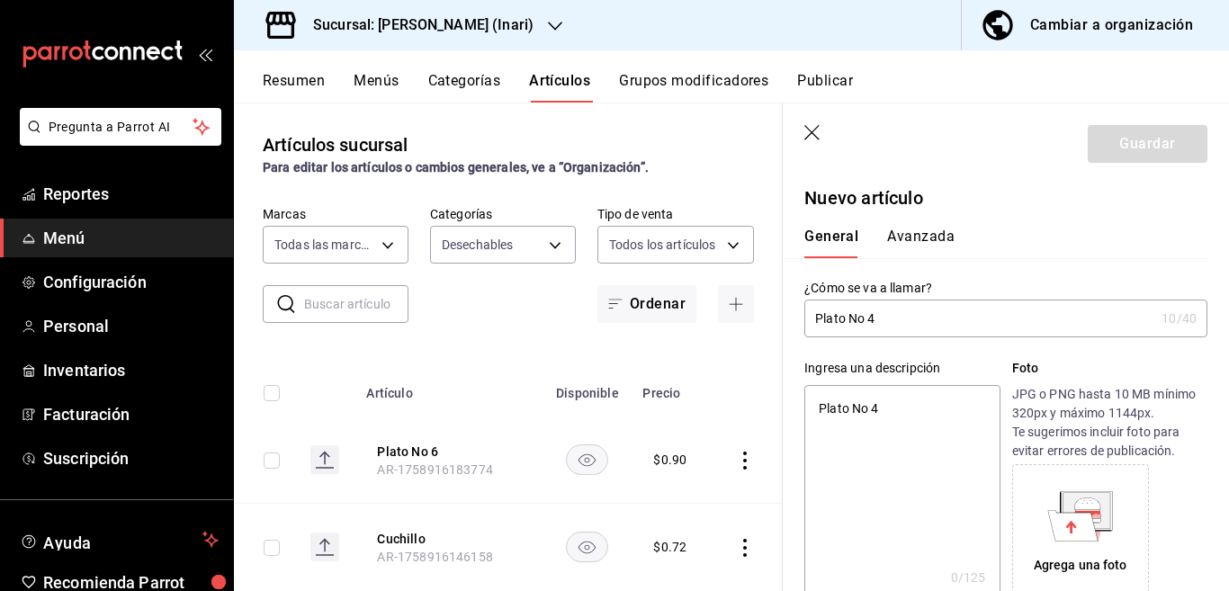
type textarea "x"
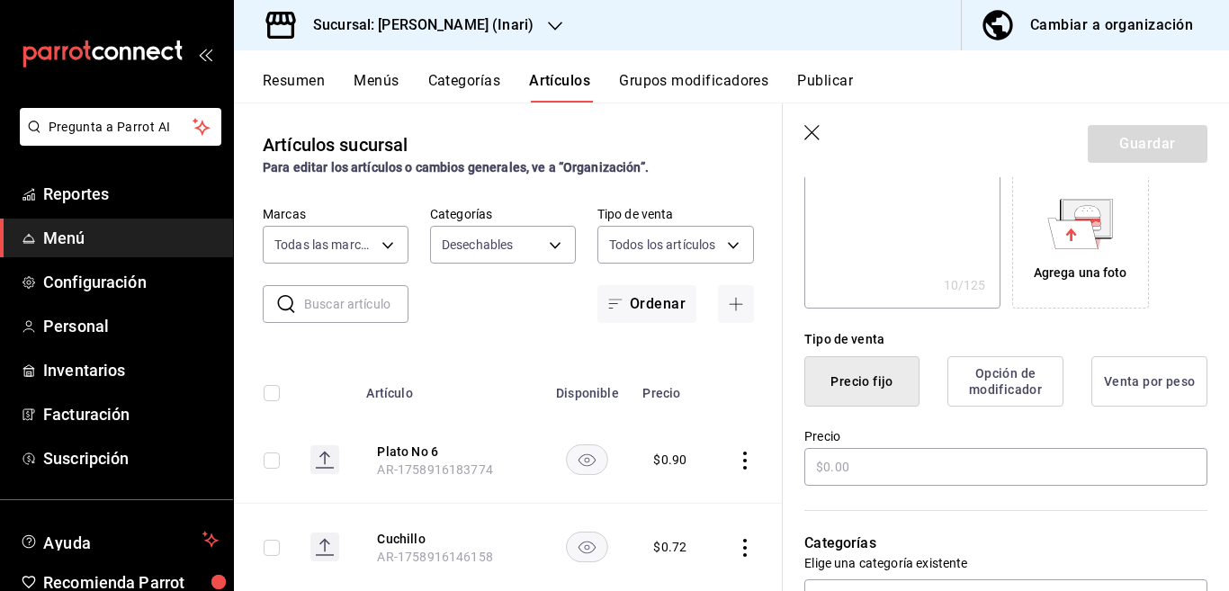
scroll to position [293, 0]
type textarea "Plato No 4"
type textarea "x"
click at [863, 460] on input "text" at bounding box center [1006, 467] width 403 height 38
type input "$0.00"
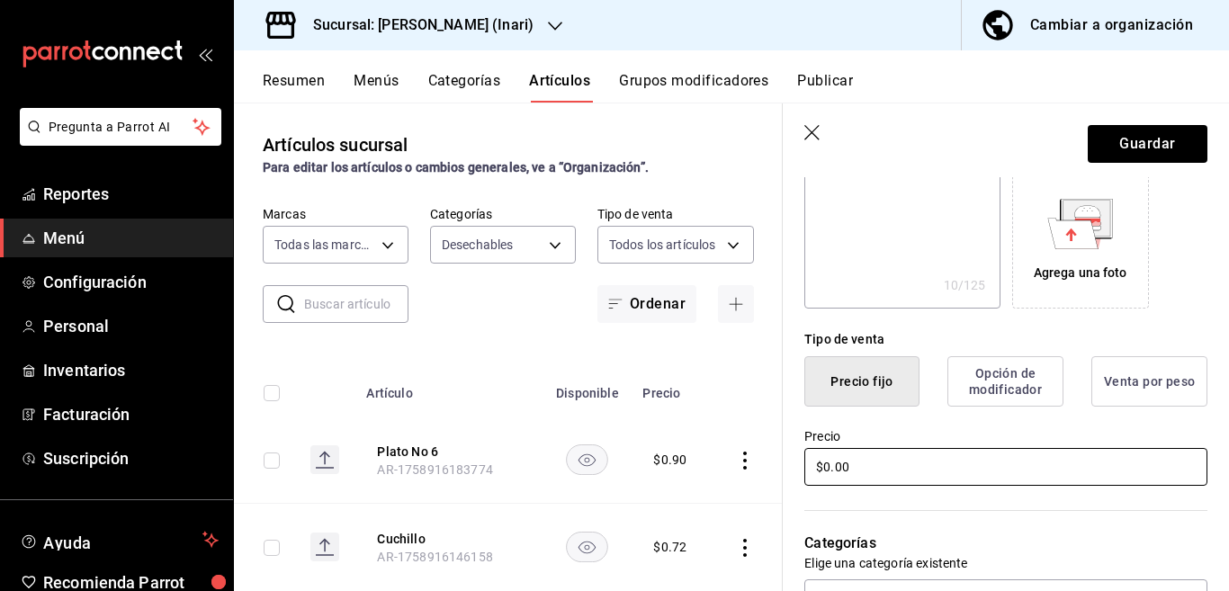
type textarea "x"
type input "$0.66"
type textarea "x"
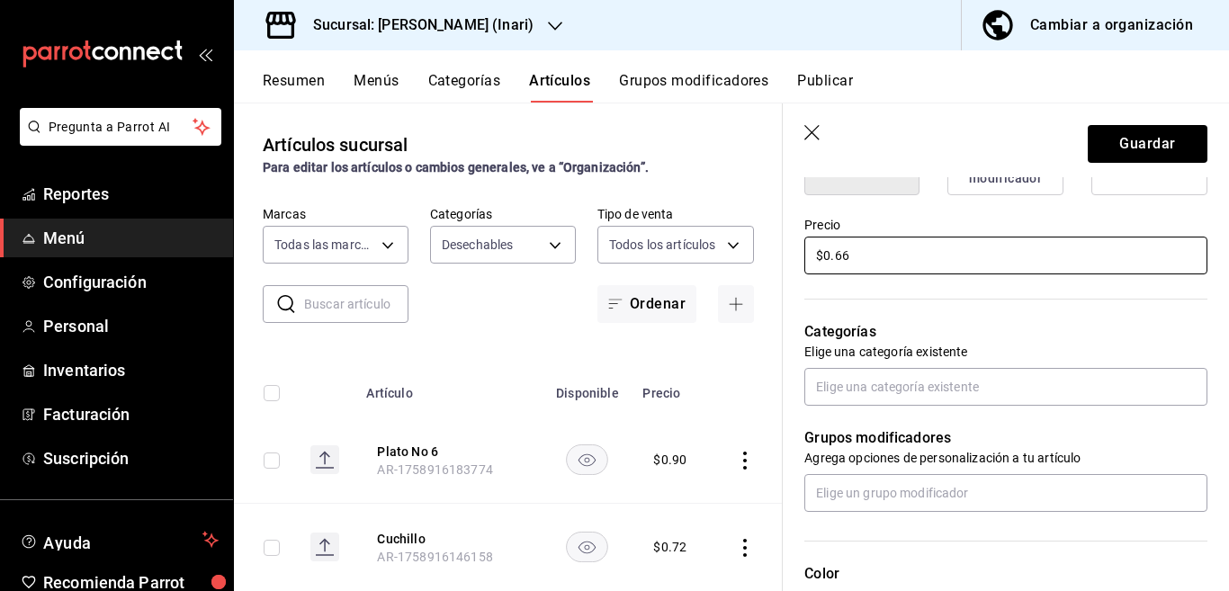
scroll to position [511, 0]
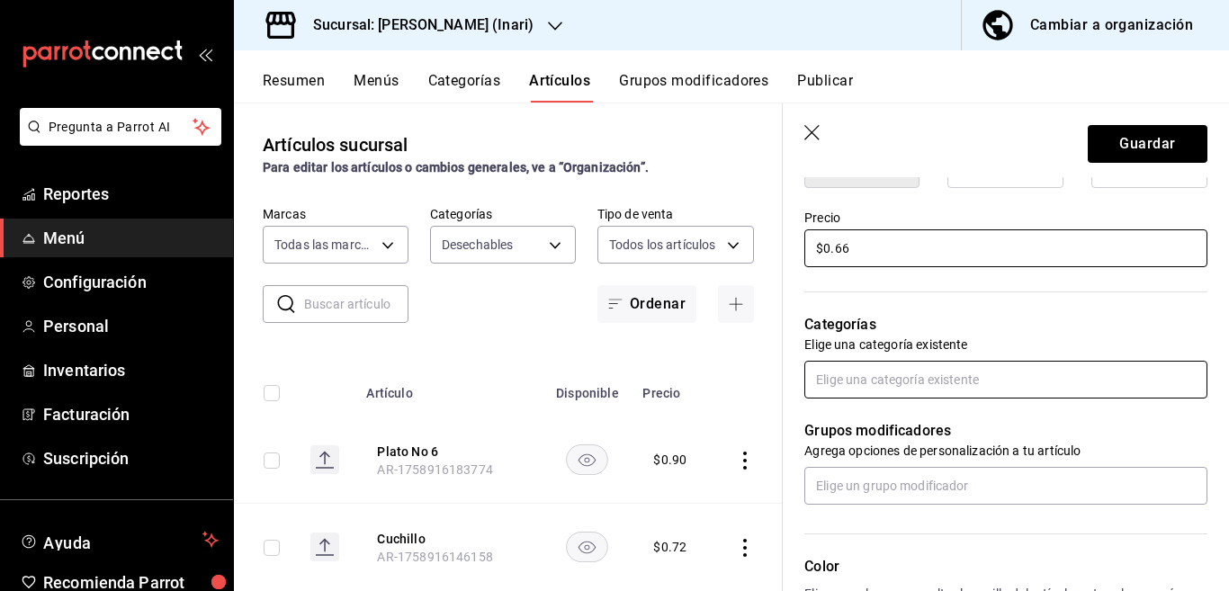
type input "$0.66"
click at [880, 373] on input "text" at bounding box center [1006, 380] width 403 height 38
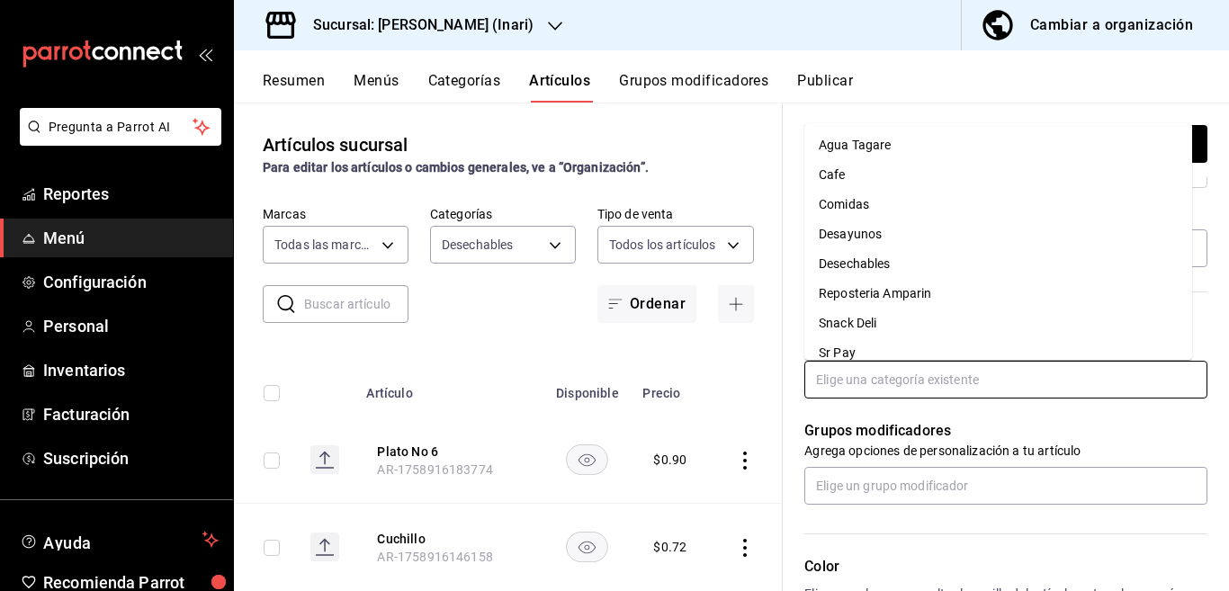
click at [867, 262] on li "Desechables" at bounding box center [999, 264] width 388 height 30
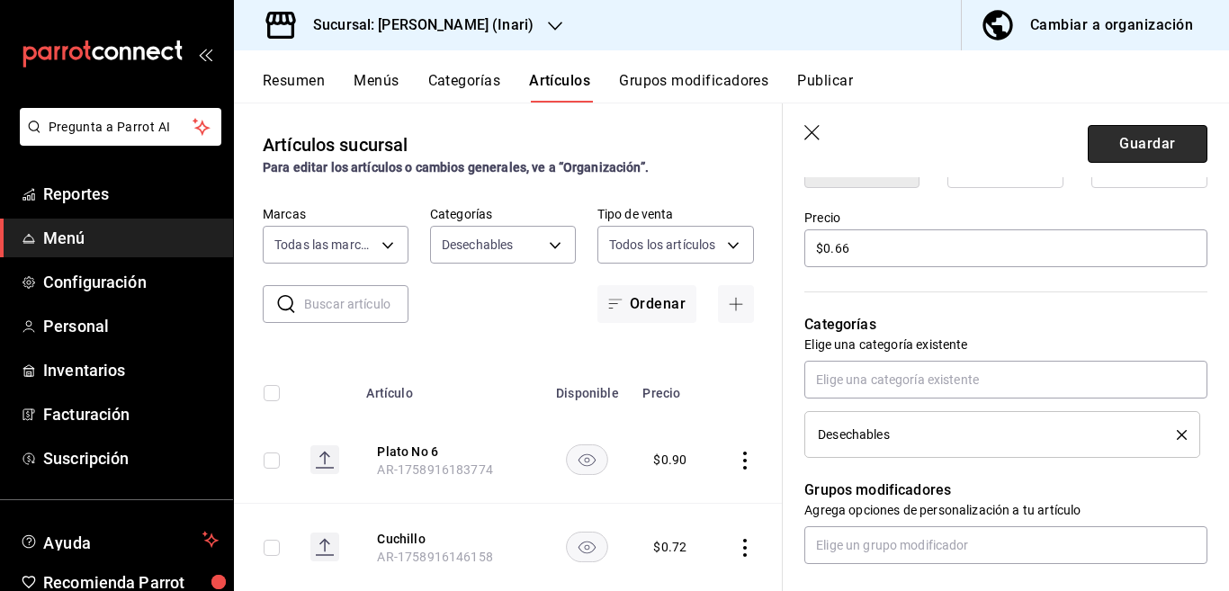
click at [1118, 127] on button "Guardar" at bounding box center [1148, 144] width 120 height 38
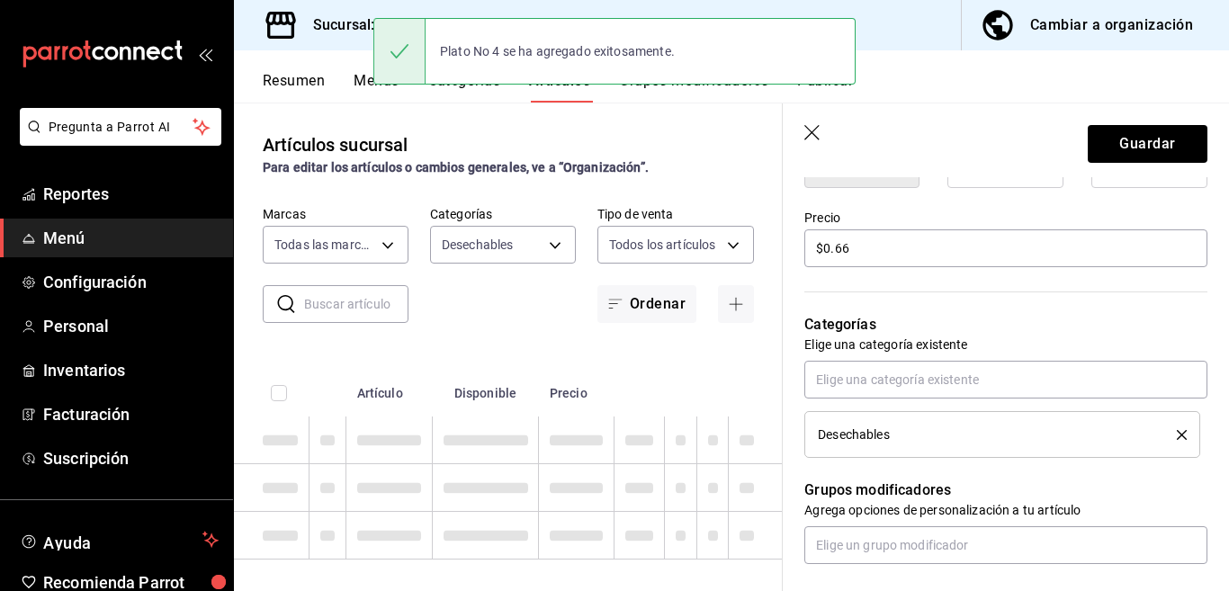
type textarea "x"
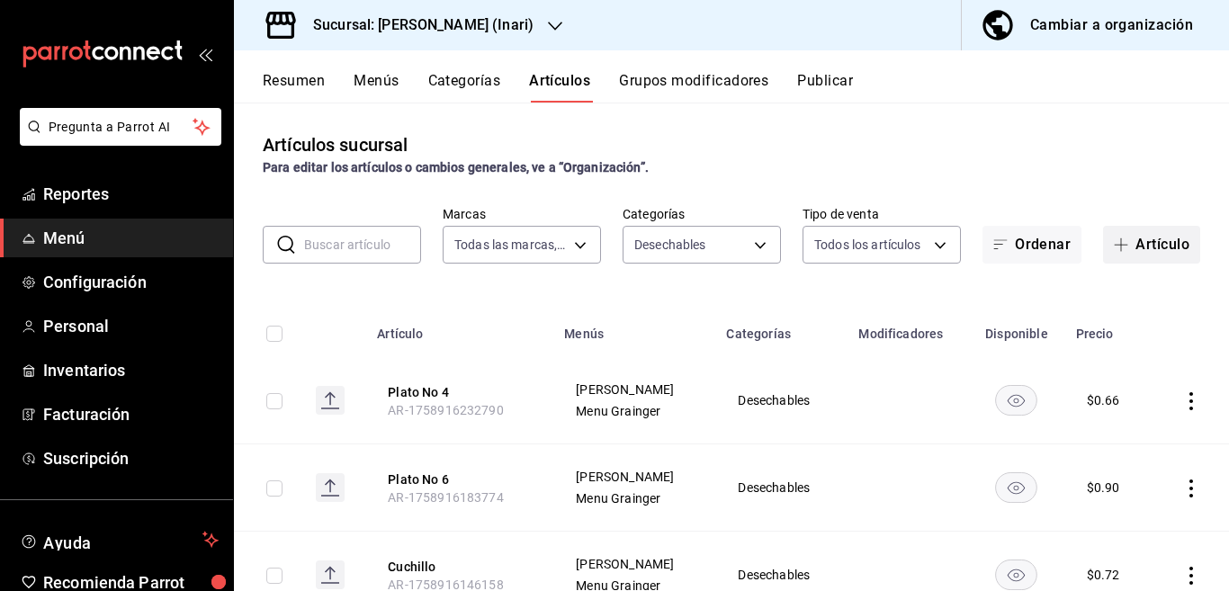
click at [1140, 244] on button "Artículo" at bounding box center [1151, 245] width 97 height 38
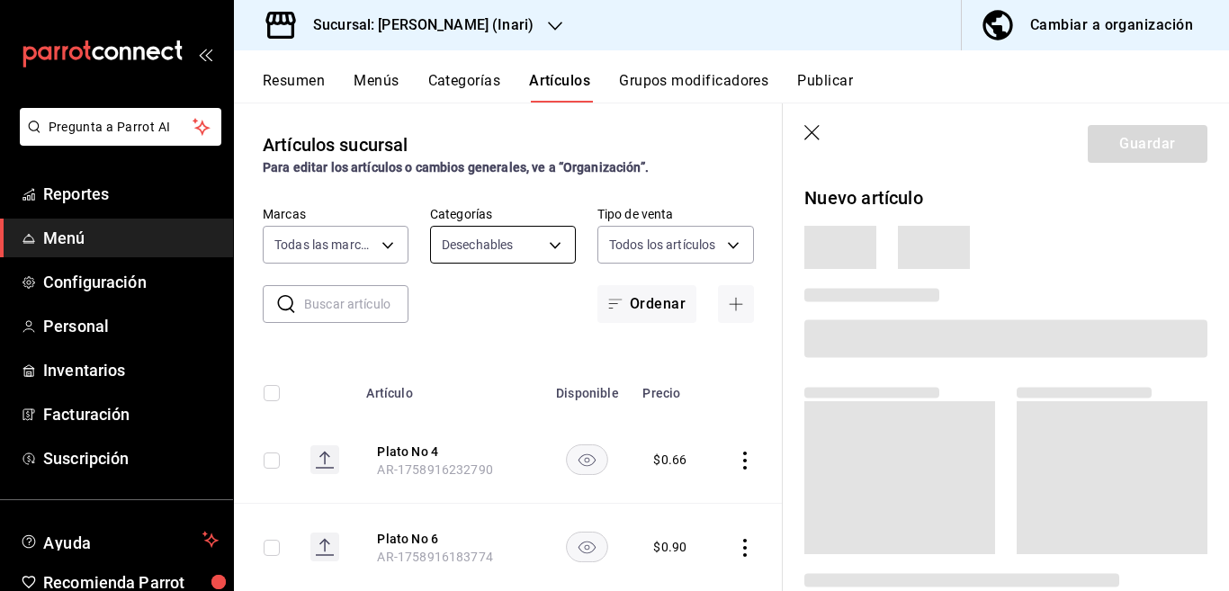
click at [544, 248] on body "Pregunta a Parrot AI Reportes Menú Configuración Personal Inventarios Facturaci…" at bounding box center [614, 295] width 1229 height 591
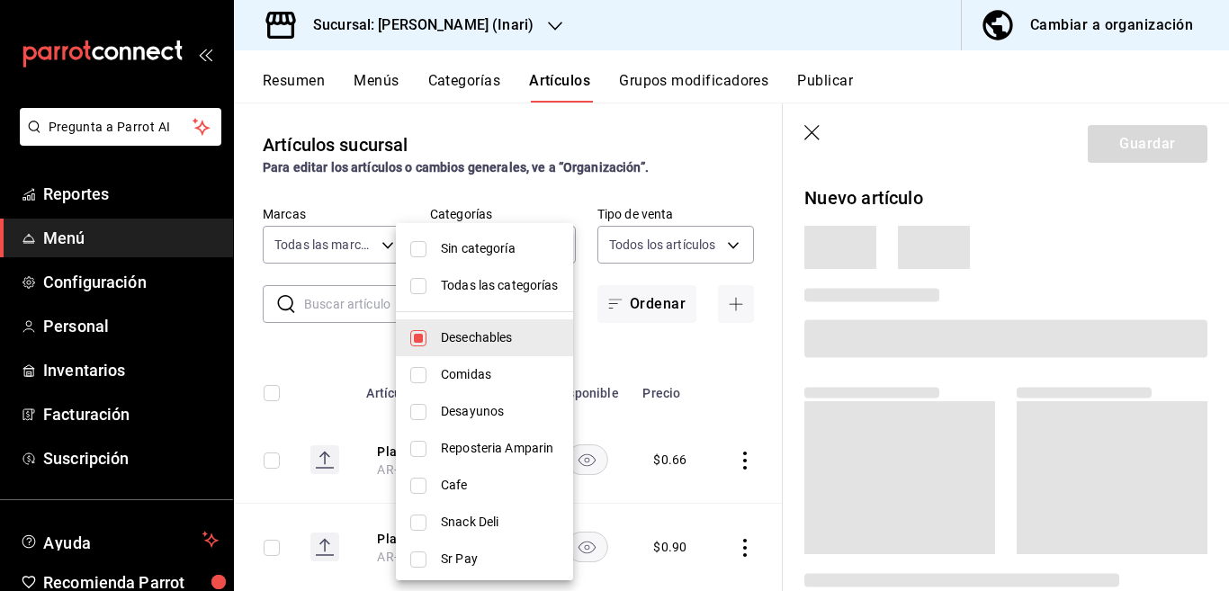
click at [410, 289] on li "Todas las categorías" at bounding box center [484, 285] width 177 height 37
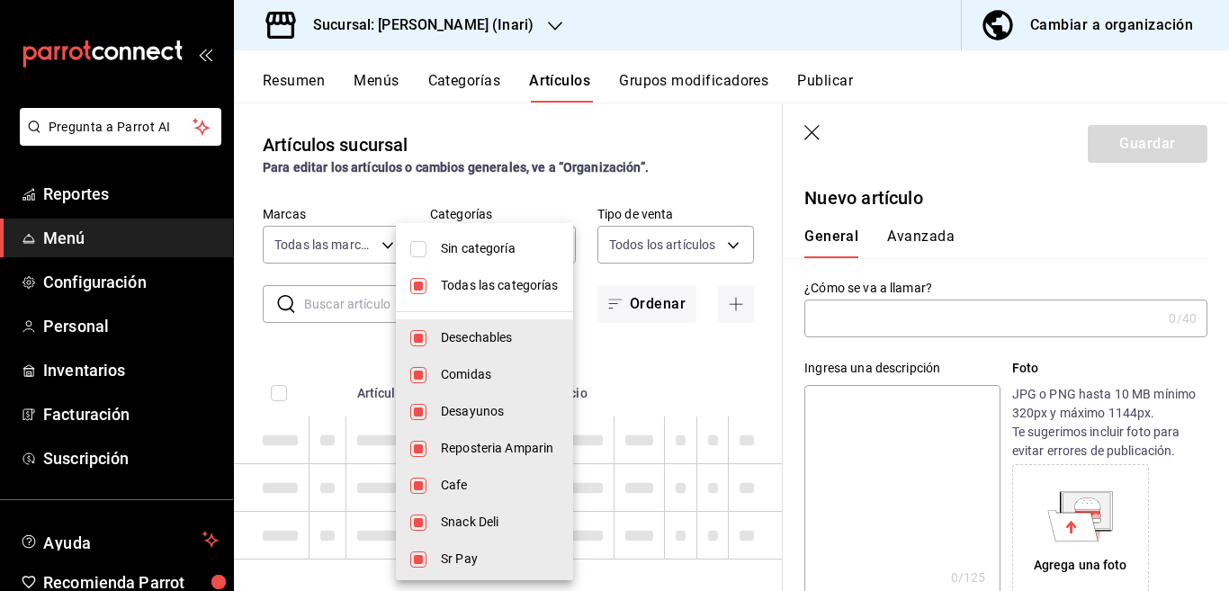
type input "9249235c-8a6d-44a2-8433-7621fd8d989c,d6eeefee-e4ff-44be-afff-7a3cbc4367d4,e8c8c…"
checkbox input "true"
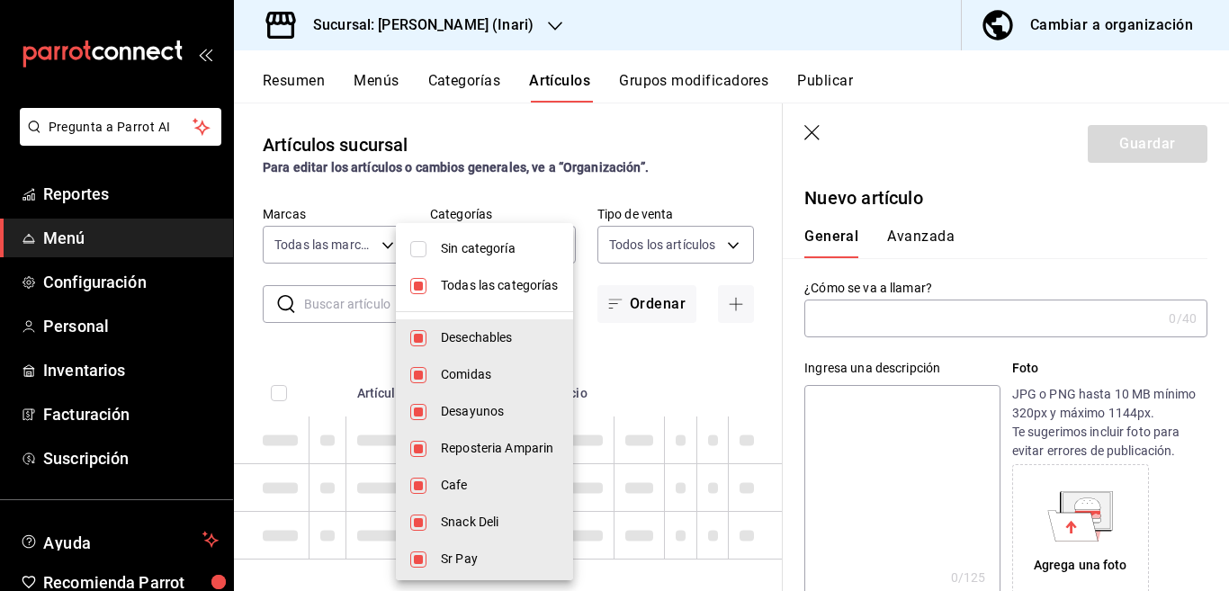
checkbox input "true"
click at [716, 275] on div at bounding box center [614, 295] width 1229 height 591
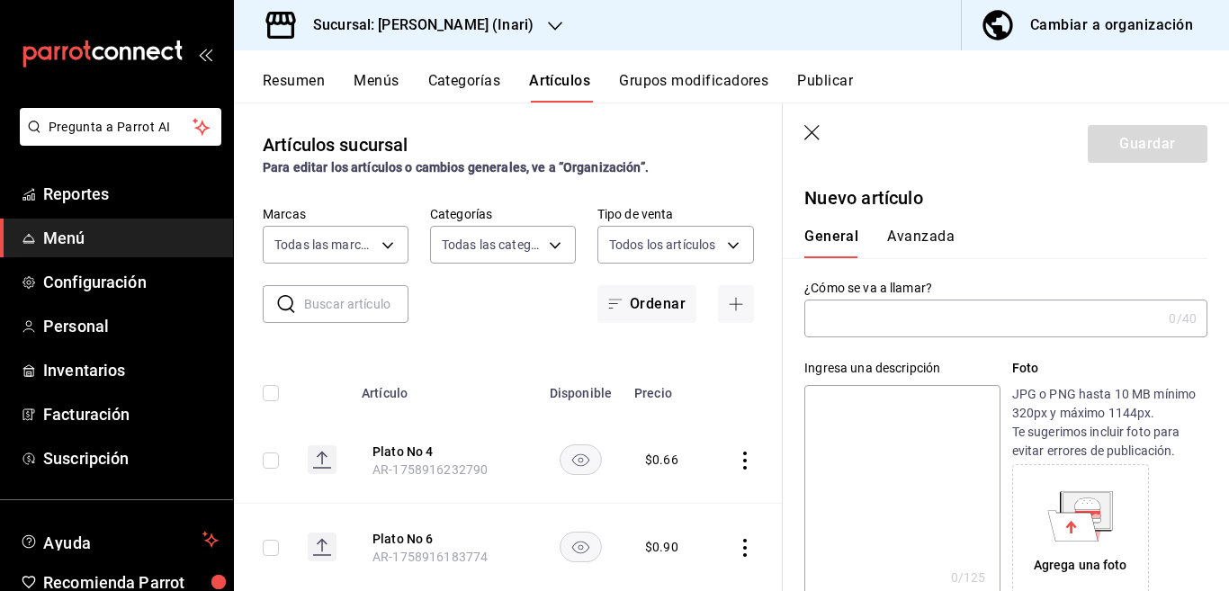
click at [341, 306] on input "text" at bounding box center [356, 304] width 104 height 36
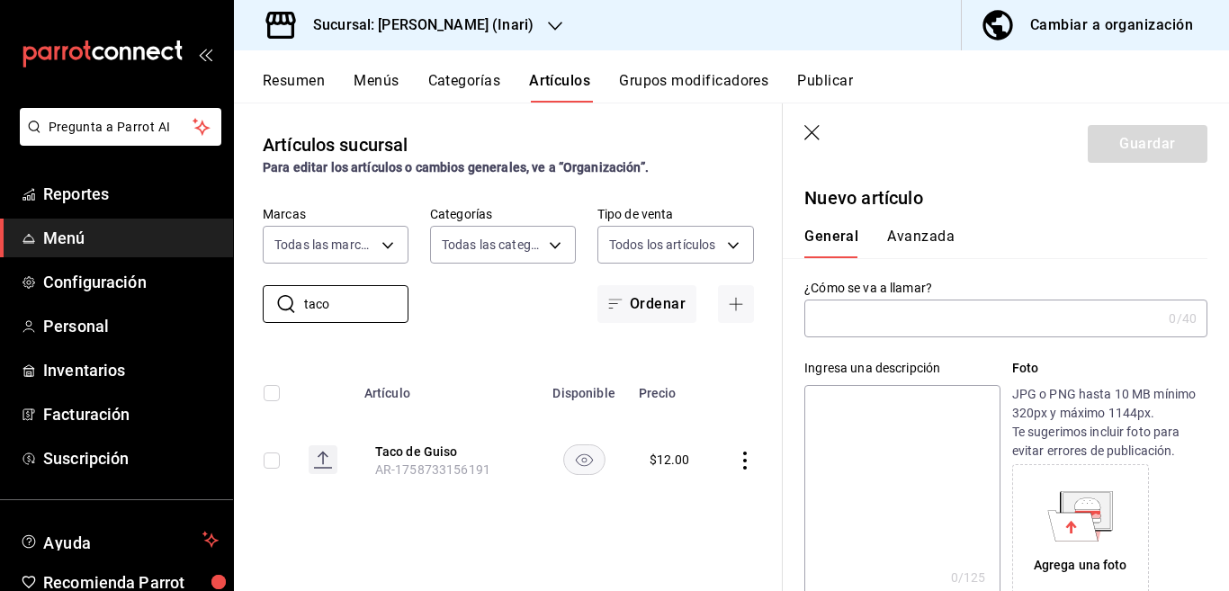
type input "taco"
click at [866, 319] on input "text" at bounding box center [983, 319] width 357 height 36
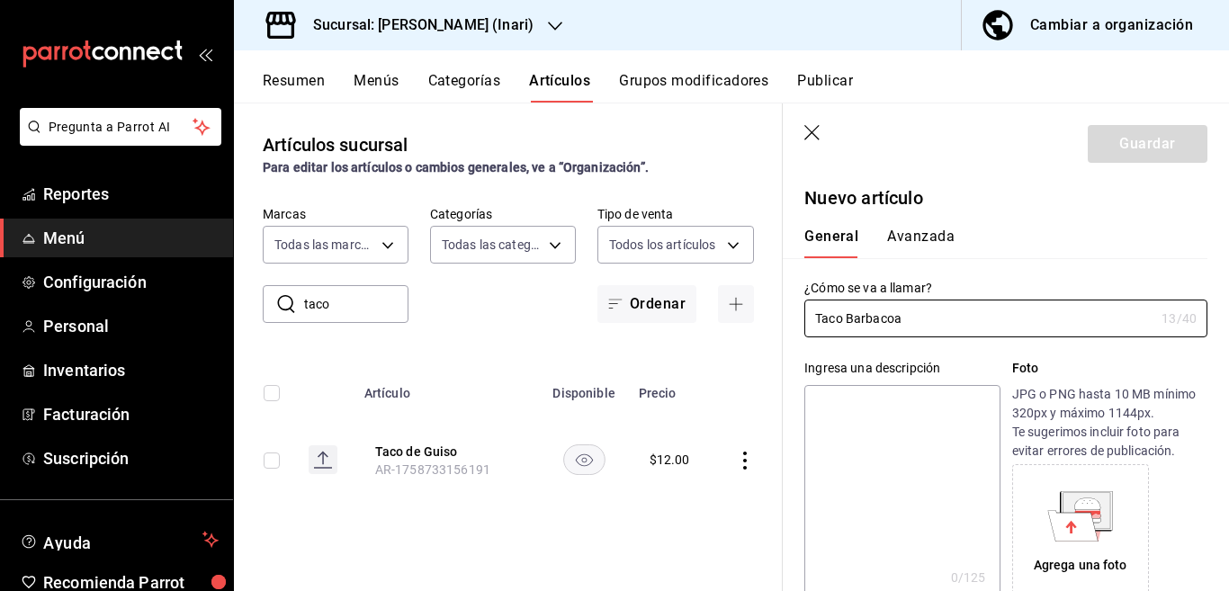
type input "Taco Barbacoa"
click at [884, 403] on textarea at bounding box center [902, 493] width 195 height 216
paste textarea "Taco Barbacoa"
type textarea "Taco Barbacoa"
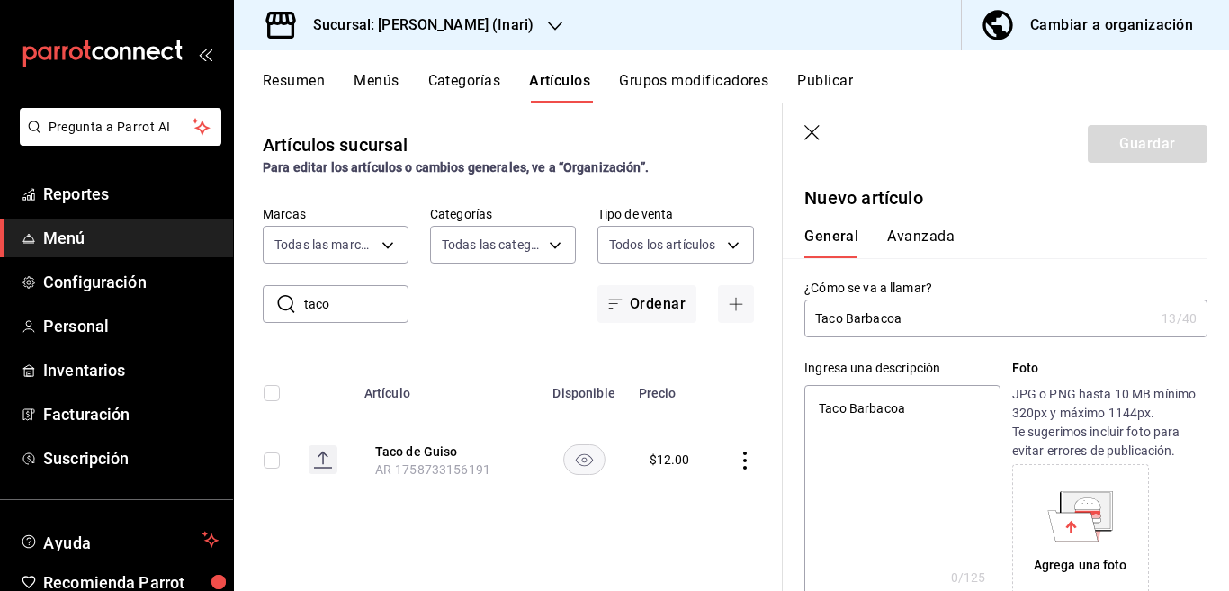
type textarea "x"
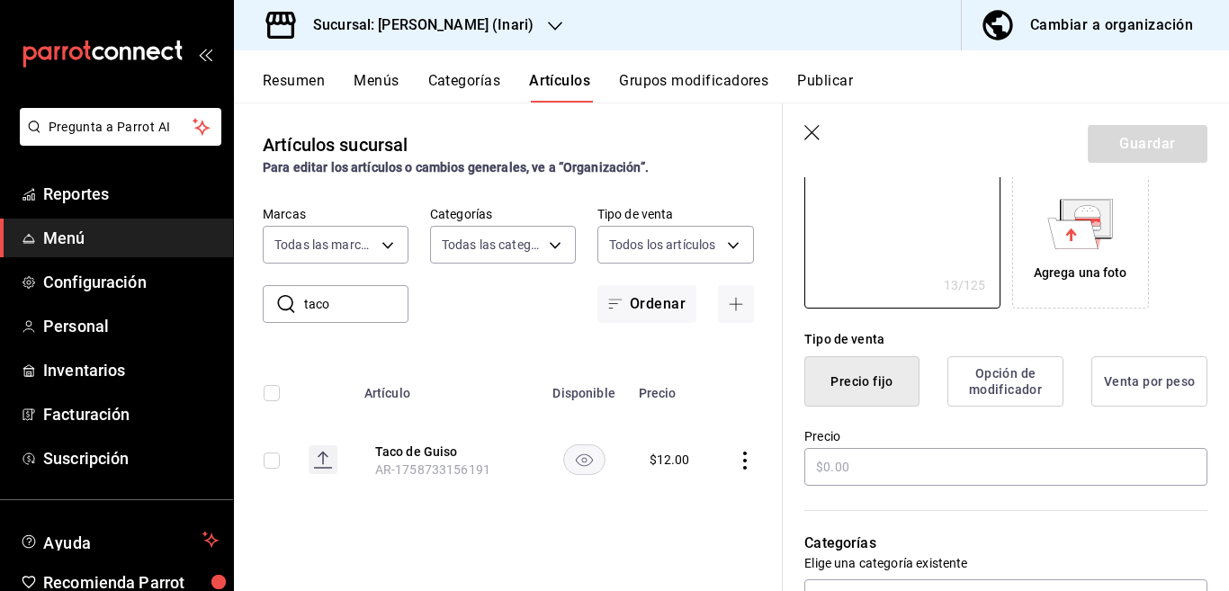
scroll to position [293, 0]
type textarea "Taco Barbacoa"
type textarea "x"
click at [872, 467] on input "text" at bounding box center [1006, 467] width 403 height 38
type input "$20.00"
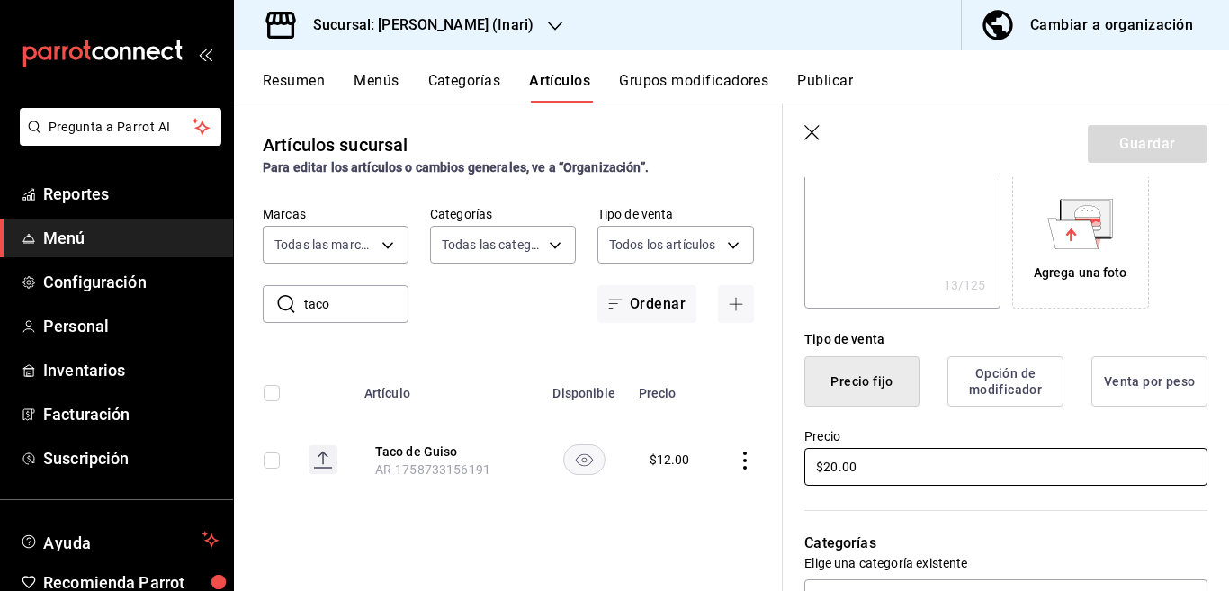
type textarea "x"
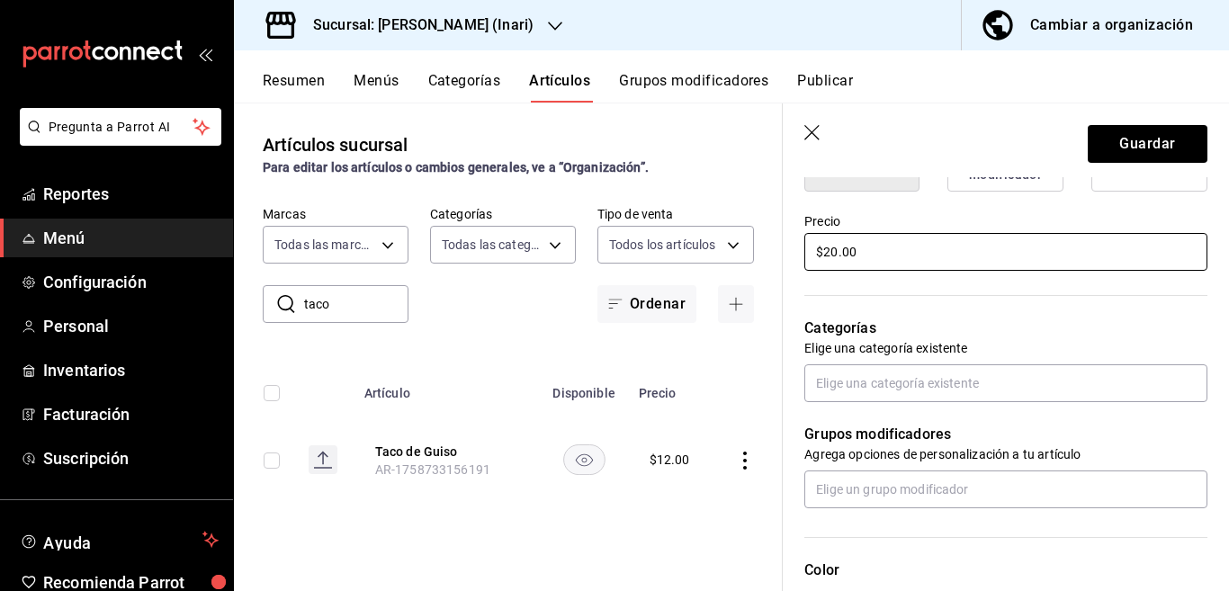
scroll to position [511, 0]
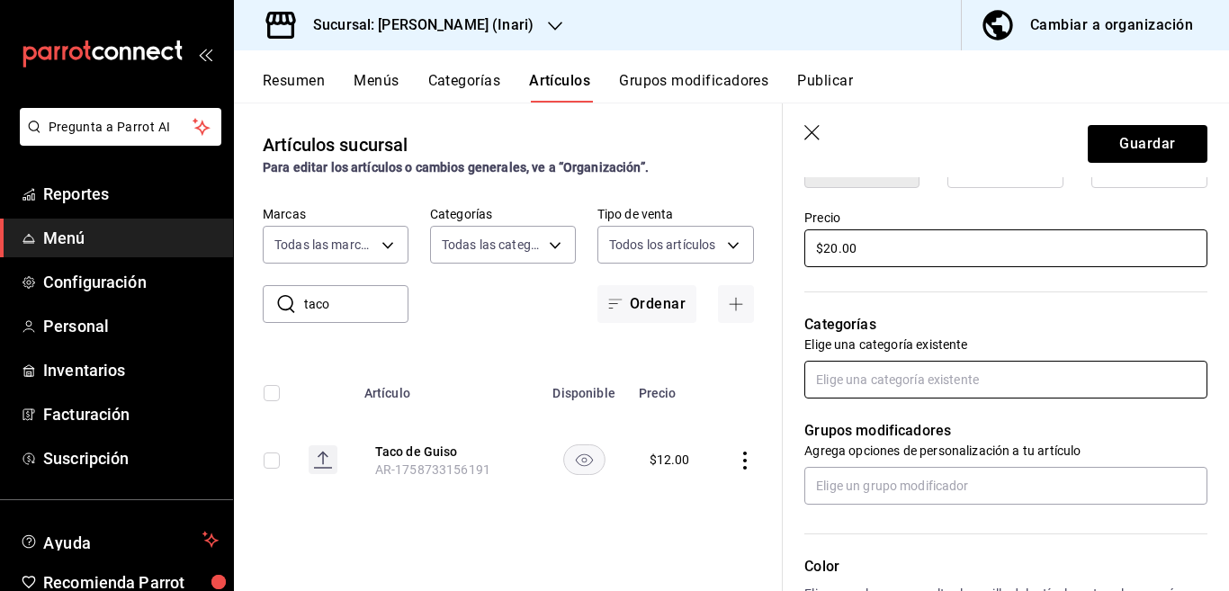
type input "$20.00"
click at [888, 375] on input "text" at bounding box center [1006, 380] width 403 height 38
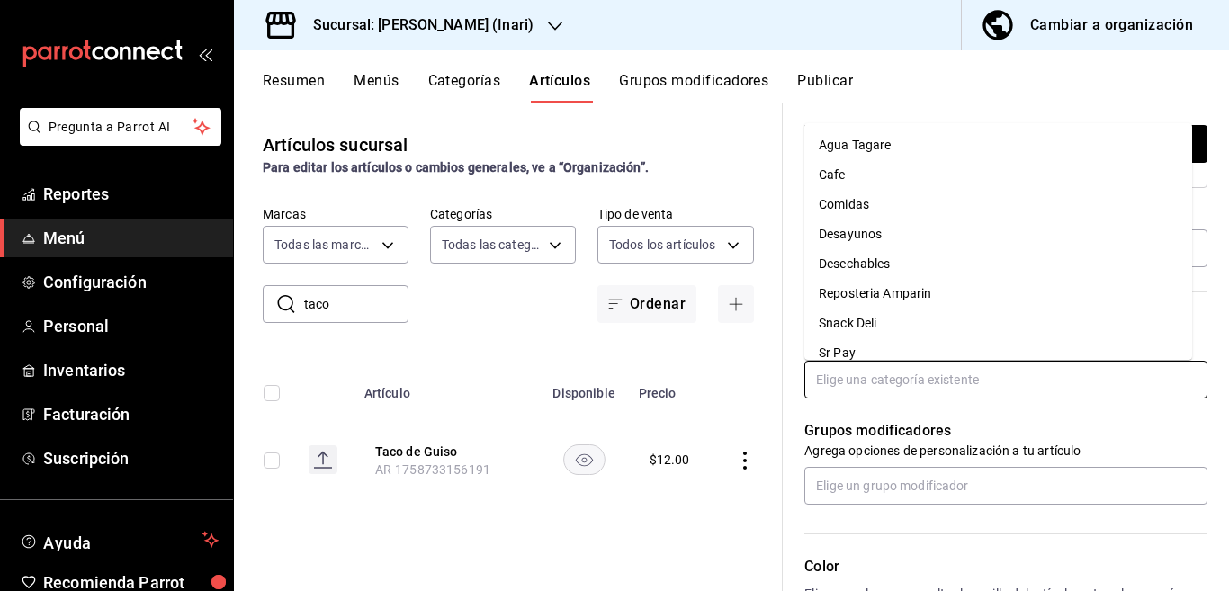
click at [860, 233] on li "Desayunos" at bounding box center [999, 235] width 388 height 30
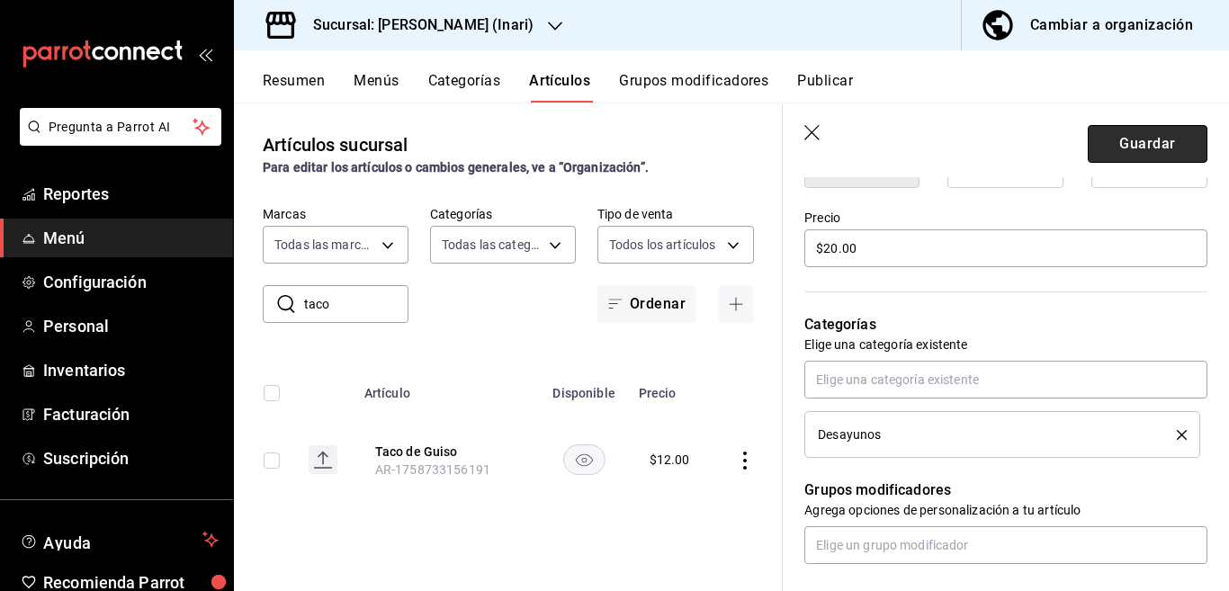
click at [1108, 143] on button "Guardar" at bounding box center [1148, 144] width 120 height 38
type textarea "x"
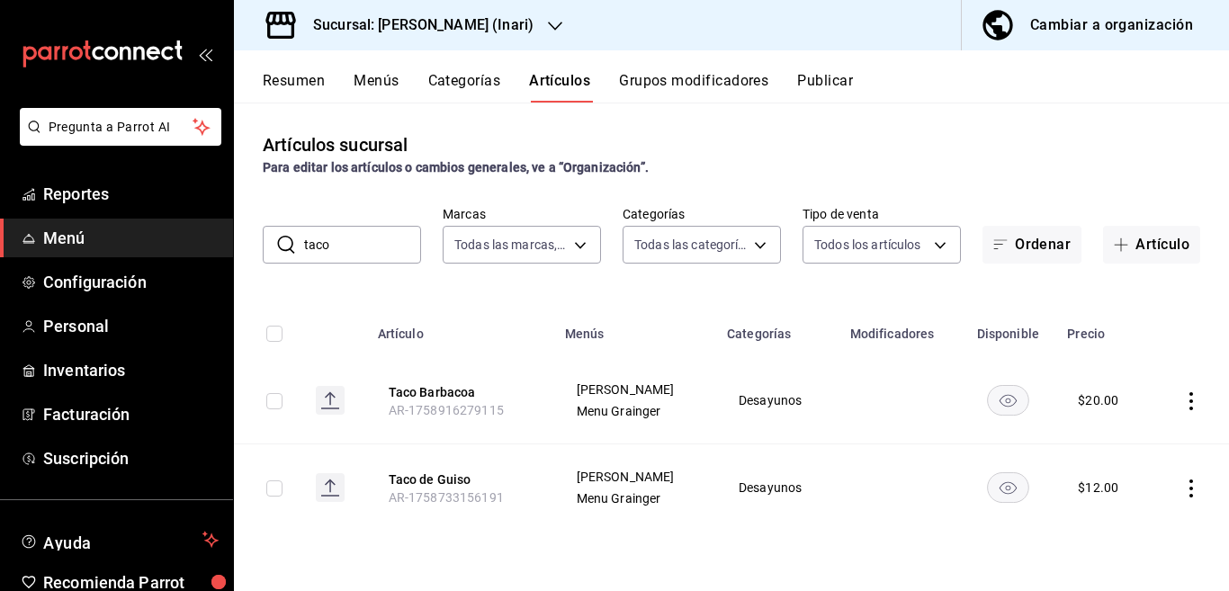
click at [356, 245] on input "taco" at bounding box center [362, 245] width 117 height 36
type input "t"
